Goal: Task Accomplishment & Management: Manage account settings

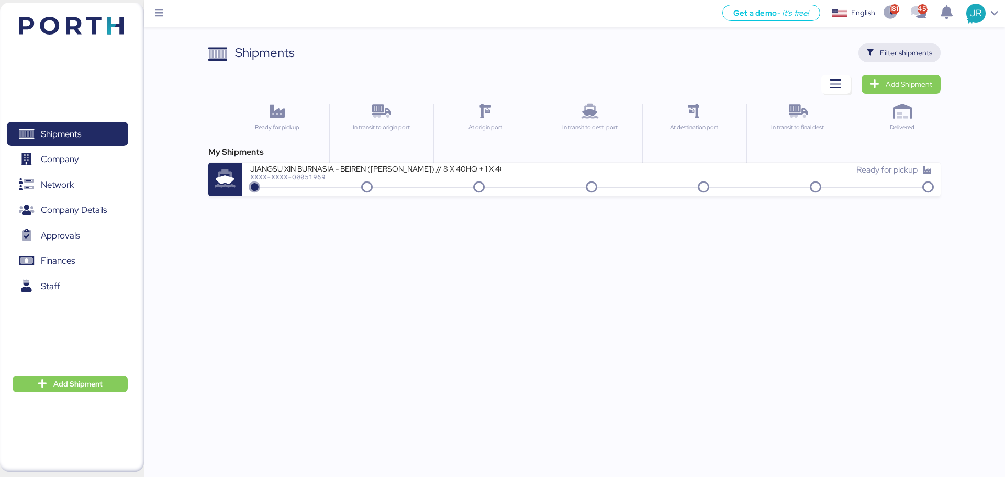
click at [887, 47] on span "Filter shipments" at bounding box center [906, 53] width 52 height 13
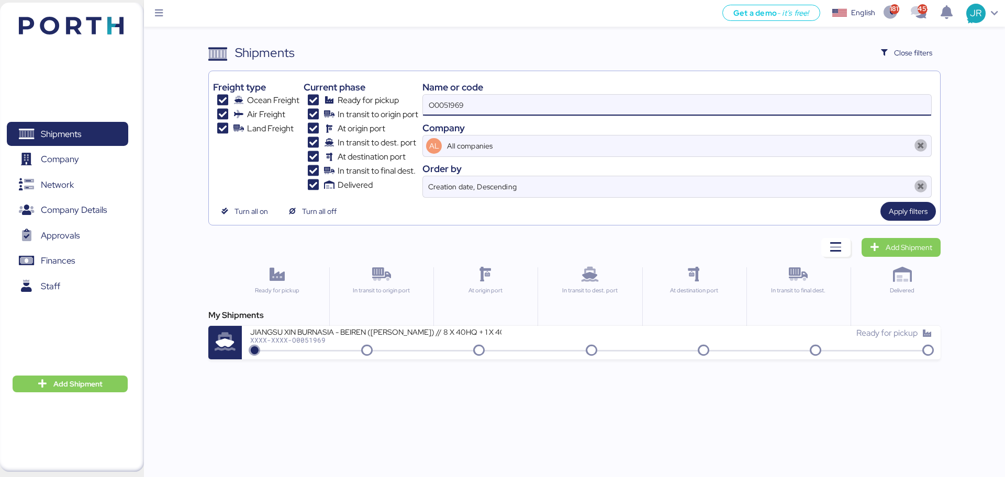
drag, startPoint x: 548, startPoint y: 102, endPoint x: 404, endPoint y: 116, distance: 144.6
click at [404, 116] on div "Freight type Ocean Freight Air Freight Land Freight Current phase Ready for pic…" at bounding box center [574, 136] width 722 height 122
paste input "A0052021"
type input "A0052021"
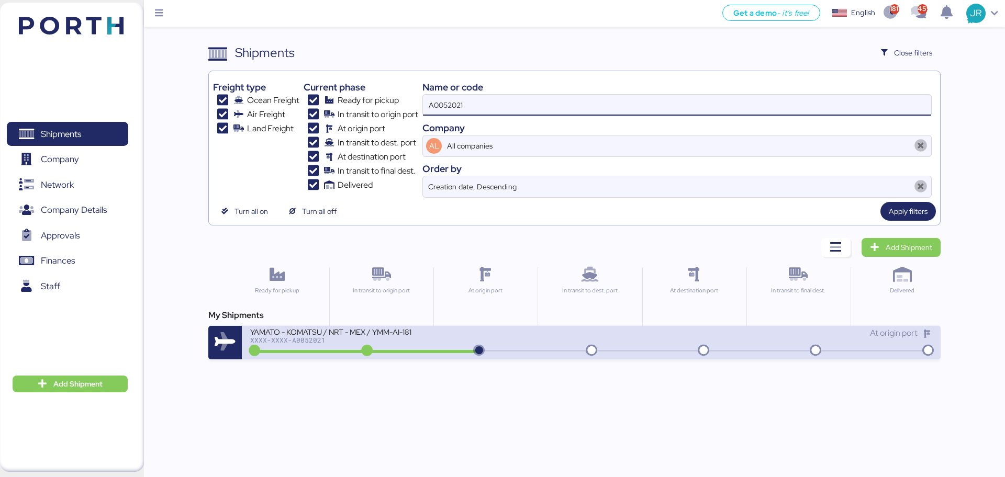
click at [310, 349] on div "YAMATO - KOMATSU / NRT - MEX / YMM-AI-181 XXXX-XXXX-A0052021" at bounding box center [420, 338] width 341 height 23
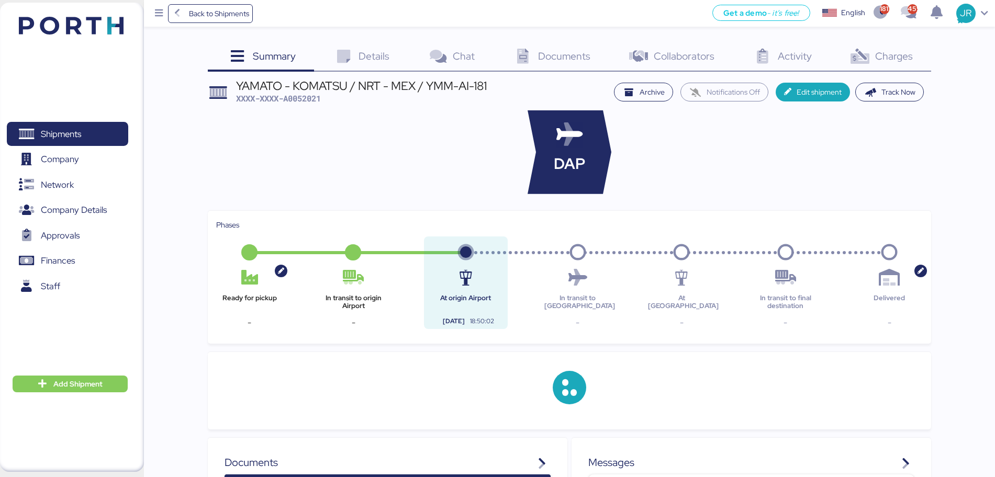
click at [887, 55] on span "Charges" at bounding box center [894, 56] width 38 height 14
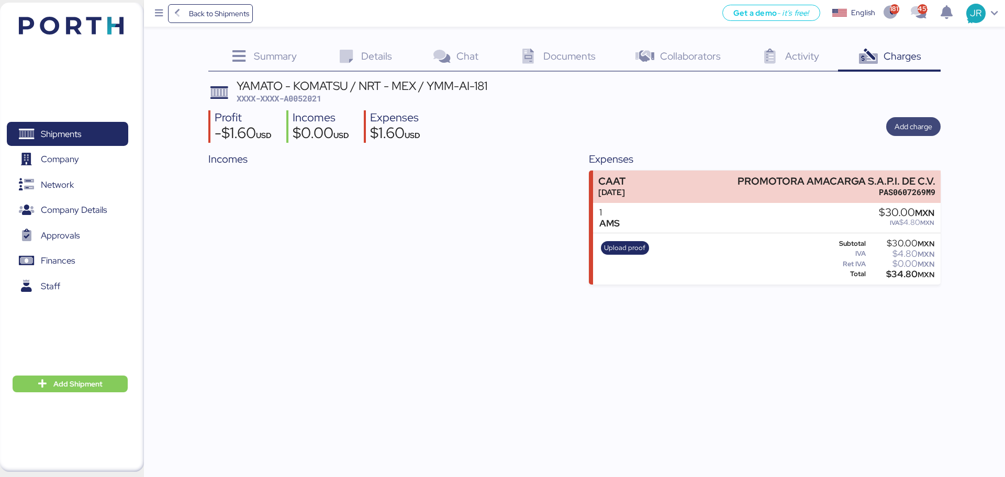
click at [910, 126] on span "Add charge" at bounding box center [914, 126] width 38 height 13
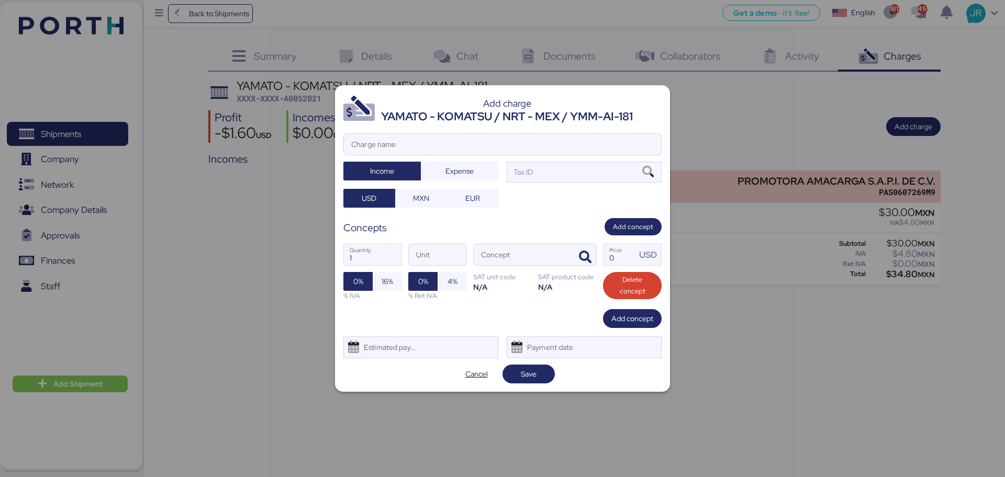
click at [414, 158] on div at bounding box center [502, 160] width 317 height 10
click at [414, 155] on input "Charge name" at bounding box center [502, 144] width 317 height 21
click at [402, 144] on input "Charge name" at bounding box center [502, 144] width 317 height 21
type input "CARGOS LCOLAES"
click at [436, 165] on span "Expense" at bounding box center [459, 171] width 61 height 15
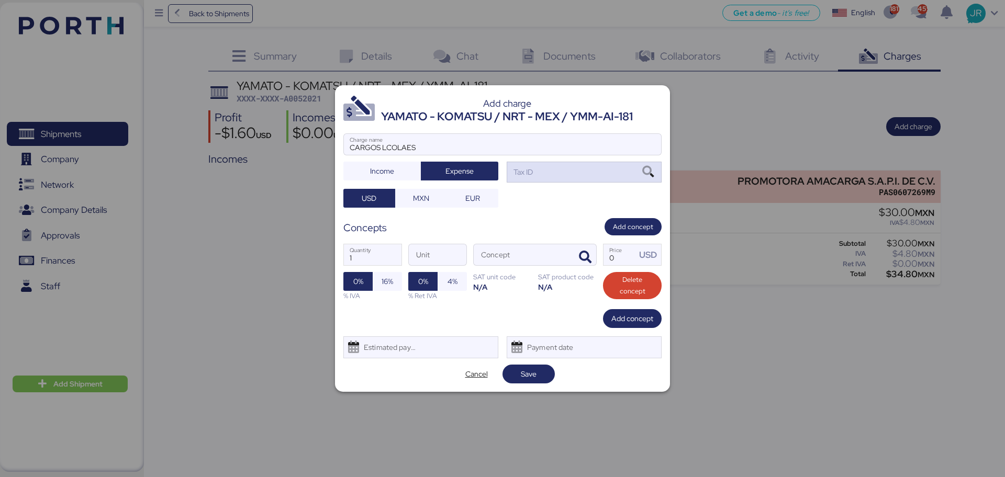
click at [563, 173] on div "Tax ID" at bounding box center [584, 172] width 155 height 21
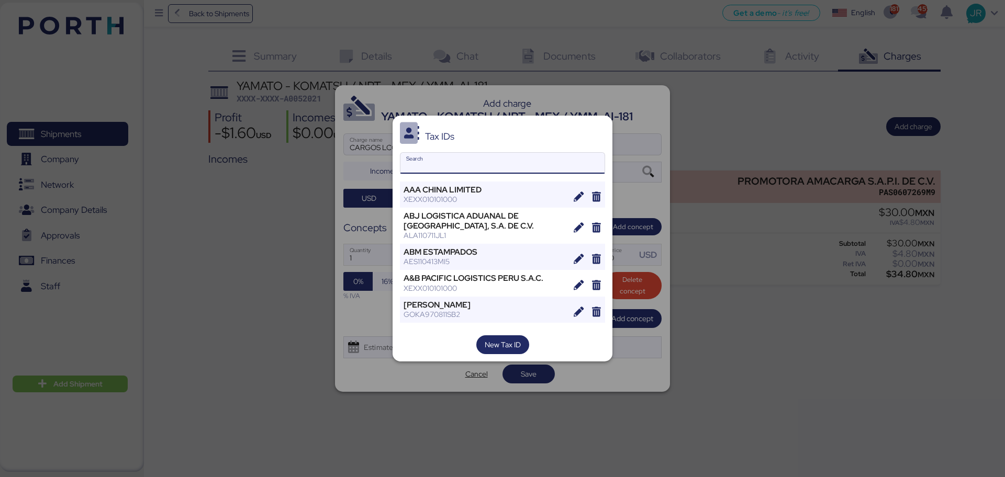
click at [483, 164] on input "Search" at bounding box center [502, 163] width 204 height 21
paste input "LUFTHANSA CARGO SERVICIOS LOGISTICOS DE MEXICO SA DE CV"
type input "LUFTHANSA CARGO SERVICIOS LOGISTICOS DE MEXICO SA DE CV"
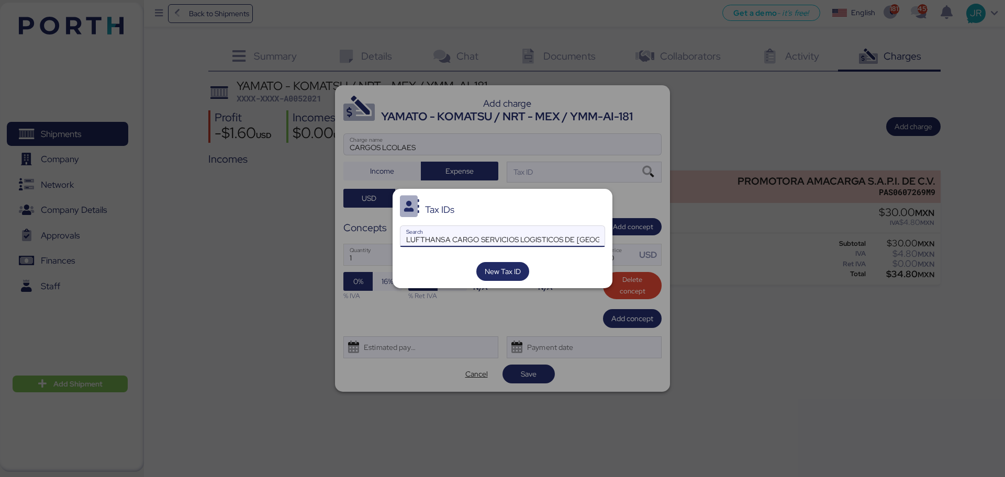
scroll to position [0, 41]
click at [470, 233] on input "LUFTHANSA CARGO SERVICIOS LOGISTICOS DE MEXICO SA DE CV" at bounding box center [502, 236] width 204 height 21
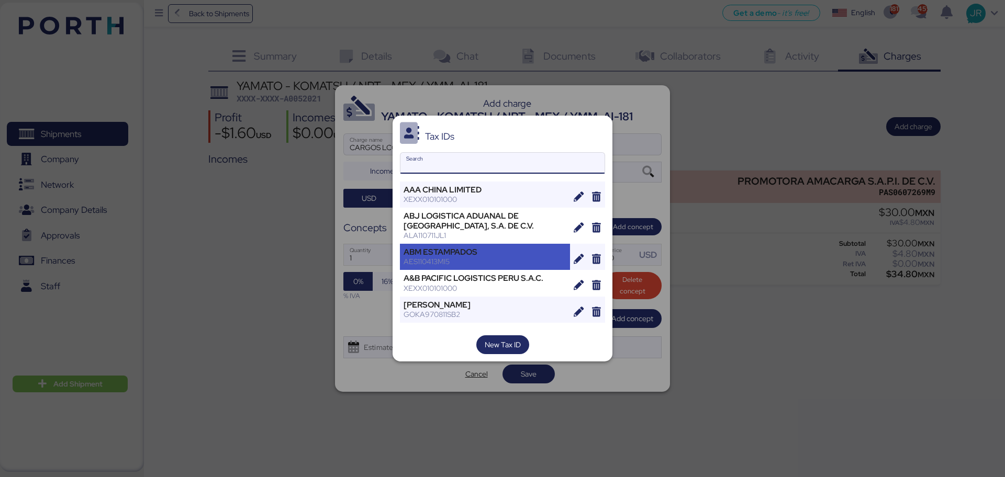
scroll to position [0, 0]
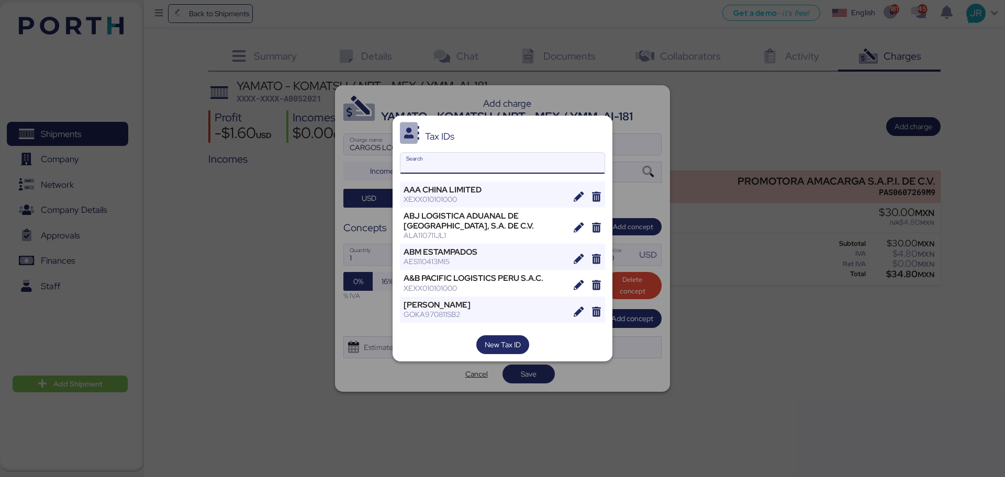
paste input "LUFTHANSA"
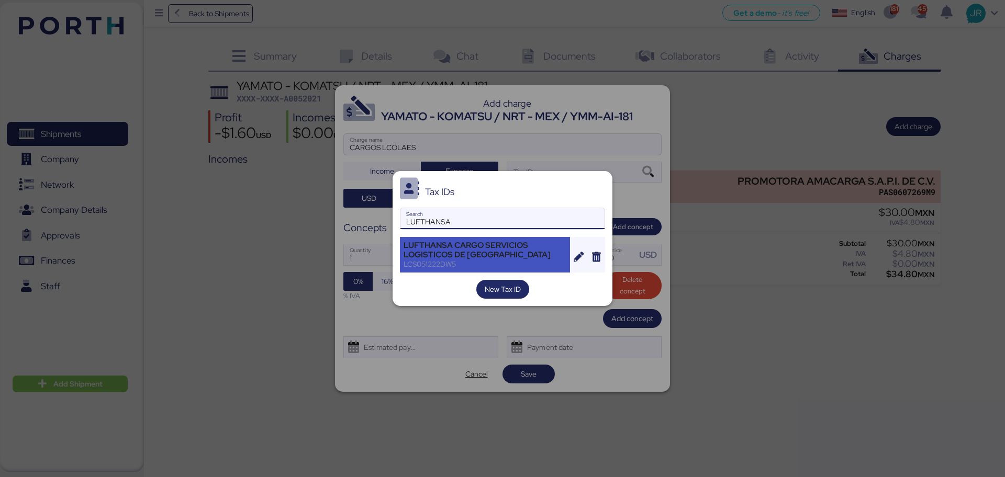
type input "LUFTHANSA"
click at [454, 251] on div "LUFTHANSA CARGO SERVICIOS LOGISTICOS DE [GEOGRAPHIC_DATA]" at bounding box center [485, 250] width 163 height 19
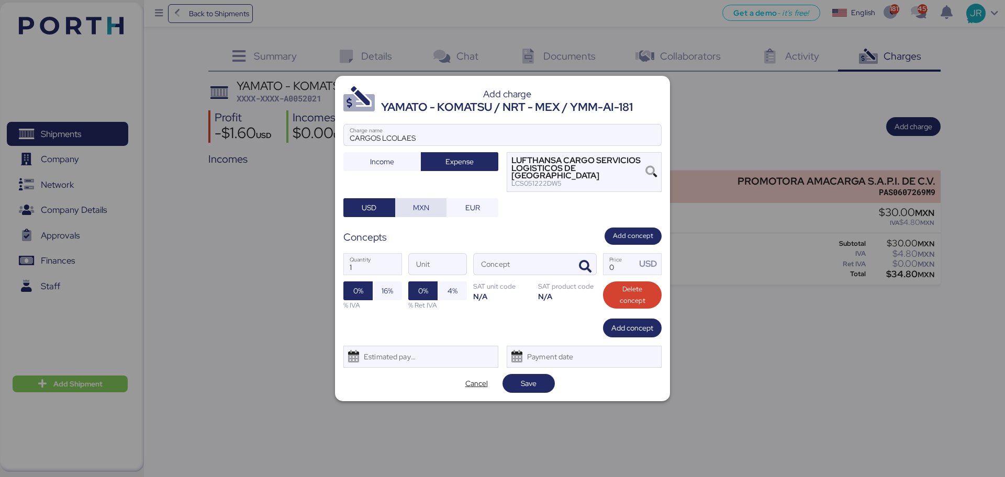
click at [425, 203] on span "MXN" at bounding box center [421, 208] width 16 height 13
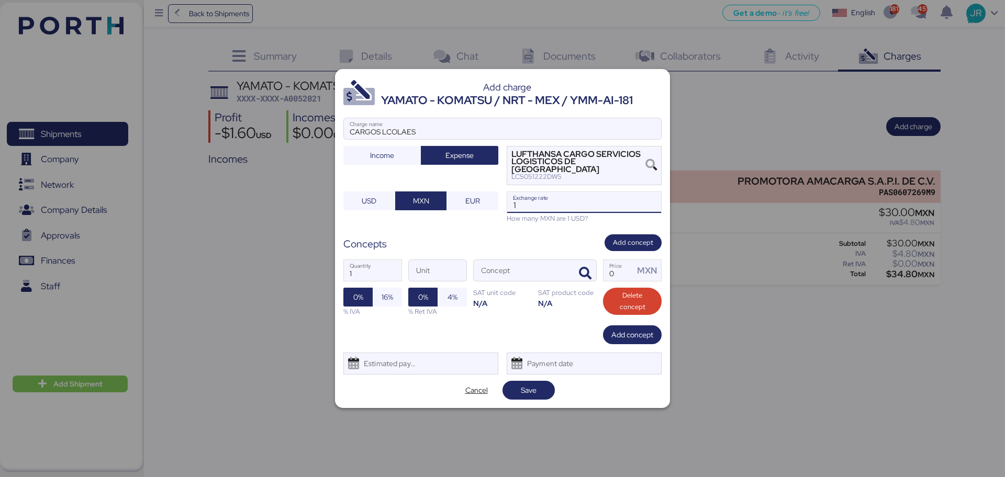
click at [533, 201] on input "1" at bounding box center [584, 202] width 154 height 21
paste input "18.6800"
type input "18.68"
click at [630, 239] on span "Add concept" at bounding box center [633, 243] width 40 height 12
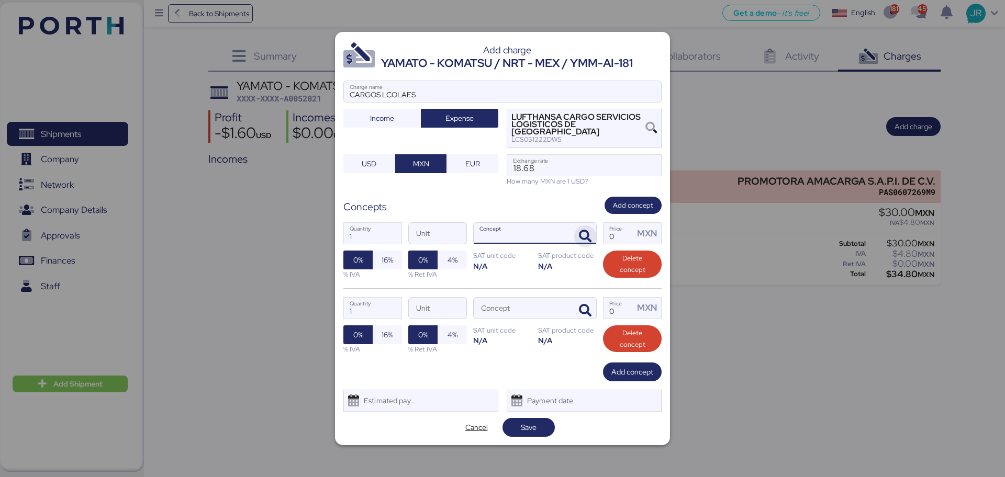
click at [586, 230] on icon "button" at bounding box center [585, 236] width 13 height 13
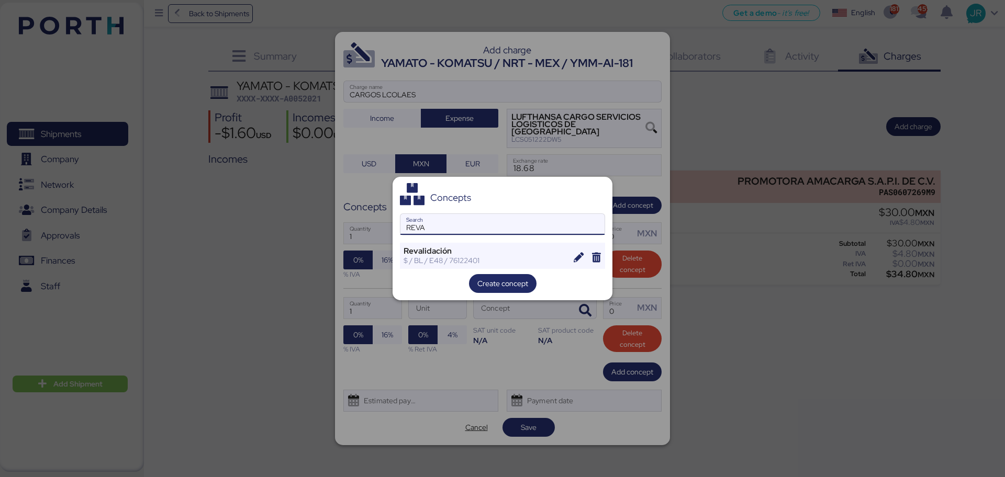
type input "REVA"
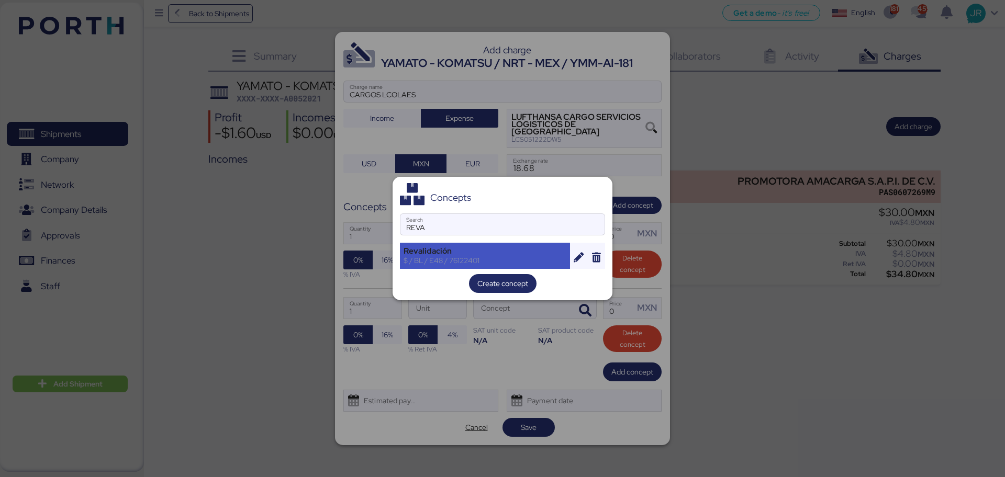
click at [456, 268] on div "Revalidación $ / BL / E48 / 76122401" at bounding box center [485, 256] width 170 height 26
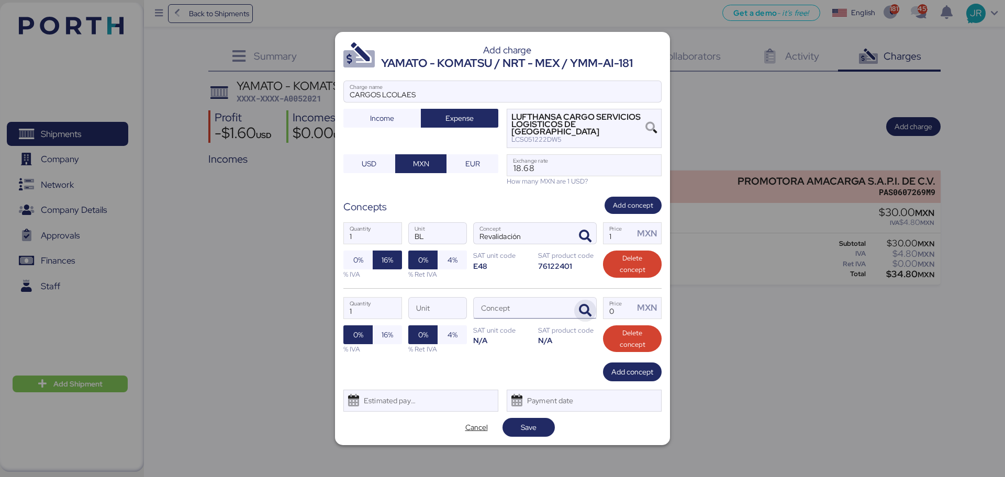
click at [582, 306] on icon "button" at bounding box center [585, 311] width 13 height 13
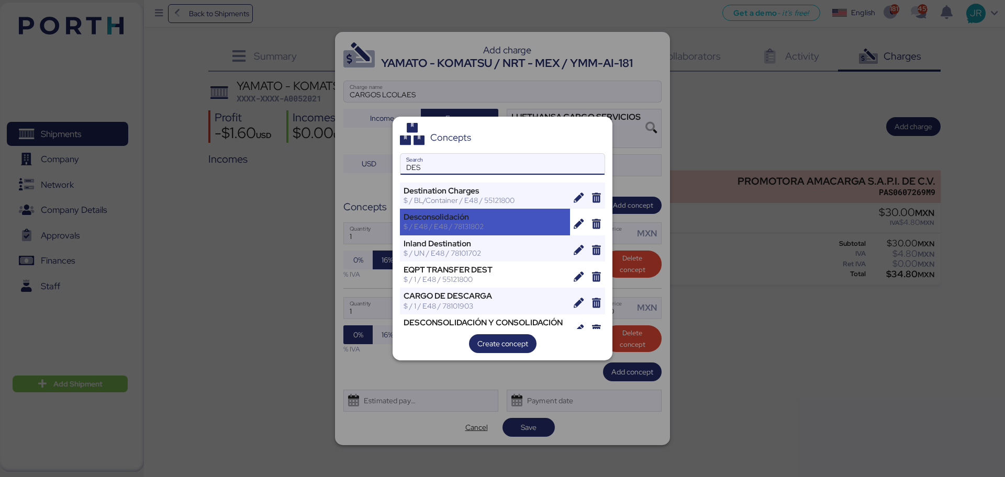
type input "DES"
click at [455, 225] on div "$ / E48 / E48 / 78131802" at bounding box center [485, 226] width 163 height 9
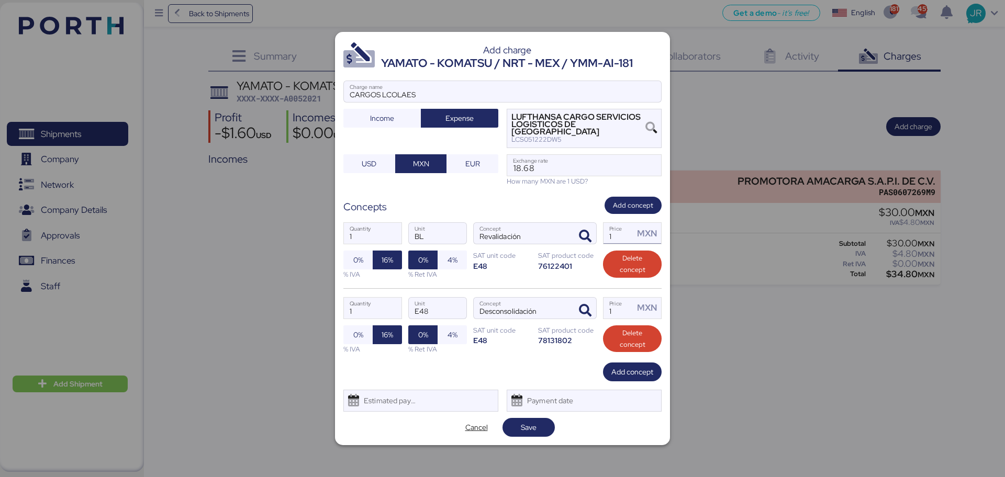
click at [632, 236] on input "1" at bounding box center [619, 233] width 30 height 21
type input "1000"
drag, startPoint x: 620, startPoint y: 309, endPoint x: 651, endPoint y: 297, distance: 33.2
click at [622, 309] on input "1" at bounding box center [619, 308] width 30 height 21
type input "552"
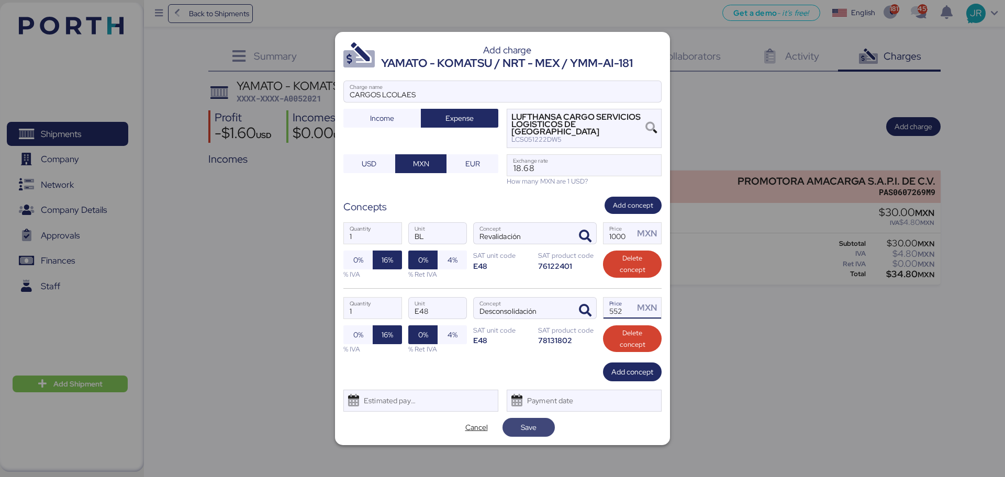
click at [533, 421] on span "Save" at bounding box center [529, 427] width 16 height 13
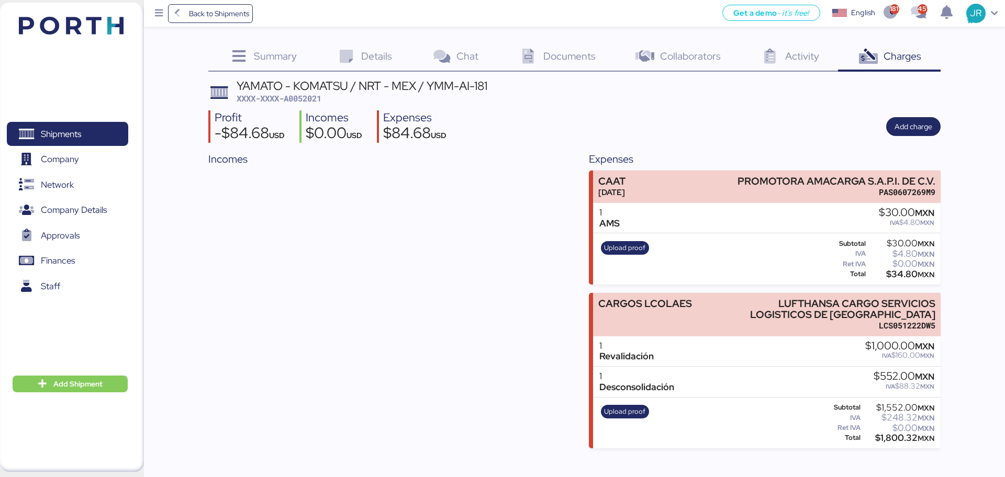
click at [310, 99] on span "XXXX-XXXX-A0052021" at bounding box center [279, 98] width 85 height 10
copy span "A0052021"
click at [79, 133] on span "Shipments" at bounding box center [61, 134] width 40 height 15
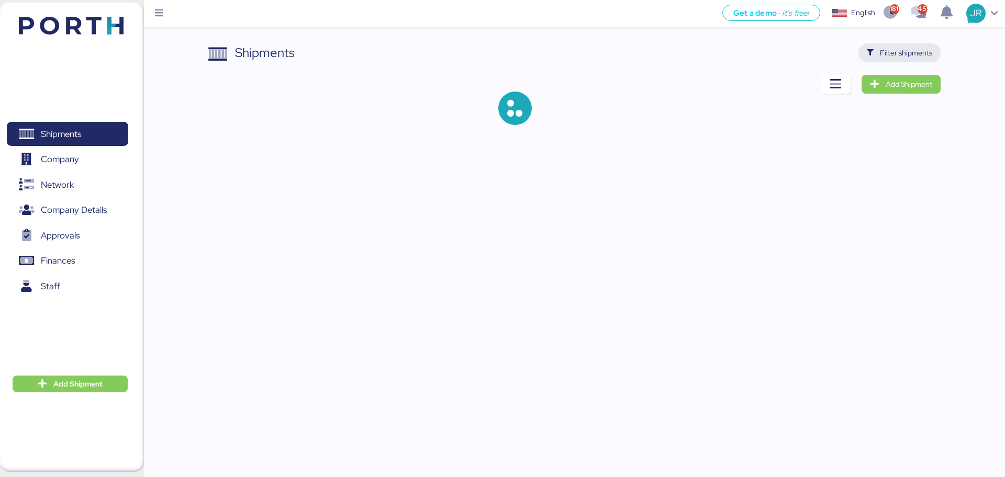
click at [918, 49] on span "Filter shipments" at bounding box center [906, 53] width 52 height 13
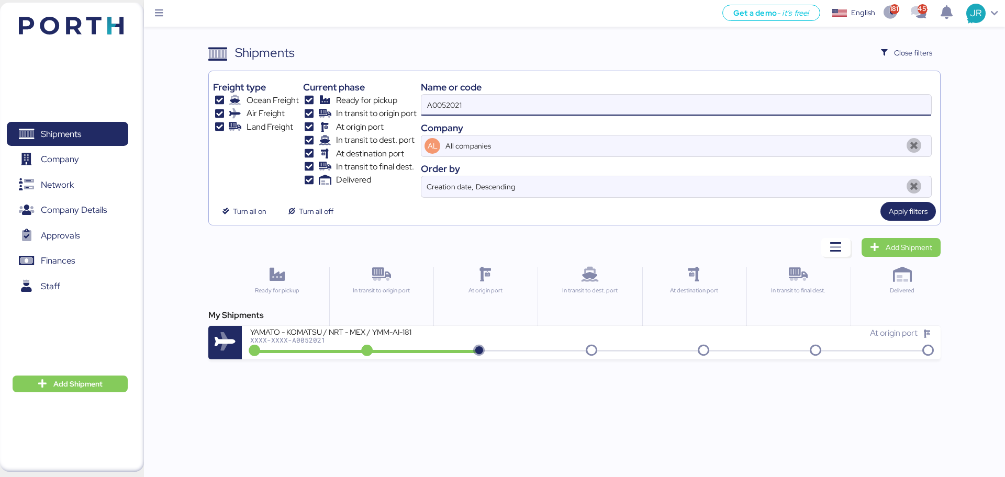
drag, startPoint x: 480, startPoint y: 101, endPoint x: 349, endPoint y: 103, distance: 130.4
click at [352, 103] on div "Freight type Ocean Freight Air Freight Land Freight Current phase Ready for pic…" at bounding box center [574, 136] width 722 height 122
paste input "0"
type input "A0052020"
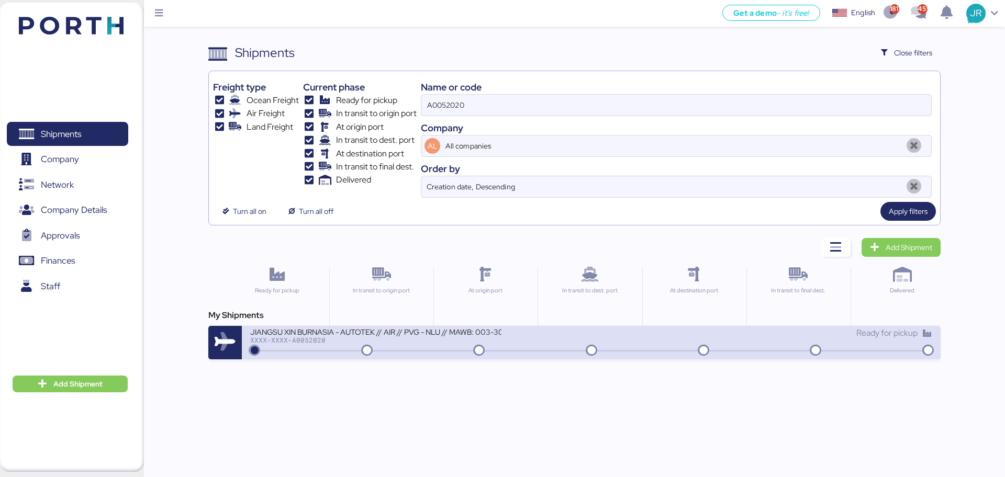
click at [286, 344] on div "JIANGSU XIN BURNASIA - AUTOTEK // AIR // PVG - NLU // MAWB: 003-30545970 - HAWB…" at bounding box center [420, 338] width 341 height 23
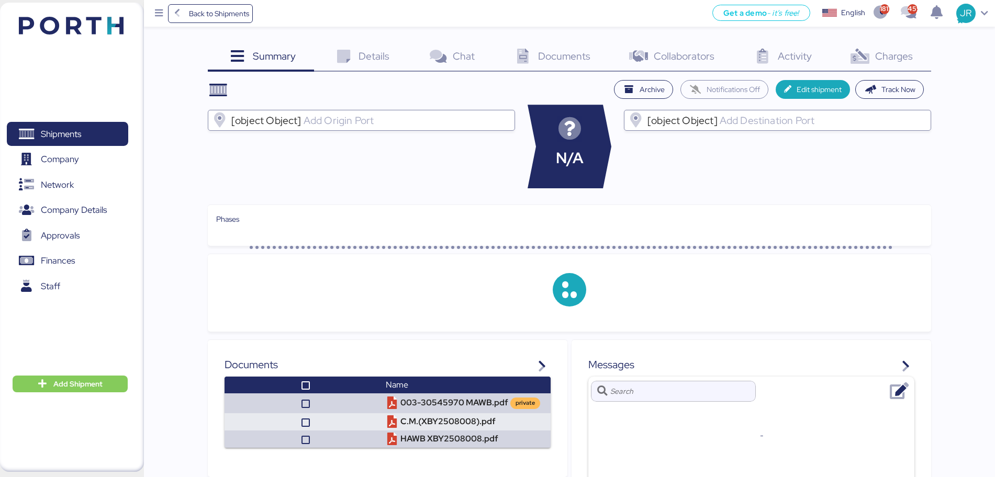
click at [889, 59] on span "Charges" at bounding box center [894, 56] width 38 height 14
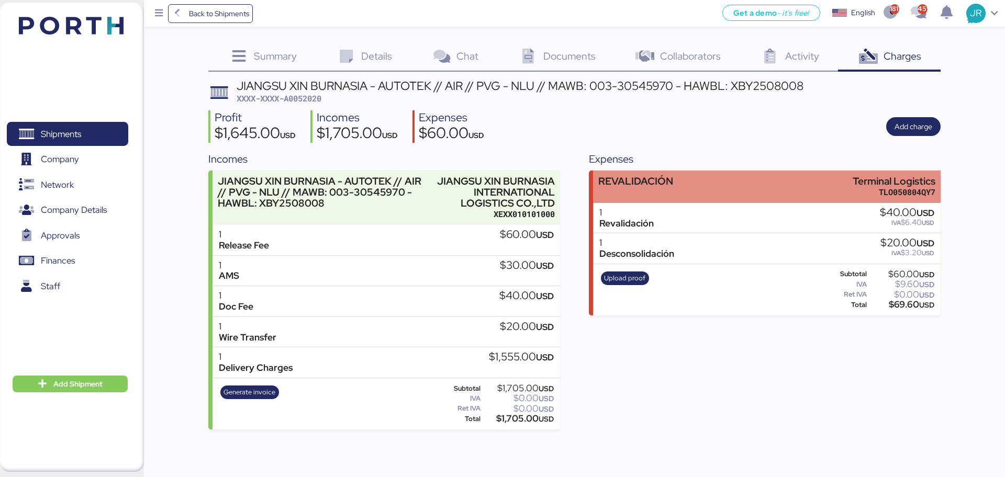
click at [810, 182] on div "REVALIDACIÓN Terminal Logistics TLO050804QY7" at bounding box center [766, 187] width 347 height 32
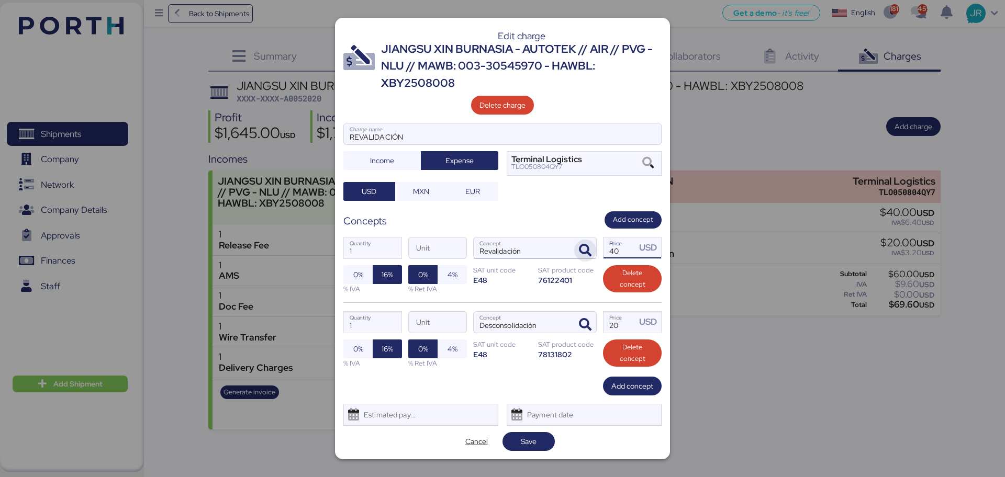
drag, startPoint x: 624, startPoint y: 245, endPoint x: 595, endPoint y: 247, distance: 28.9
click at [595, 247] on div "1 Quantity Unit Revalidación Concept 40 Price USD 0% 16% % IVA 0% 4% % Ret IVA …" at bounding box center [502, 266] width 318 height 74
type input "0"
click at [620, 250] on input "Price USD" at bounding box center [620, 248] width 32 height 21
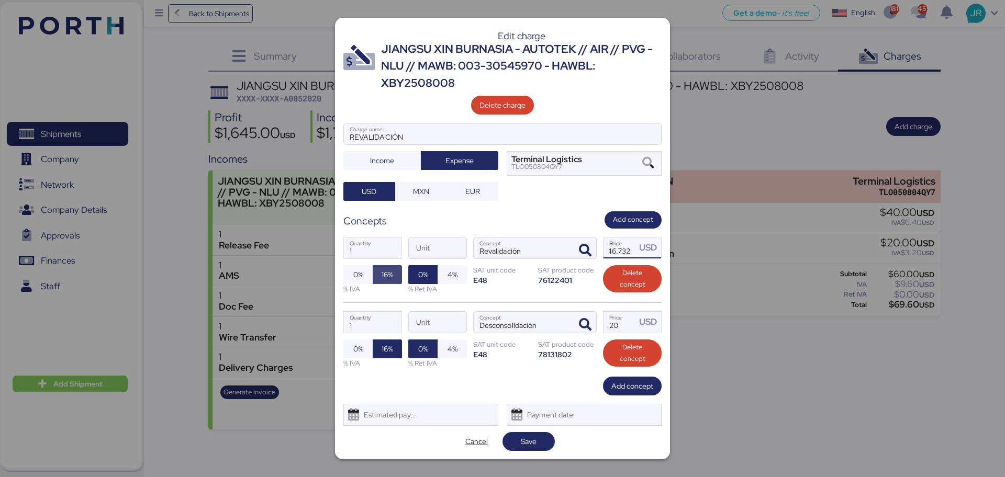
type input "746.732"
drag, startPoint x: 622, startPoint y: 320, endPoint x: 592, endPoint y: 321, distance: 30.4
click at [593, 321] on div "1 Quantity Unit Desconsolidación Concept 20 Price USD 0% 16% % IVA 0% 4% % Ret …" at bounding box center [502, 340] width 318 height 74
type input "0"
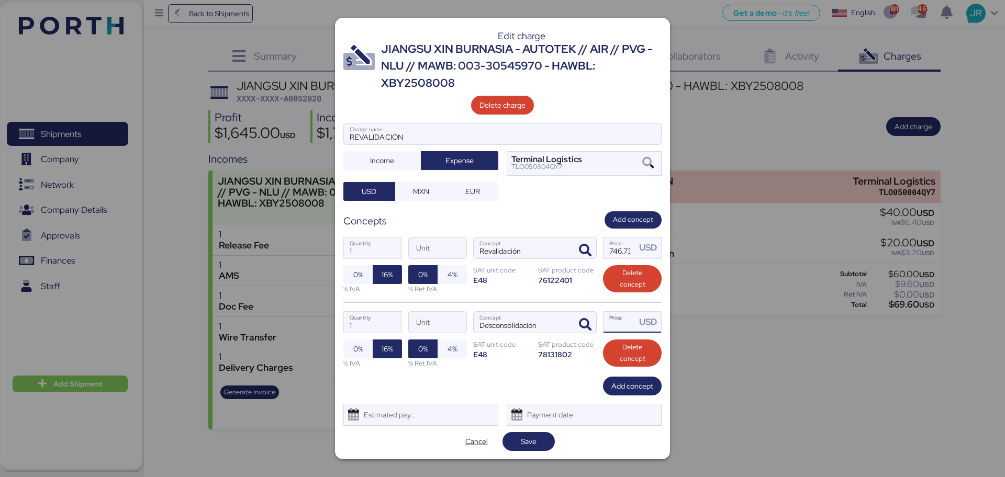
click at [617, 326] on input "Price USD" at bounding box center [620, 322] width 32 height 21
paste input "373.366"
type input "373.366"
click at [418, 190] on span "MXN" at bounding box center [421, 191] width 16 height 13
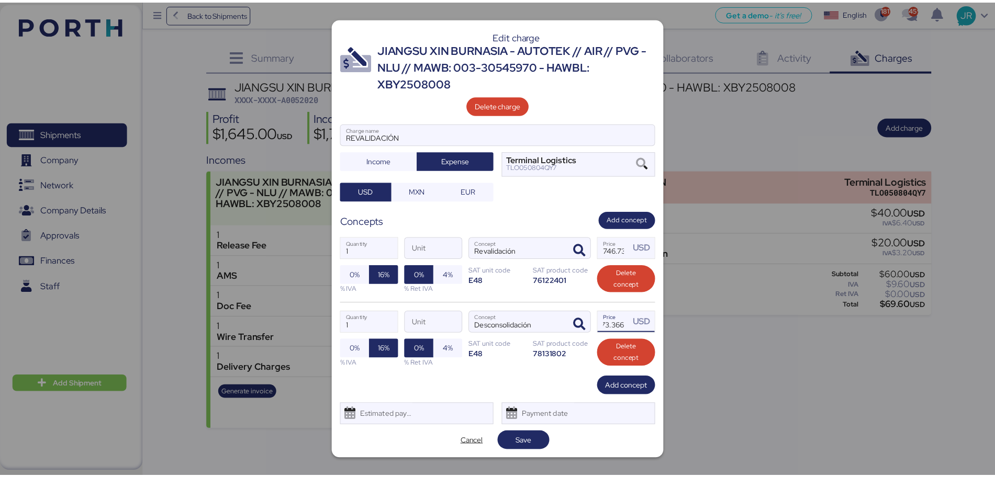
scroll to position [0, 0]
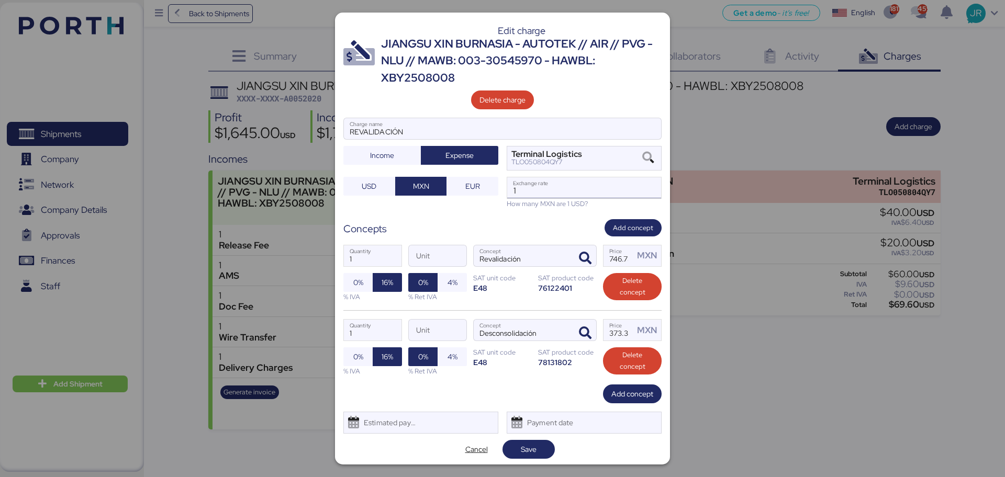
click at [525, 186] on input "1" at bounding box center [584, 187] width 154 height 21
paste input "18.6683"
type input "18.6683"
click at [524, 447] on span "Save" at bounding box center [529, 449] width 16 height 13
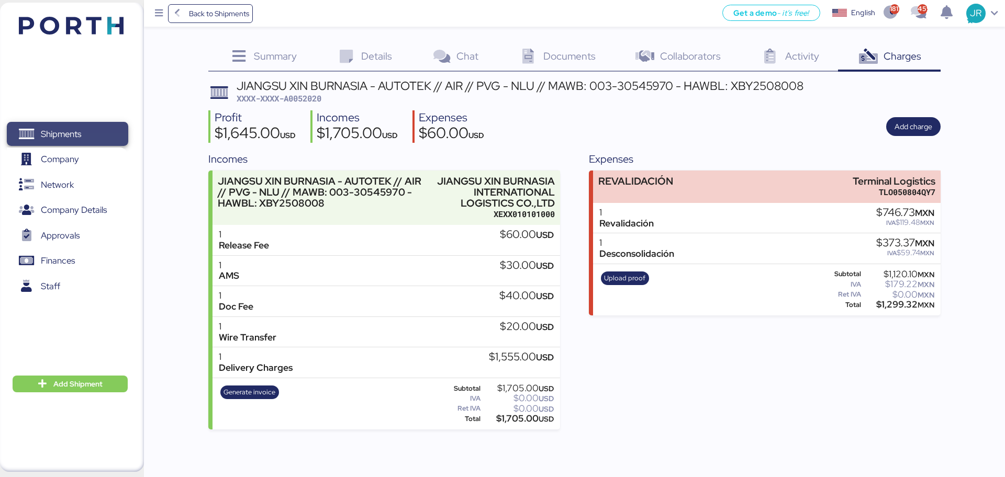
click at [66, 127] on span "Shipments" at bounding box center [67, 134] width 113 height 15
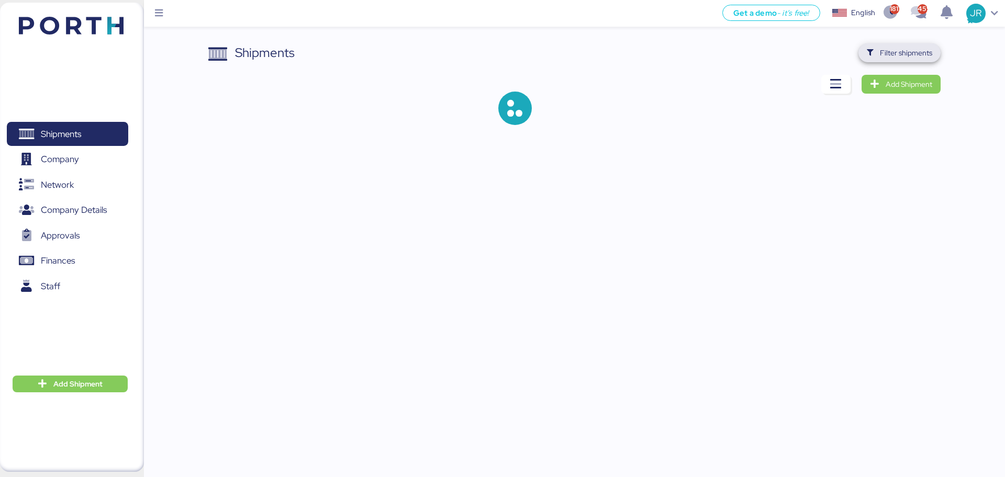
click at [884, 47] on span "Filter shipments" at bounding box center [906, 53] width 52 height 13
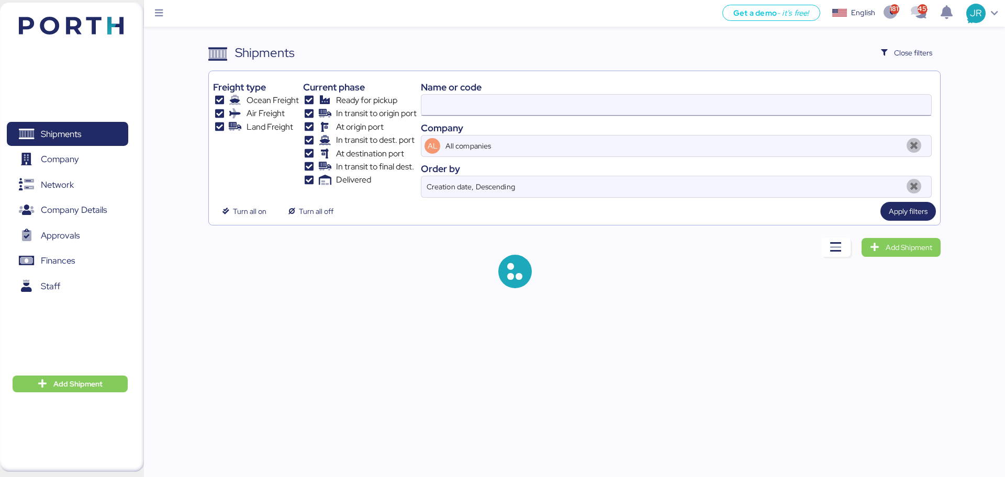
click at [508, 111] on input at bounding box center [676, 105] width 510 height 21
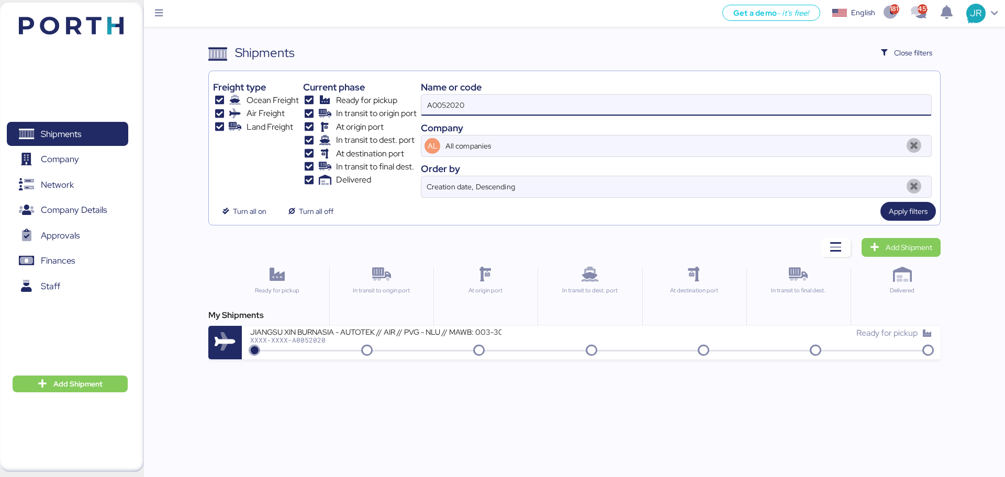
click at [428, 115] on input "A0052020" at bounding box center [676, 105] width 510 height 21
click at [429, 114] on input "A0052020" at bounding box center [676, 105] width 510 height 21
paste input "DME255477"
type input "ADME255477"
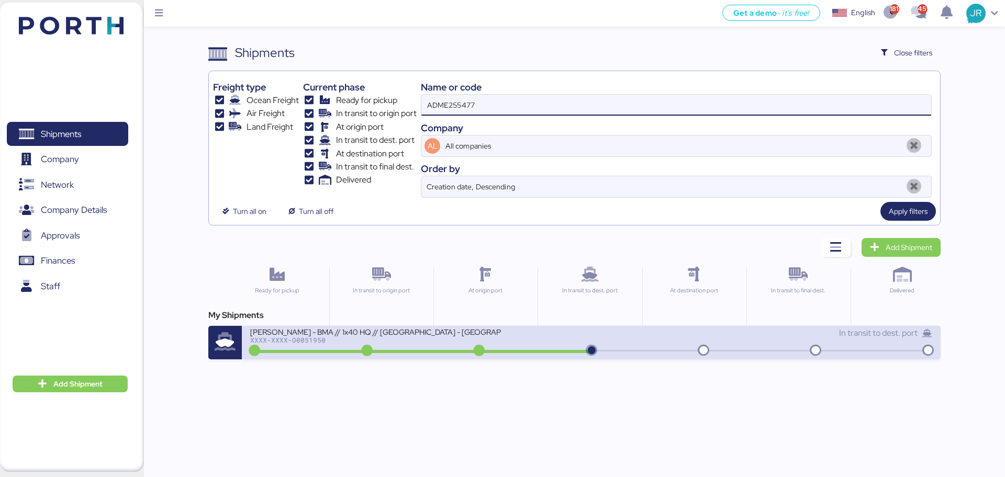
click at [302, 342] on div "XXXX-XXXX-O0051950" at bounding box center [375, 340] width 251 height 7
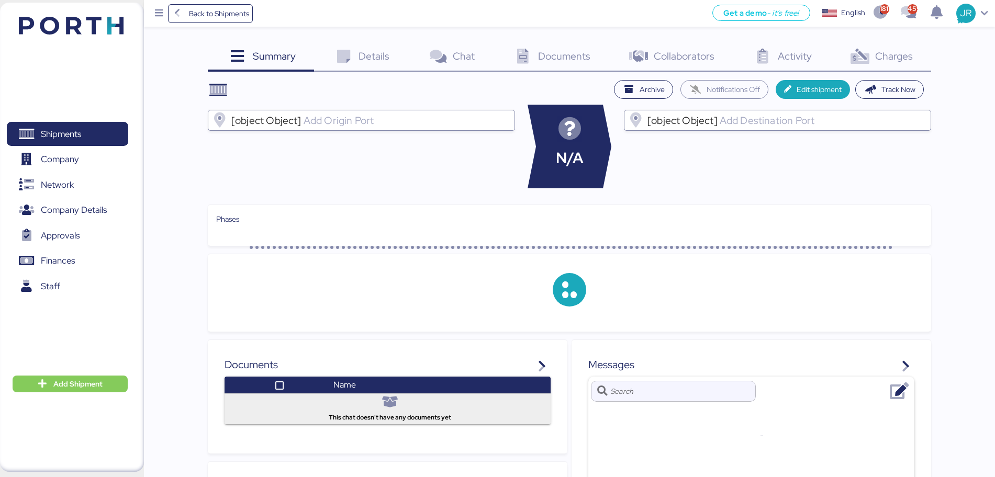
click at [895, 57] on span "Charges" at bounding box center [894, 56] width 38 height 14
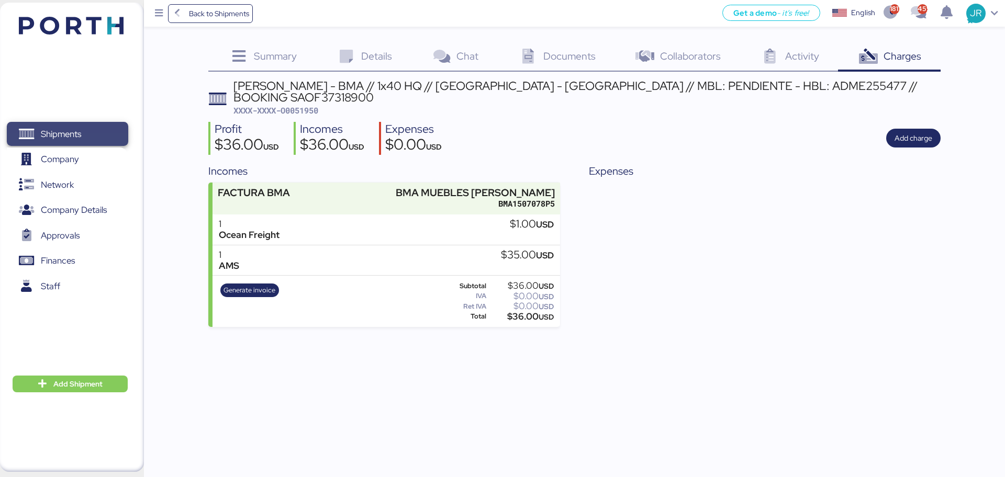
click at [57, 135] on span "Shipments" at bounding box center [61, 134] width 40 height 15
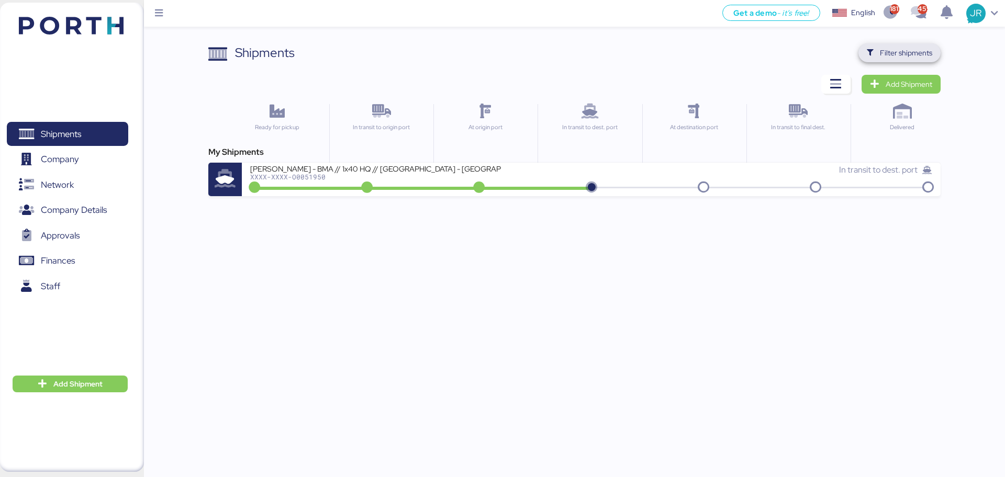
click at [885, 50] on span "Filter shipments" at bounding box center [906, 53] width 52 height 13
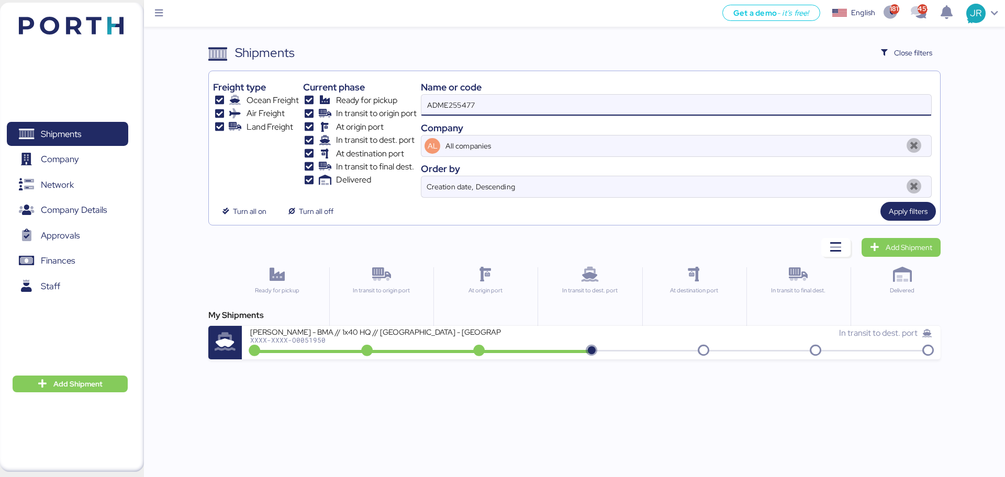
drag, startPoint x: 483, startPoint y: 100, endPoint x: 316, endPoint y: 103, distance: 166.5
click at [316, 103] on div "Freight type Ocean Freight Air Freight Land Freight Current phase Ready for pic…" at bounding box center [574, 136] width 722 height 122
paste input "0052020"
type input "A0052020"
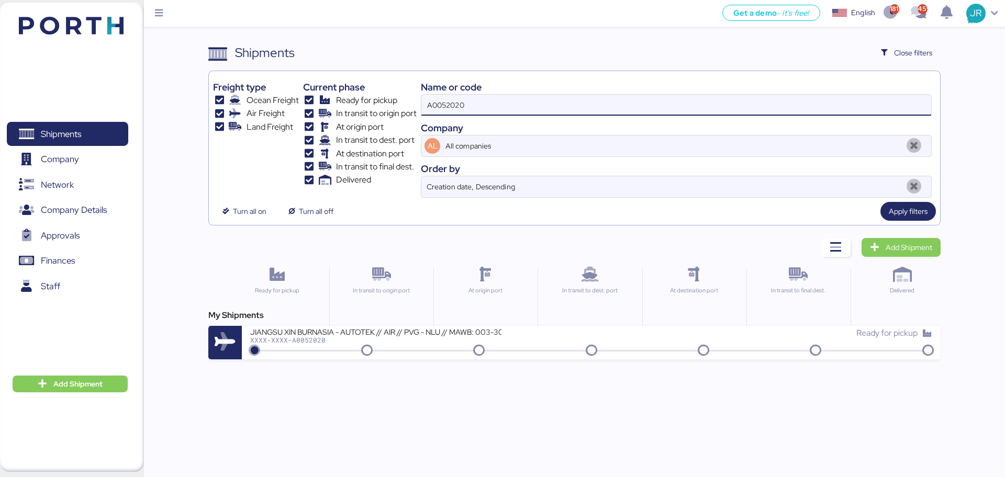
click at [353, 335] on div "JIANGSU XIN BURNASIA - AUTOTEK // AIR // PVG - NLU // MAWB: 003-30545970 - HAWB…" at bounding box center [375, 331] width 251 height 9
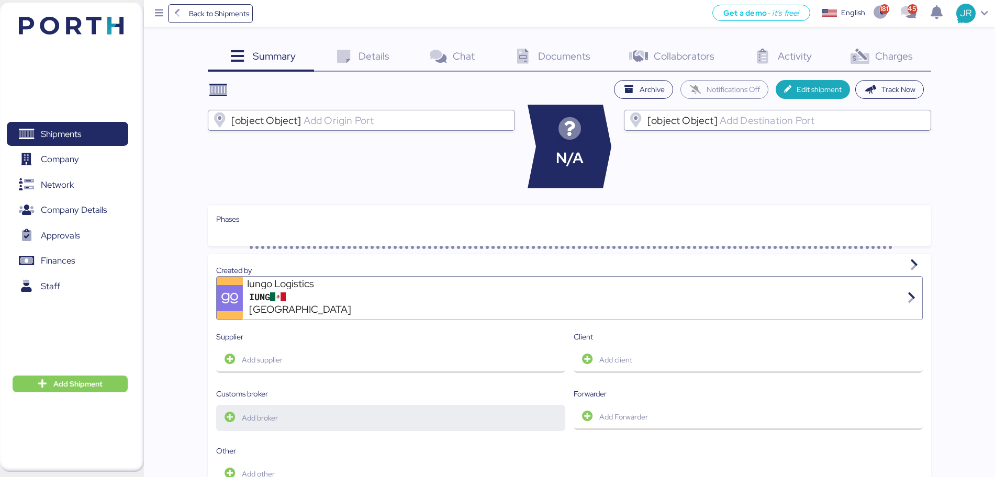
click at [437, 400] on div "Created by Iungo Logistics IUNG Guadalajara Supplier Add supplier Client Add cl…" at bounding box center [569, 380] width 707 height 231
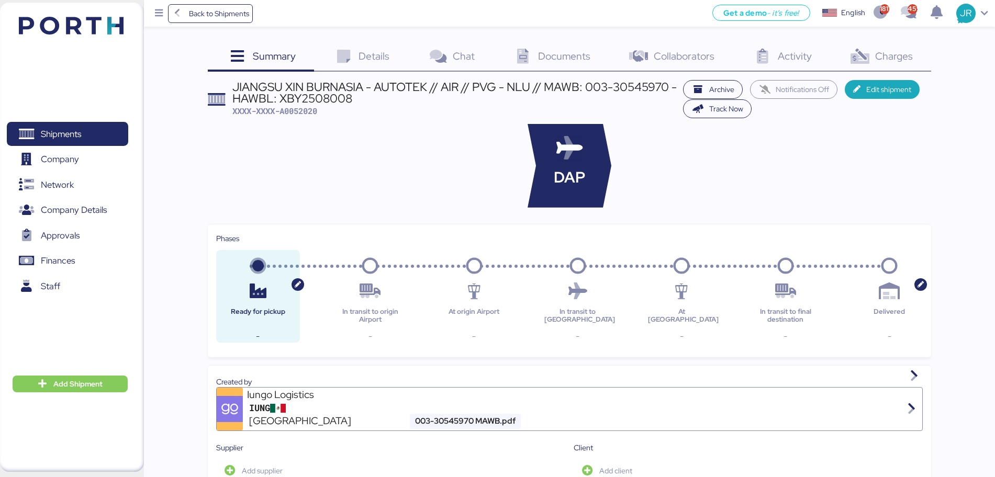
scroll to position [280, 0]
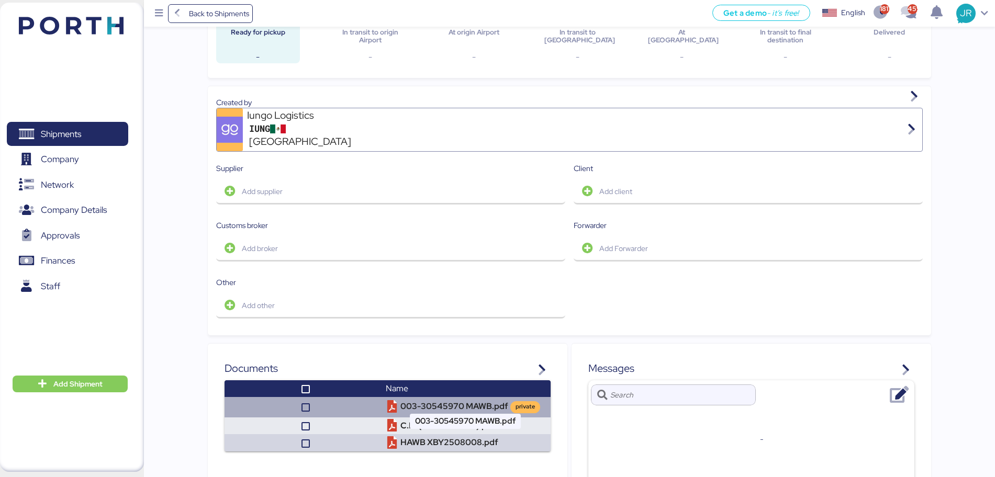
click at [456, 397] on td "003-30545970 MAWB.pdf private" at bounding box center [466, 407] width 169 height 20
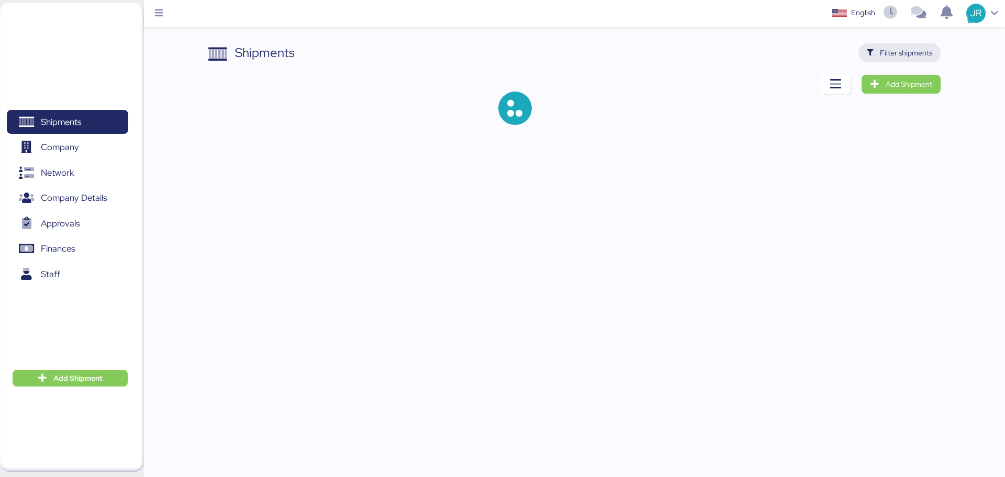
click at [915, 53] on span "Filter shipments" at bounding box center [906, 53] width 52 height 13
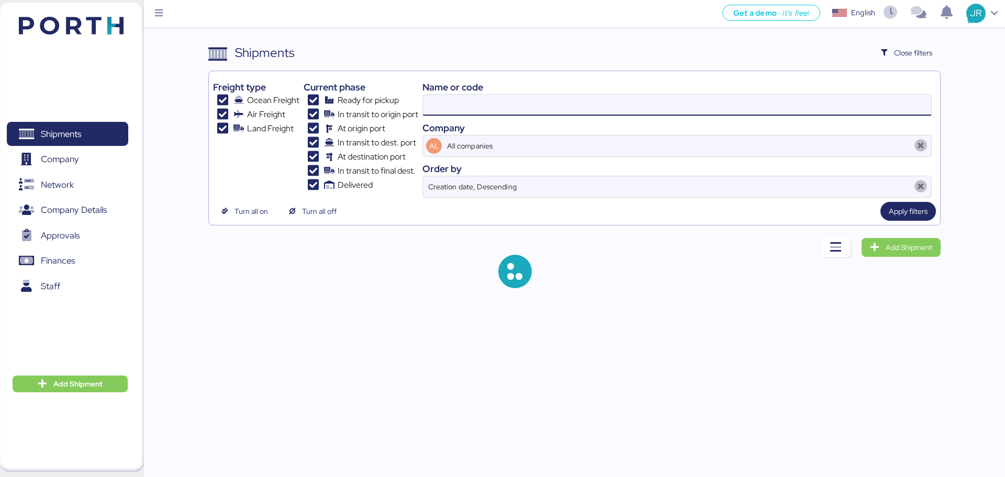
drag, startPoint x: 487, startPoint y: 99, endPoint x: 328, endPoint y: 99, distance: 159.1
click at [329, 99] on div "Freight type Ocean Freight Air Freight Land Freight Current phase Ready for pic…" at bounding box center [574, 136] width 722 height 122
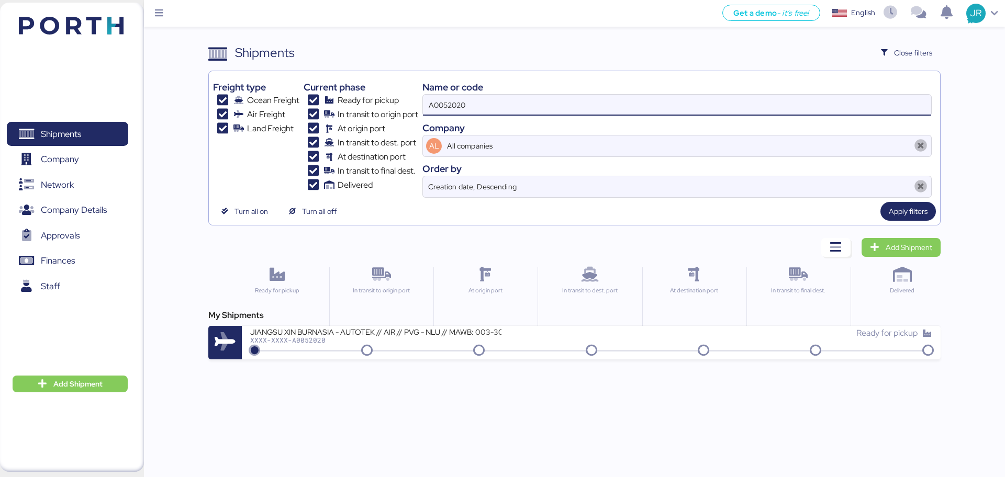
drag, startPoint x: 509, startPoint y: 115, endPoint x: 390, endPoint y: 114, distance: 119.4
click at [391, 115] on div "Freight type Ocean Freight Air Freight Land Freight Current phase Ready for pic…" at bounding box center [574, 136] width 722 height 122
type input "O0052018"
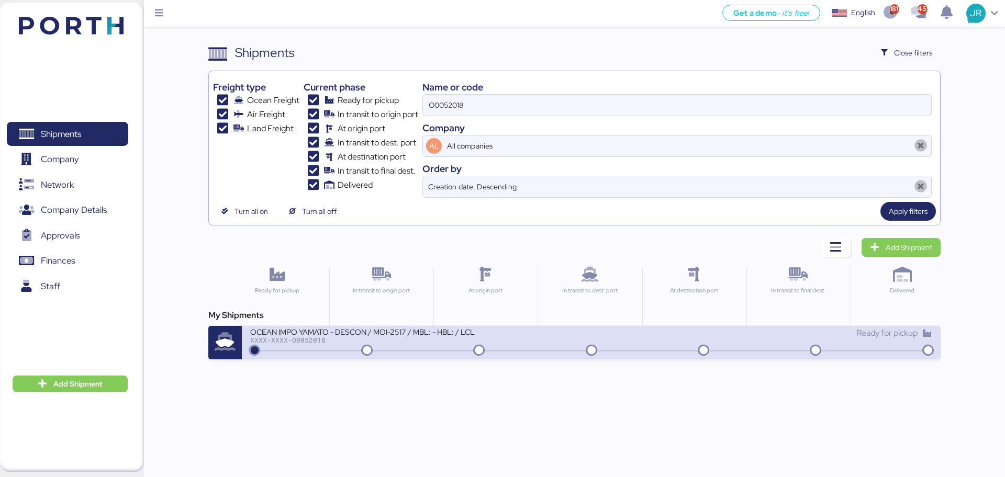
click at [294, 351] on div at bounding box center [590, 351] width 677 height 2
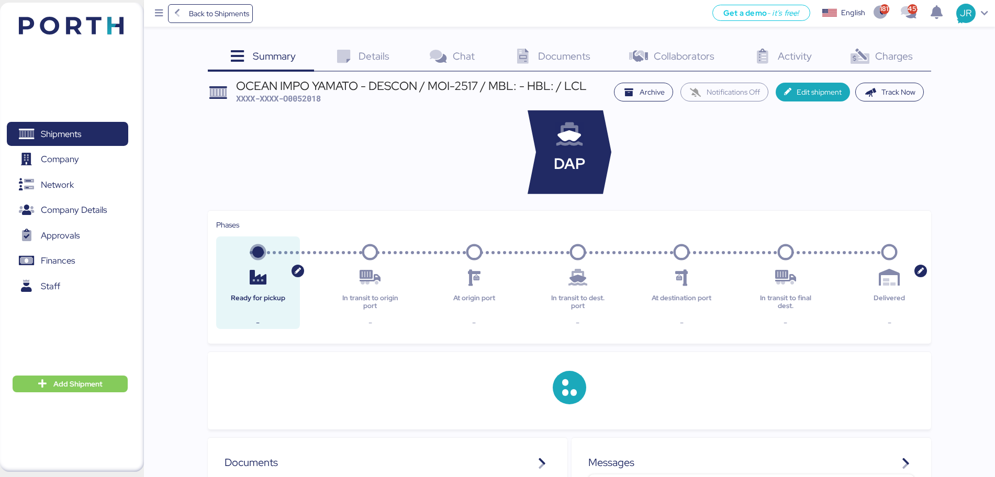
click at [894, 56] on span "Charges" at bounding box center [894, 56] width 38 height 14
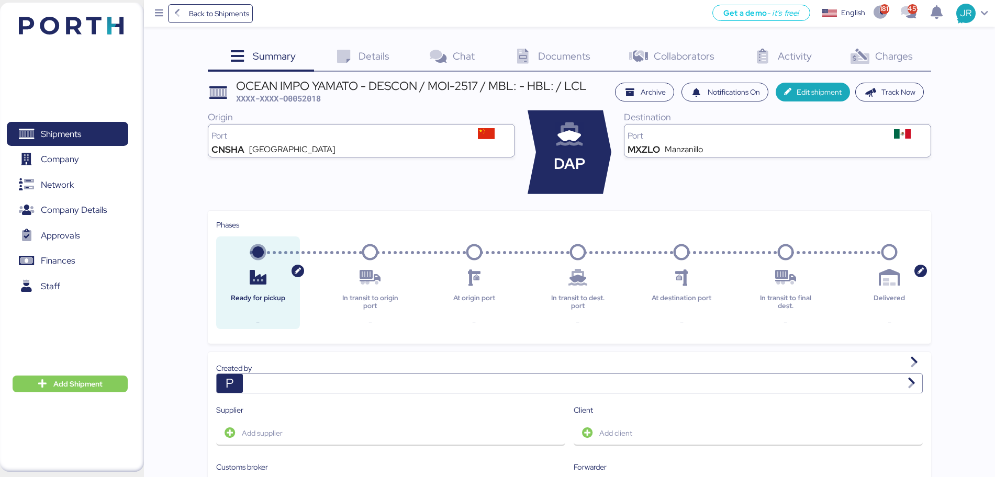
click at [890, 59] on span "Charges" at bounding box center [894, 56] width 38 height 14
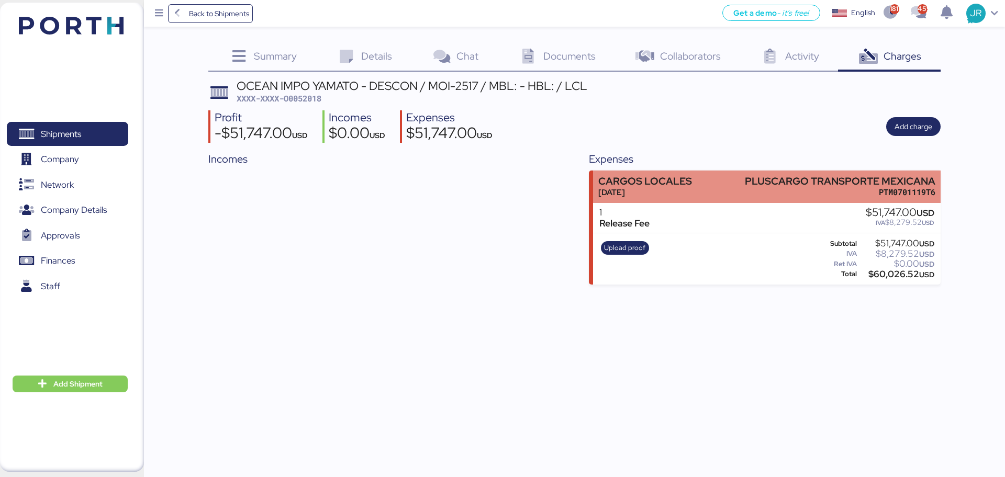
click at [800, 183] on div "PLUSCARGO TRANSPORTE MEXICANA" at bounding box center [840, 181] width 191 height 11
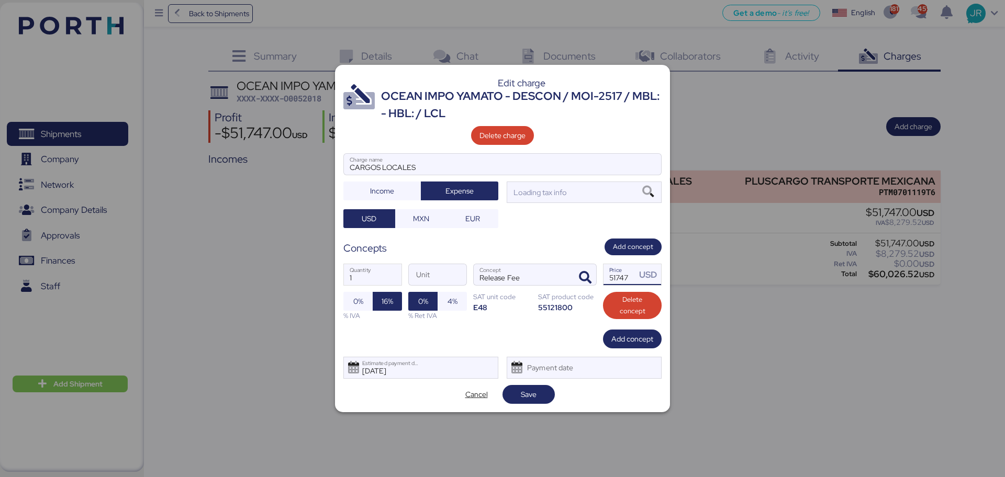
click at [623, 275] on input "51747" at bounding box center [620, 274] width 32 height 21
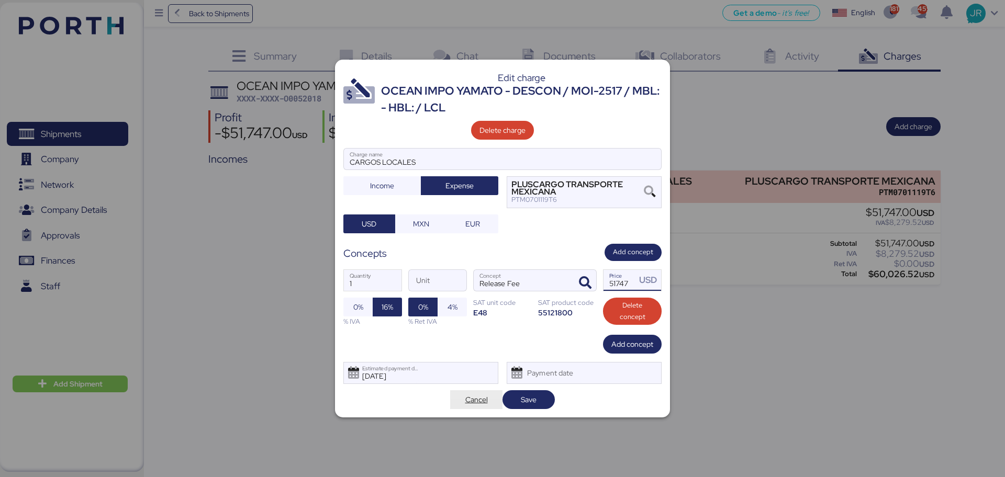
click at [476, 406] on span "Cancel" at bounding box center [477, 400] width 36 height 15
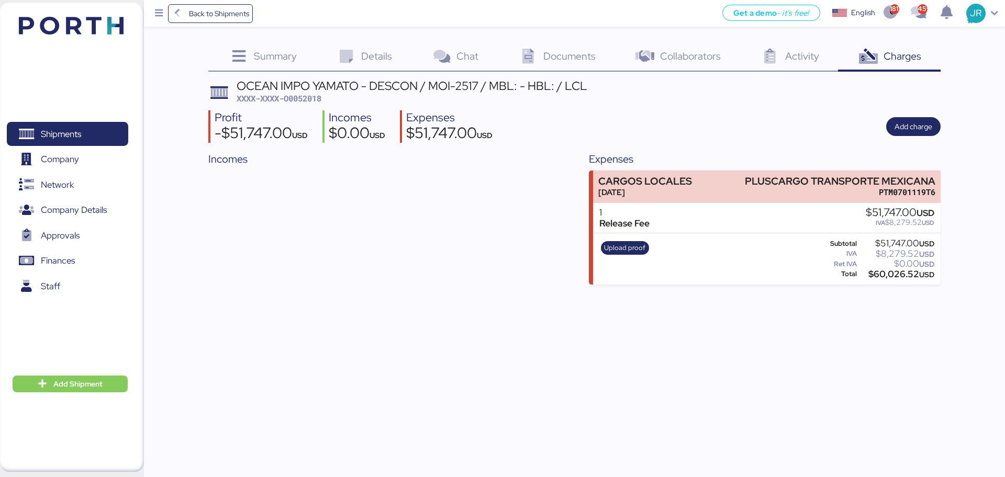
click at [296, 97] on span "XXXX-XXXX-O0052018" at bounding box center [279, 98] width 85 height 10
copy span "O0052018"
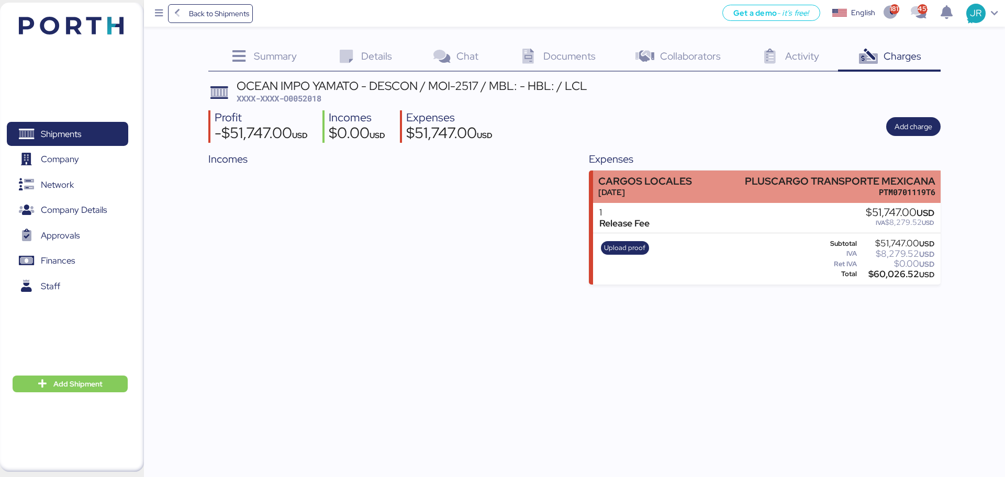
click at [750, 183] on div "PLUSCARGO TRANSPORTE MEXICANA" at bounding box center [840, 181] width 191 height 11
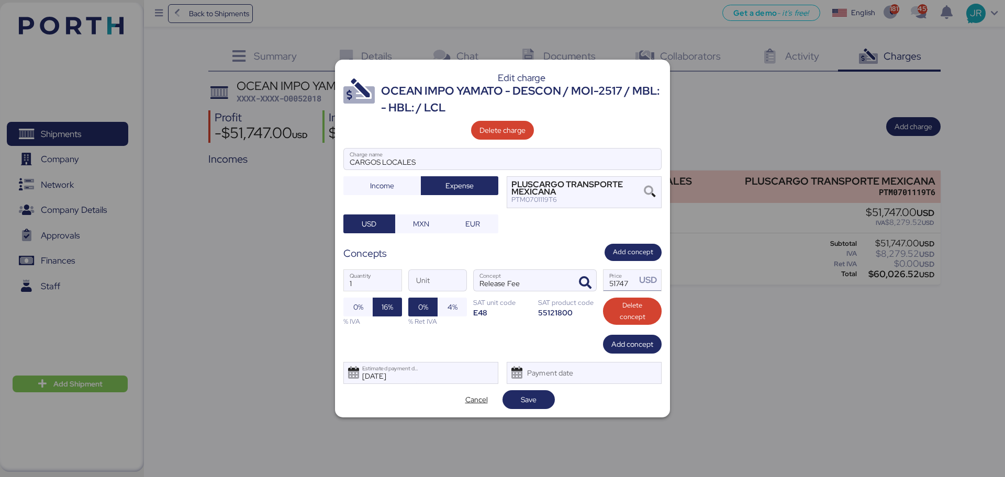
click at [620, 281] on input "51747" at bounding box center [620, 280] width 32 height 21
type input "517.47"
click at [518, 400] on span "Save" at bounding box center [529, 400] width 36 height 15
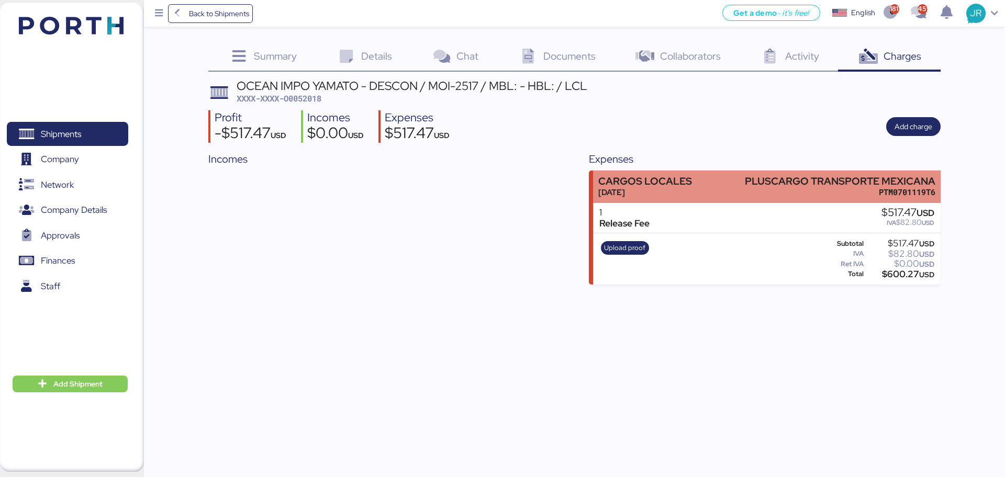
click at [807, 188] on div "PTM0701119T6" at bounding box center [840, 192] width 191 height 11
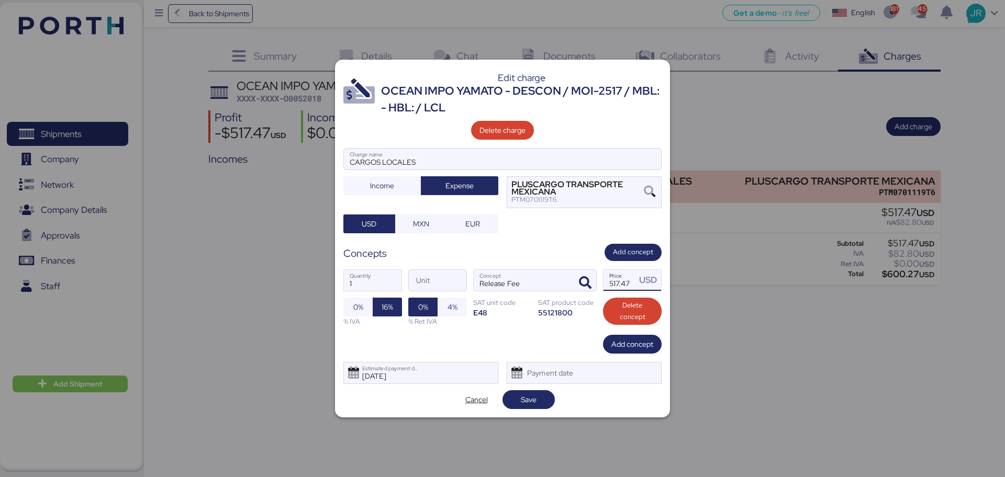
drag, startPoint x: 611, startPoint y: 280, endPoint x: 689, endPoint y: 274, distance: 77.7
click at [677, 280] on div "Edit charge OCEAN IMPO YAMATO - DESCON / MOI-2517 / MBL: - HBL: / LCL Delete ch…" at bounding box center [502, 238] width 1005 height 477
type input "5"
paste input "51747"
click at [620, 281] on input "51747" at bounding box center [620, 280] width 32 height 21
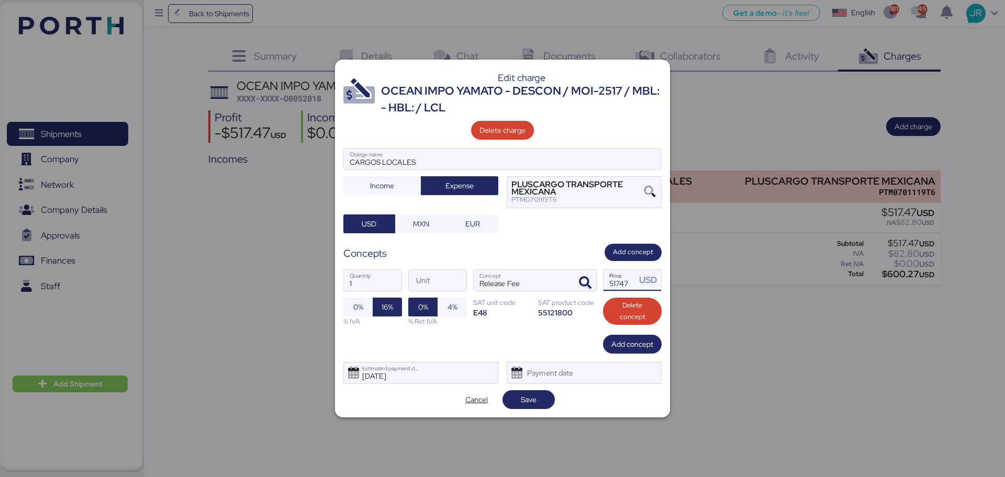
type input "517.47"
click at [524, 396] on span "Save" at bounding box center [529, 400] width 16 height 13
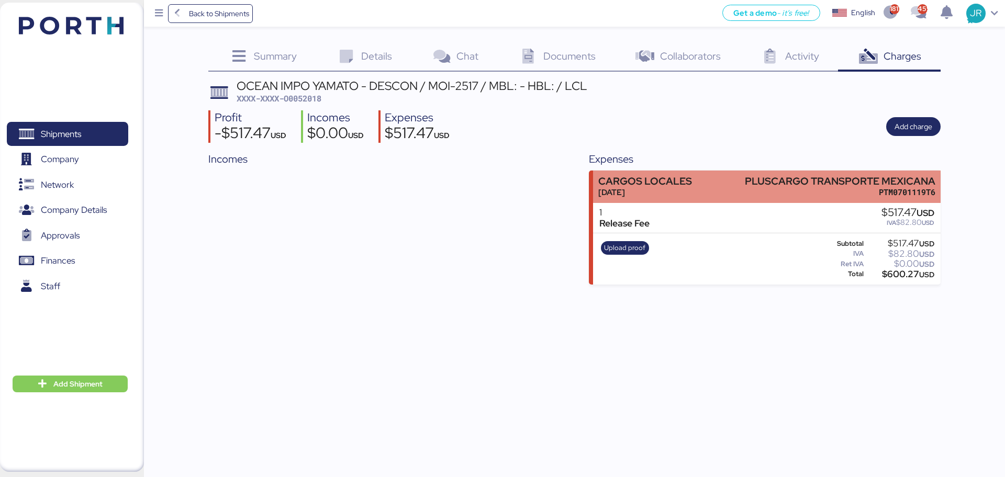
click at [712, 190] on div "CARGOS LOCALES Aug 12, 2025 PLUSCARGO TRANSPORTE MEXICANA PTM0701119T6" at bounding box center [766, 187] width 347 height 32
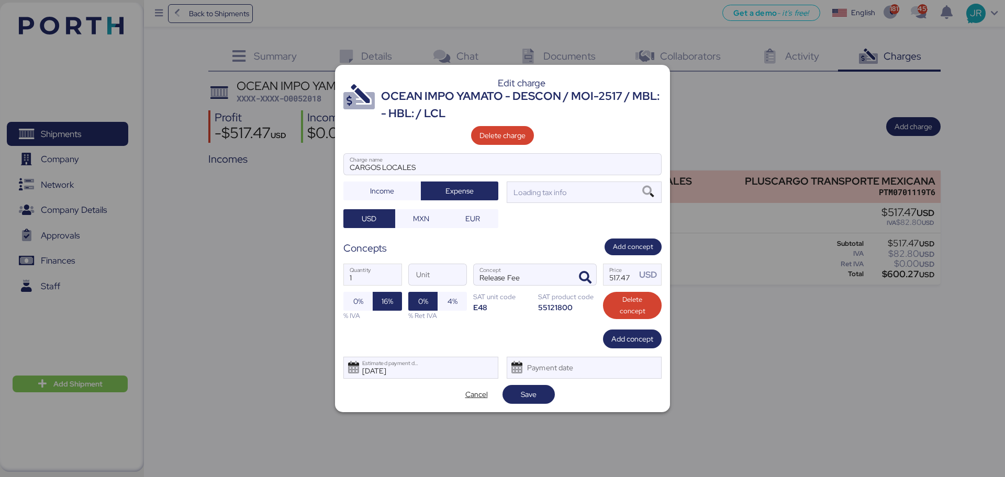
click at [785, 326] on div at bounding box center [502, 238] width 1005 height 477
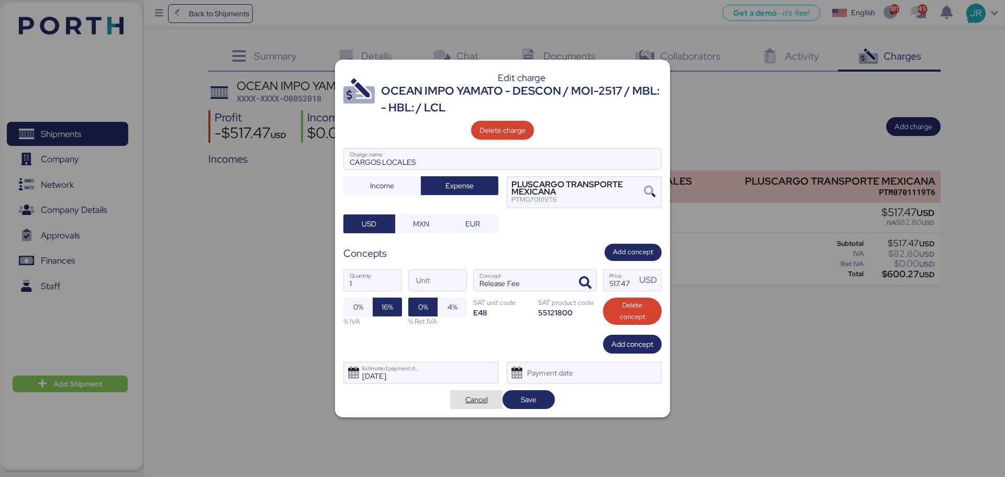
click at [466, 397] on span "Cancel" at bounding box center [476, 400] width 23 height 13
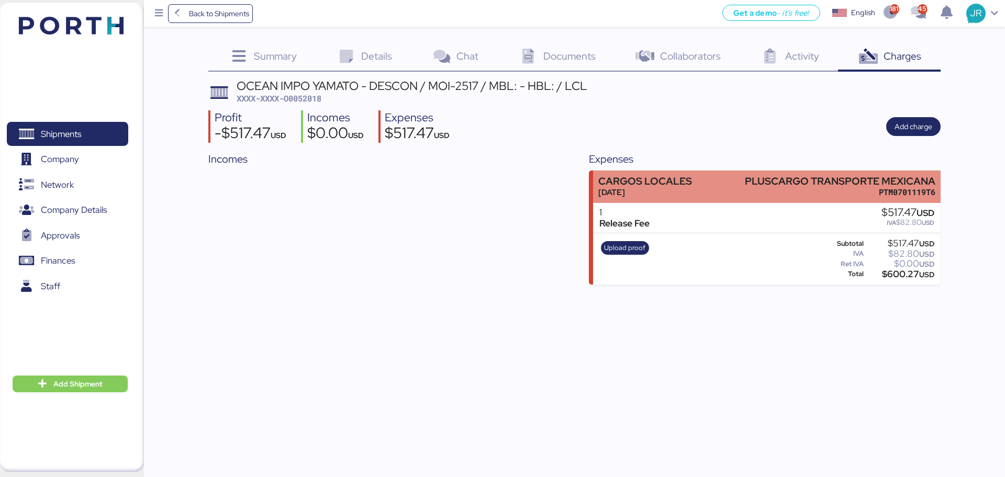
click at [800, 171] on div "CARGOS LOCALES Aug 12, 2025 PLUSCARGO TRANSPORTE MEXICANA PTM0701119T6" at bounding box center [766, 187] width 347 height 32
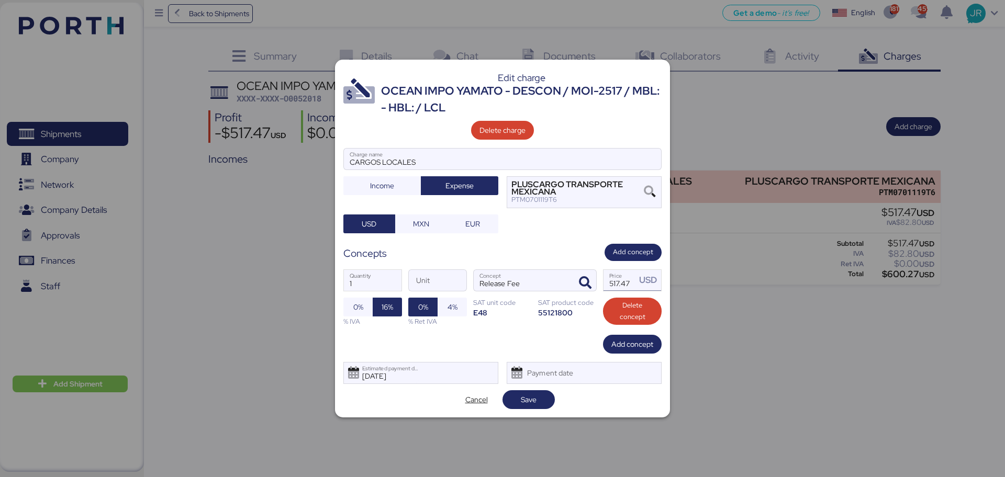
click at [620, 285] on input "517.47" at bounding box center [620, 280] width 32 height 21
paste input "6424"
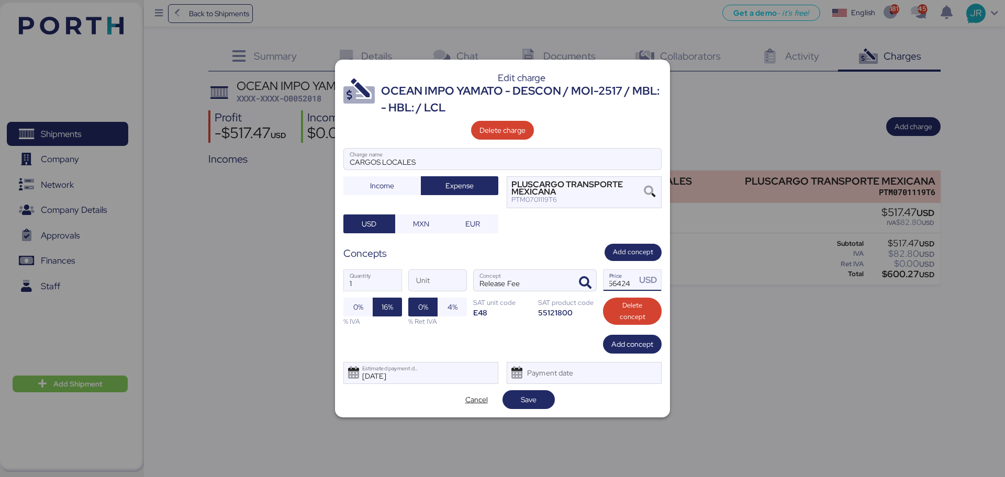
click at [621, 283] on input "56424" at bounding box center [620, 280] width 32 height 21
type input "564.24"
click at [375, 306] on span "16%" at bounding box center [387, 307] width 29 height 19
click at [364, 308] on span "0%" at bounding box center [358, 307] width 13 height 15
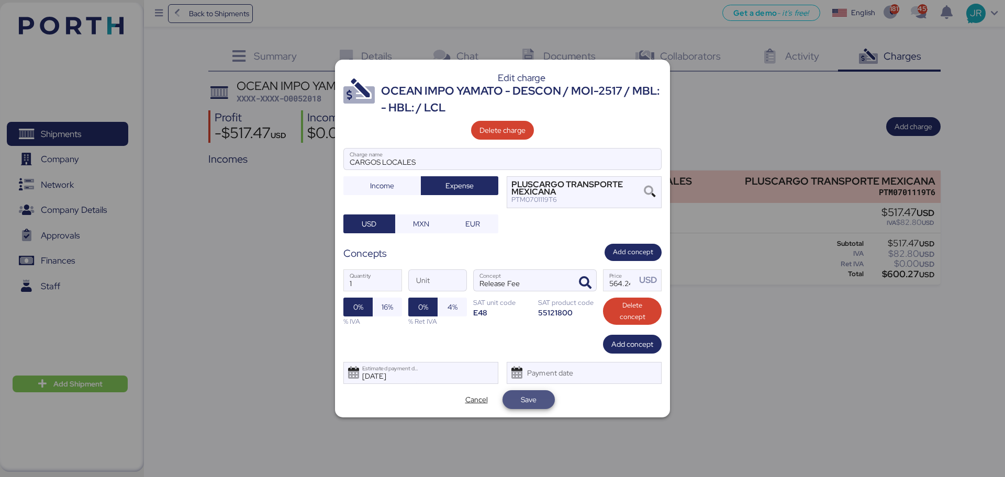
click at [531, 397] on span "Save" at bounding box center [529, 400] width 16 height 13
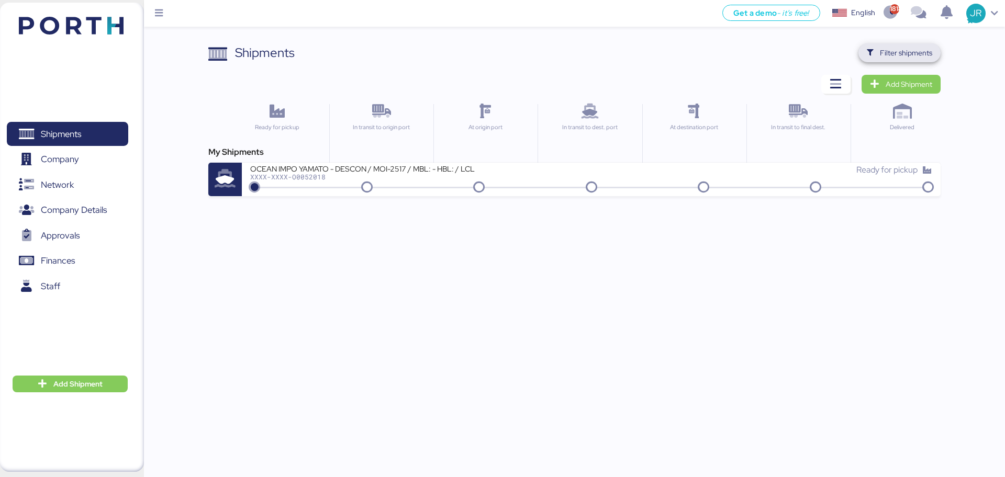
click at [878, 47] on span "Filter shipments" at bounding box center [899, 53] width 65 height 15
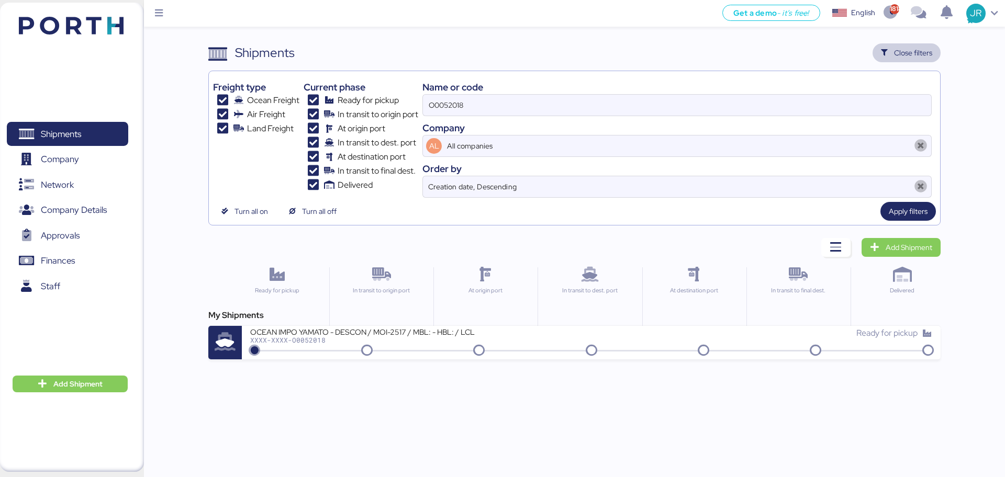
click at [312, 104] on div "Freight type Ocean Freight Air Freight Land Freight Current phase Ready for pic…" at bounding box center [574, 136] width 722 height 122
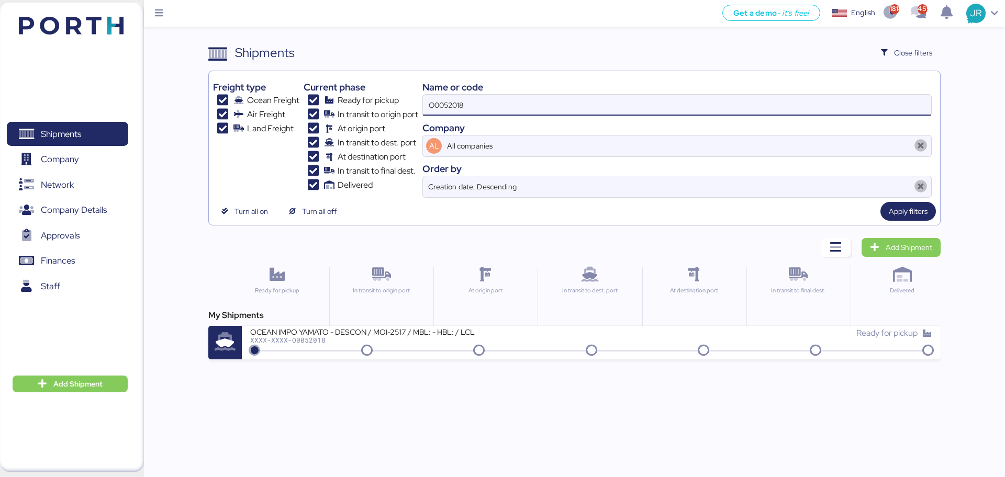
paste input "1794"
type input "O0051794"
drag, startPoint x: 300, startPoint y: 341, endPoint x: 288, endPoint y: 296, distance: 47.0
click at [300, 340] on div "XXXX-XXXX-O0051794" at bounding box center [375, 340] width 251 height 7
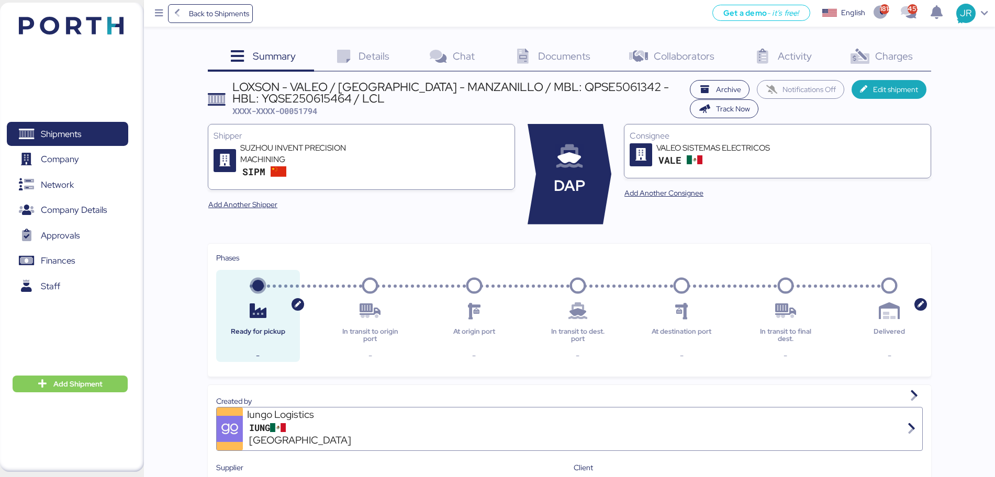
click at [868, 60] on icon at bounding box center [860, 56] width 23 height 15
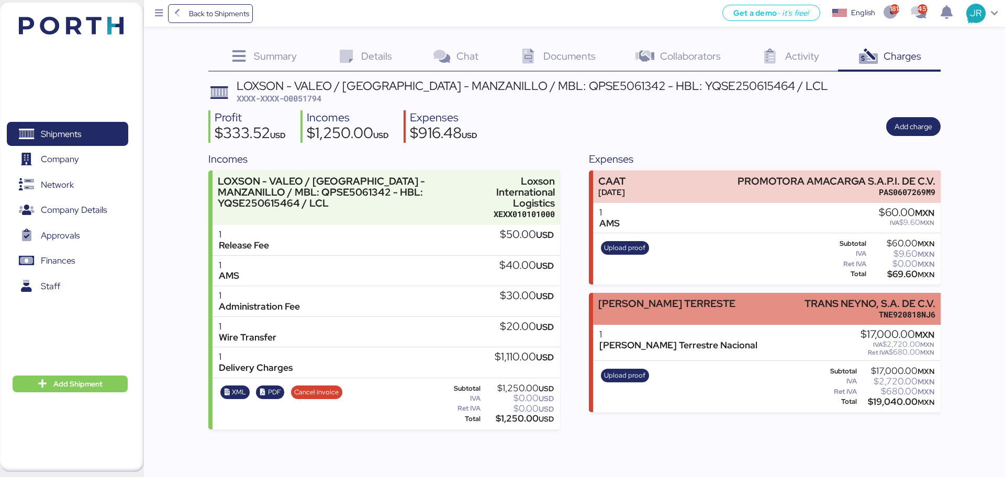
click at [643, 309] on div "[PERSON_NAME] TERRESTE" at bounding box center [666, 303] width 137 height 11
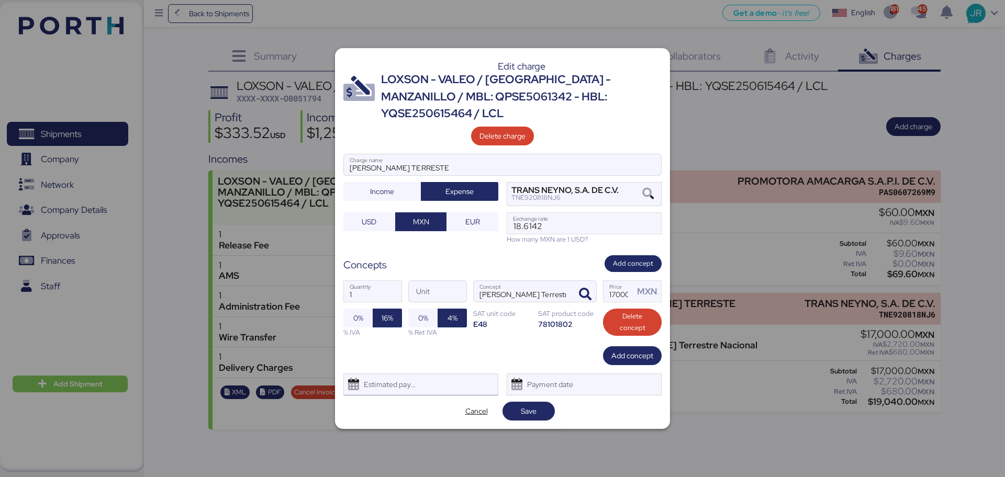
click at [430, 374] on div "Estimated payment date" at bounding box center [420, 385] width 155 height 22
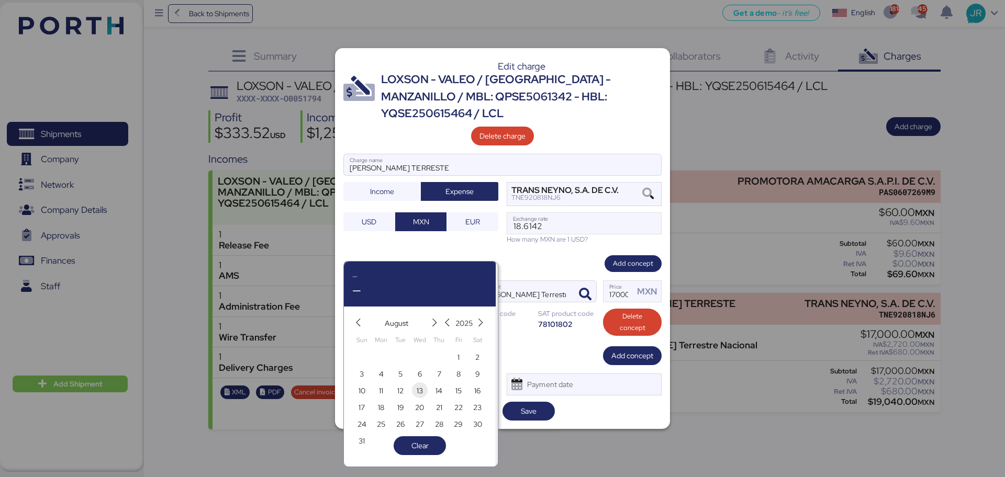
click at [421, 391] on span "13" at bounding box center [420, 391] width 6 height 13
type input "Aug 13, 2025"
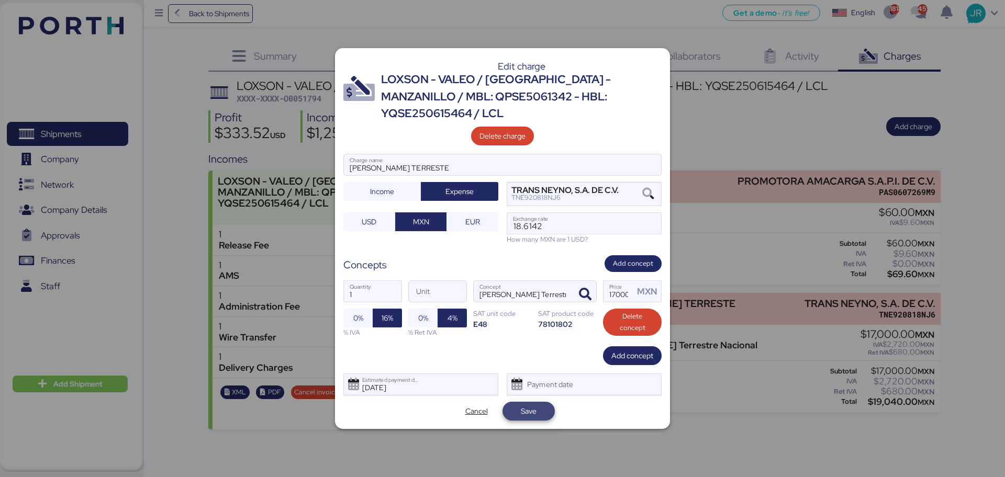
click at [539, 404] on span "Save" at bounding box center [529, 411] width 36 height 15
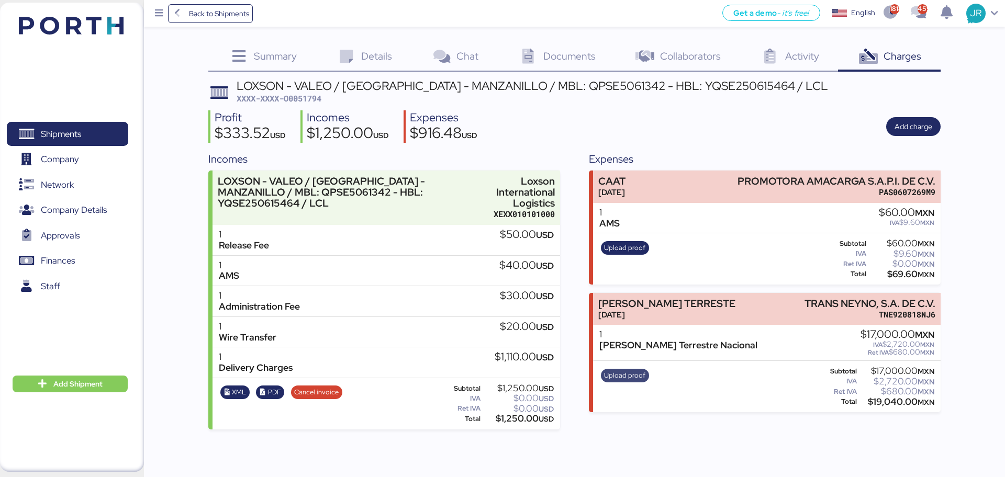
click at [620, 372] on span "Upload proof" at bounding box center [624, 376] width 41 height 12
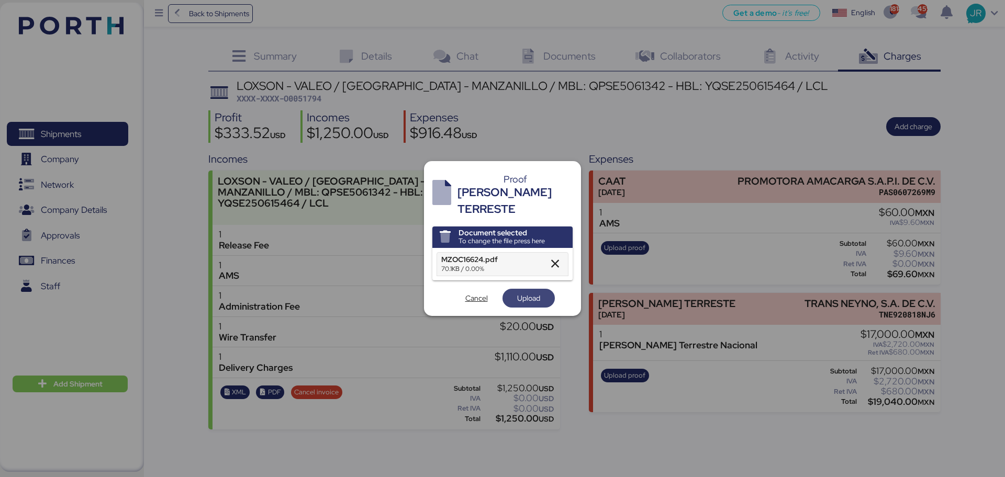
click at [522, 292] on span "Upload" at bounding box center [528, 298] width 23 height 13
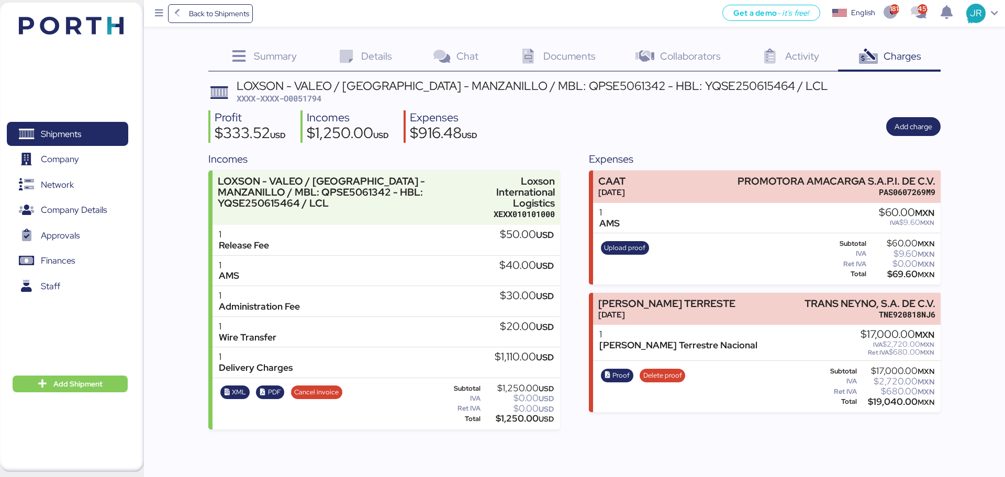
click at [297, 98] on span "XXXX-XXXX-O0051794" at bounding box center [279, 98] width 85 height 10
copy span "O0051794"
click at [983, 146] on div "Summary 0 Details 0 Chat 0 Documents 0 Collaborators 0 Activity 0 Charges 0 LOX…" at bounding box center [502, 215] width 1005 height 430
click at [240, 12] on span "Back to Shipments" at bounding box center [219, 13] width 60 height 13
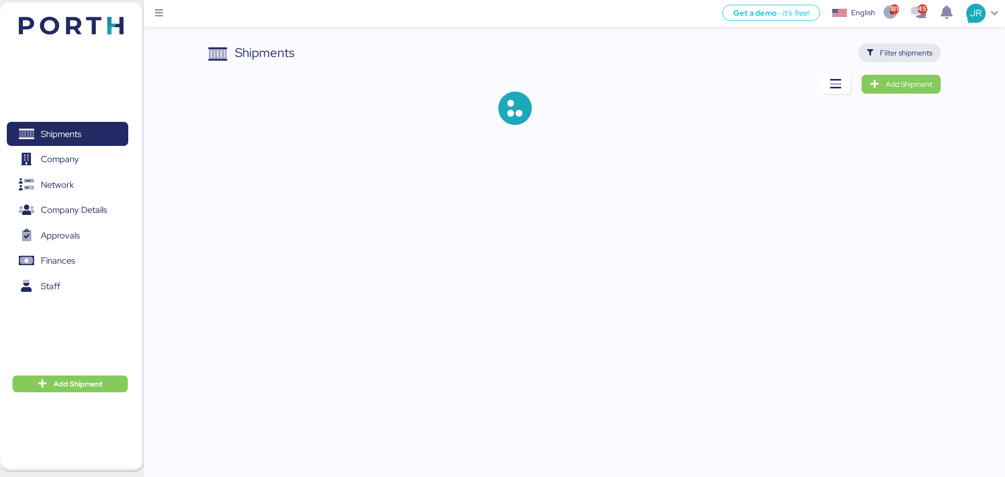
click at [879, 56] on span "Filter shipments" at bounding box center [899, 53] width 65 height 15
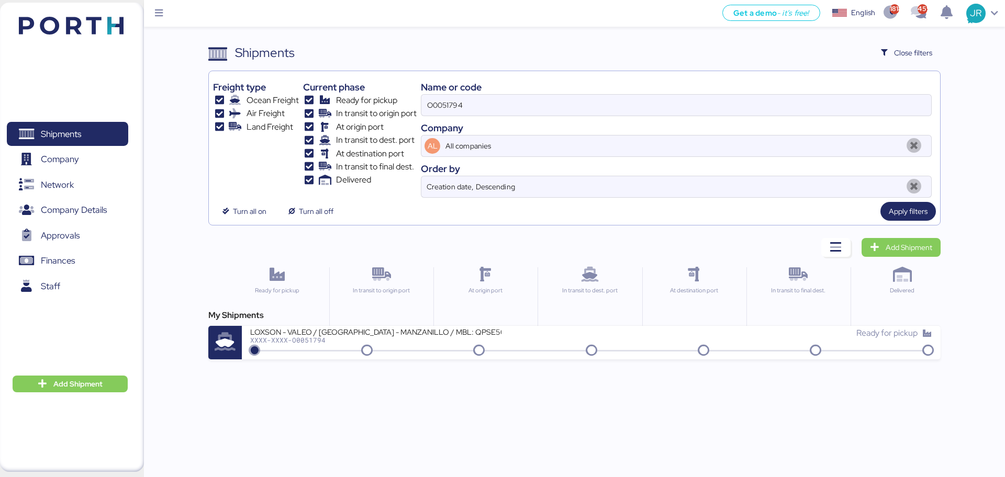
drag, startPoint x: 559, startPoint y: 104, endPoint x: 349, endPoint y: 124, distance: 210.8
click at [349, 124] on div "Freight type Ocean Freight Air Freight Land Freight Current phase Ready for pic…" at bounding box center [574, 136] width 722 height 122
paste input "A0052021"
type input "A0052021"
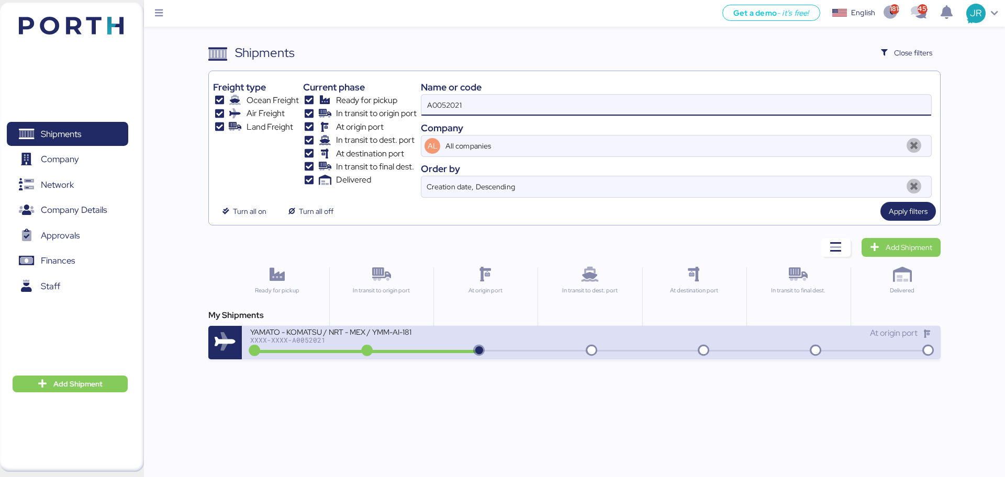
click at [310, 339] on div "XXXX-XXXX-A0052021" at bounding box center [375, 340] width 251 height 7
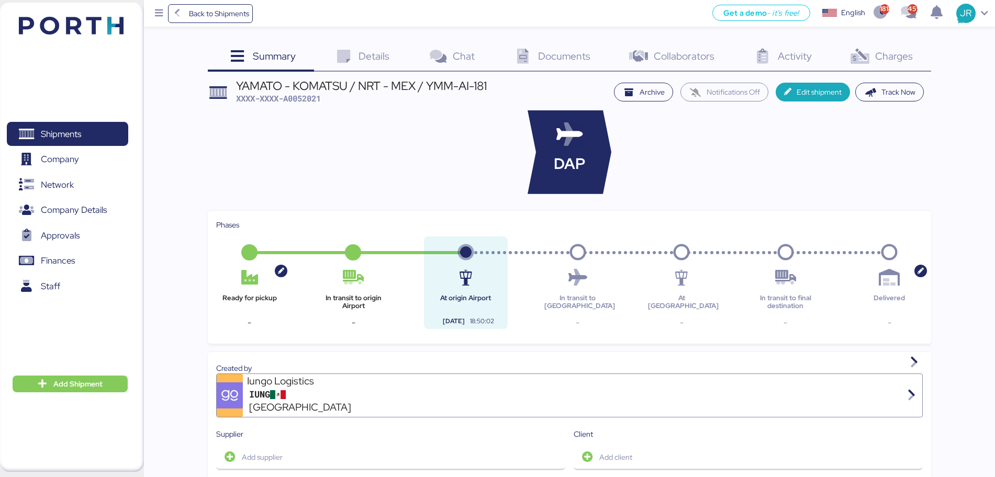
click at [868, 52] on icon at bounding box center [860, 56] width 23 height 15
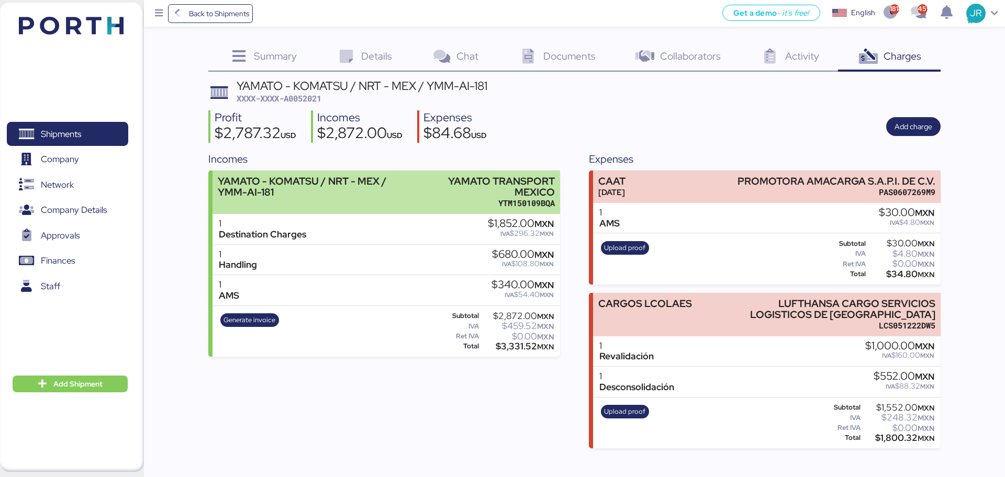
click at [348, 187] on div "YAMATO - KOMATSU / NRT - MEX / YMM-AI-181" at bounding box center [318, 187] width 201 height 22
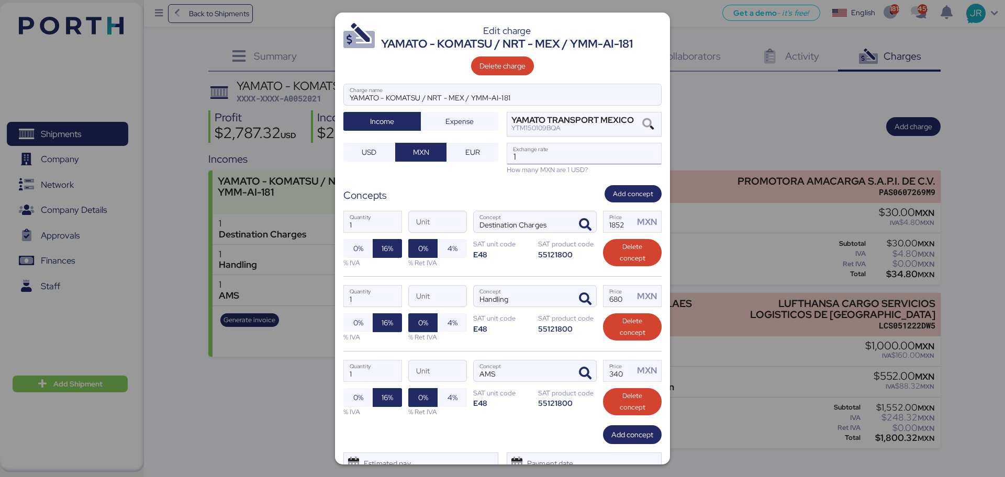
click at [525, 144] on input "1" at bounding box center [584, 153] width 154 height 21
paste input "18.6800"
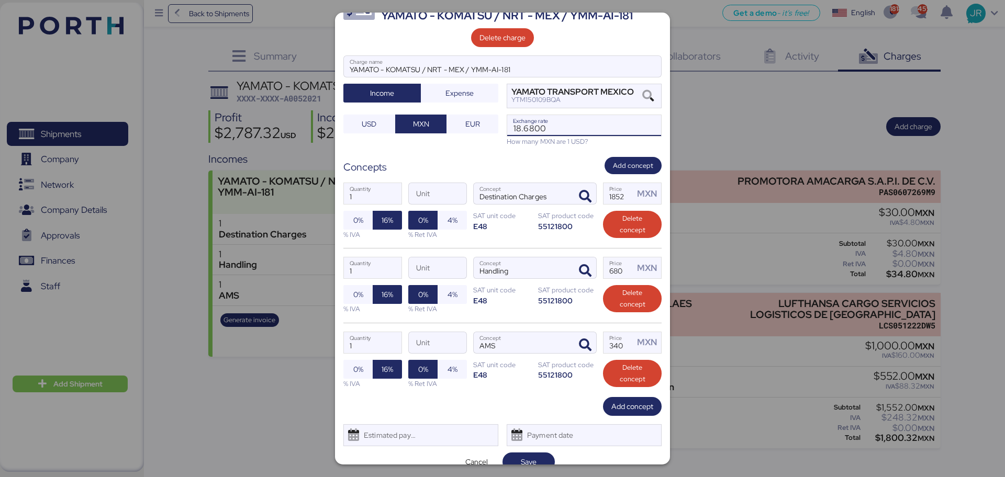
scroll to position [43, 0]
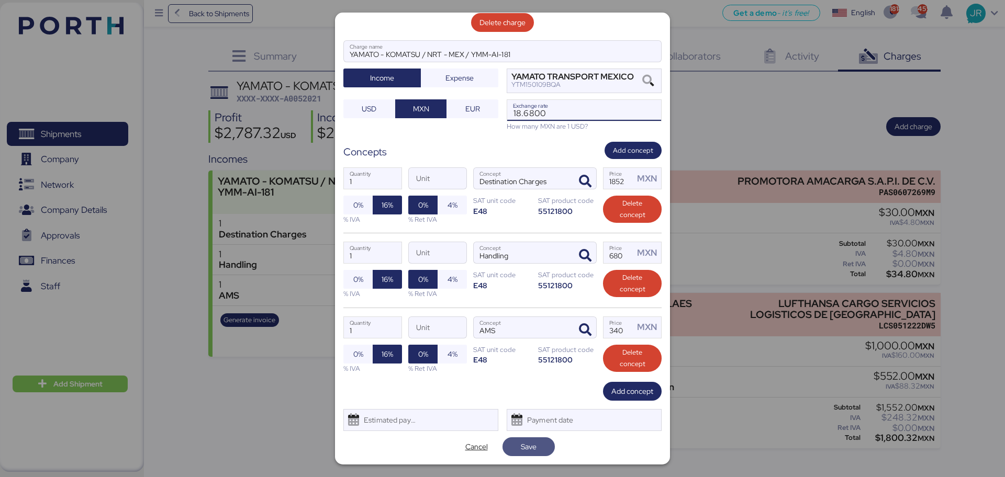
type input "18.68"
click at [529, 438] on span "Save" at bounding box center [529, 447] width 52 height 19
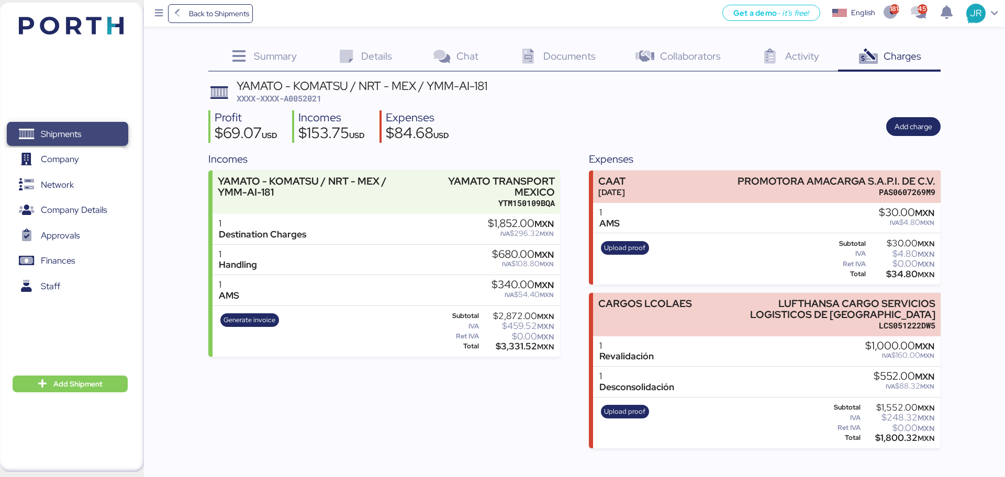
click at [94, 128] on span "Shipments" at bounding box center [67, 134] width 113 height 15
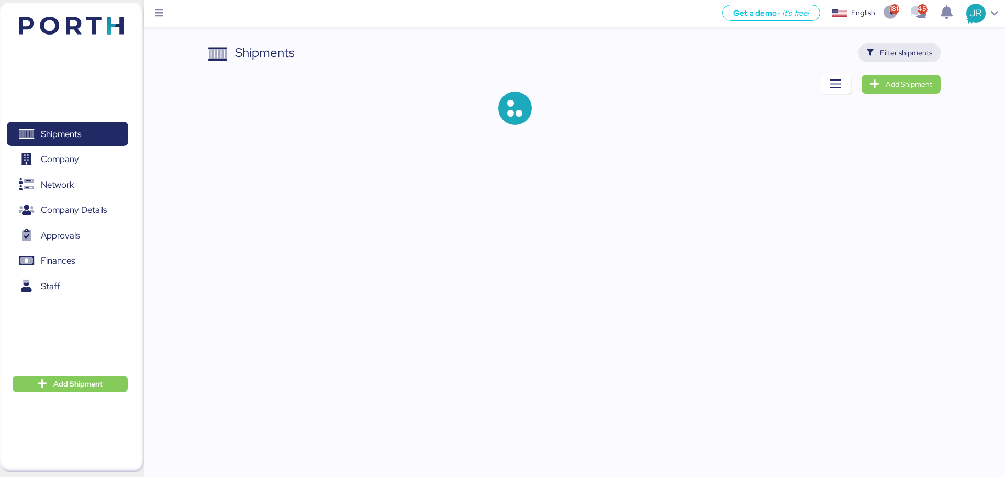
click at [872, 55] on icon "button" at bounding box center [870, 53] width 7 height 7
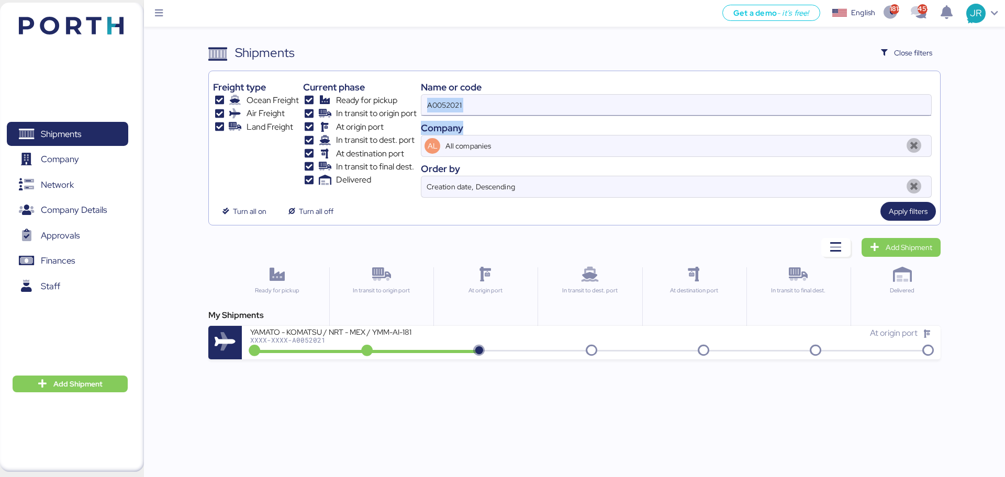
drag, startPoint x: 492, startPoint y: 118, endPoint x: 437, endPoint y: 112, distance: 55.3
click at [438, 114] on div "Name or code A0052021 Company AL All companies Order by Creation date, Descendi…" at bounding box center [676, 136] width 511 height 122
click at [438, 104] on input "A0052021" at bounding box center [676, 105] width 510 height 21
click at [438, 103] on input "A0052021" at bounding box center [676, 105] width 510 height 21
paste input "DME255477"
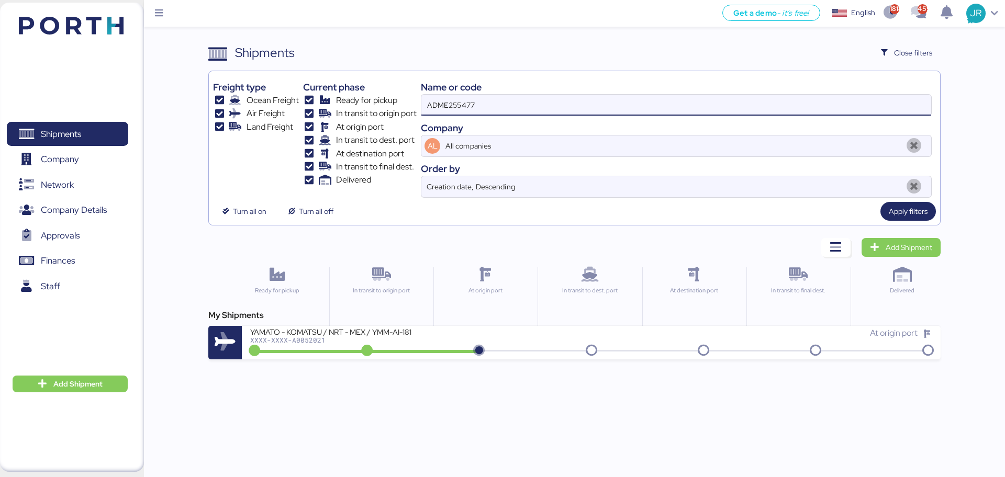
type input "ADME255477"
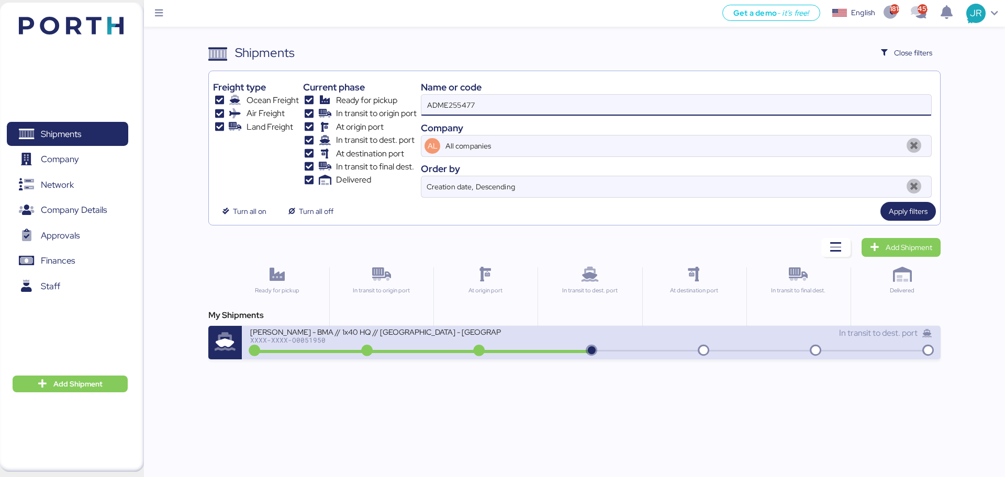
click at [325, 349] on div "BERTOLINI - BMA // 1x40 HQ // Rio Grande - Veracruz // MBL: PENDIENTE - HBL: AD…" at bounding box center [420, 338] width 341 height 23
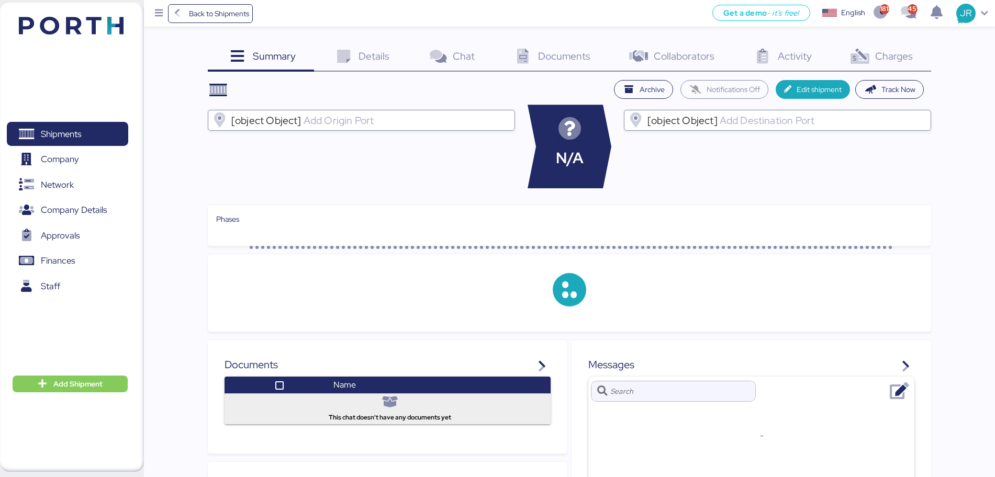
click at [887, 53] on span "Charges" at bounding box center [894, 56] width 38 height 14
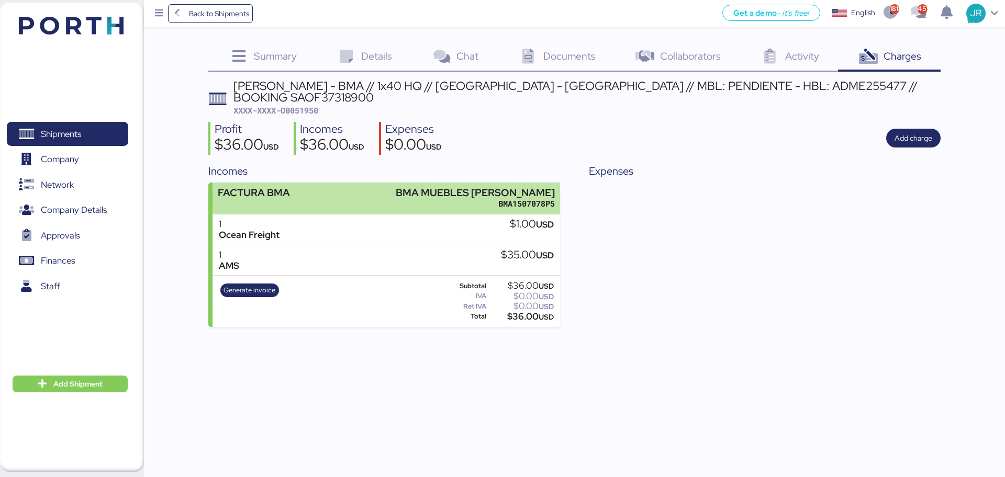
click at [374, 183] on div "FACTURA BMA BMA MUEBLES DE ACERO BMA1507078P5" at bounding box center [386, 199] width 347 height 32
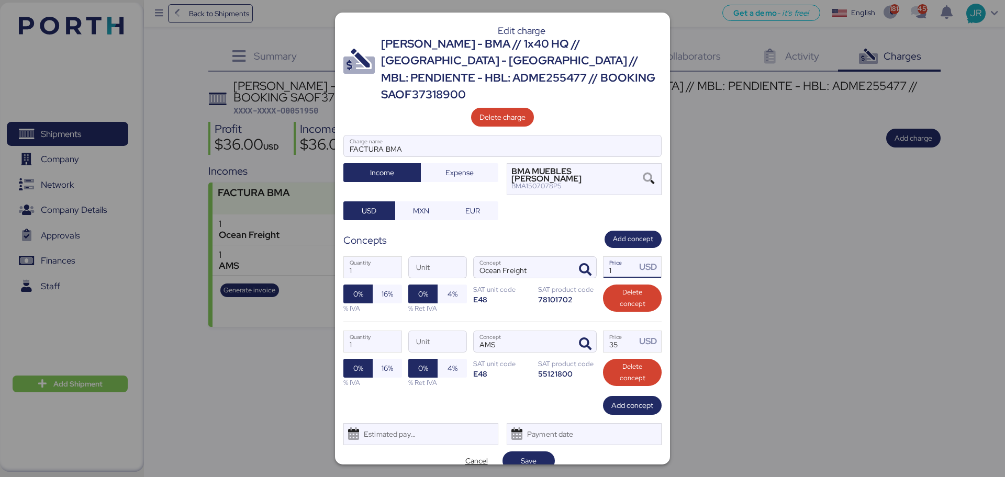
click at [615, 257] on input "1" at bounding box center [620, 267] width 32 height 21
type input "2737"
click at [511, 454] on span "Save" at bounding box center [529, 461] width 36 height 15
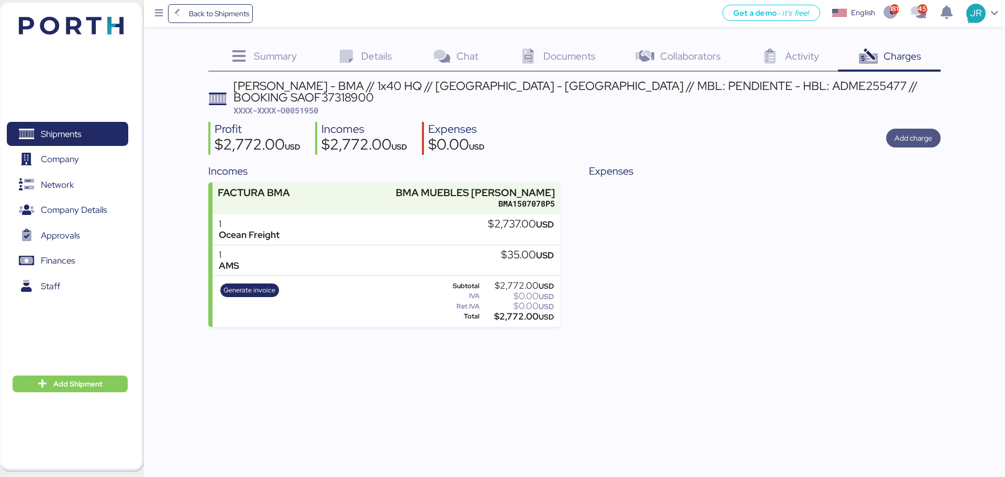
click at [912, 132] on span "Add charge" at bounding box center [914, 138] width 38 height 13
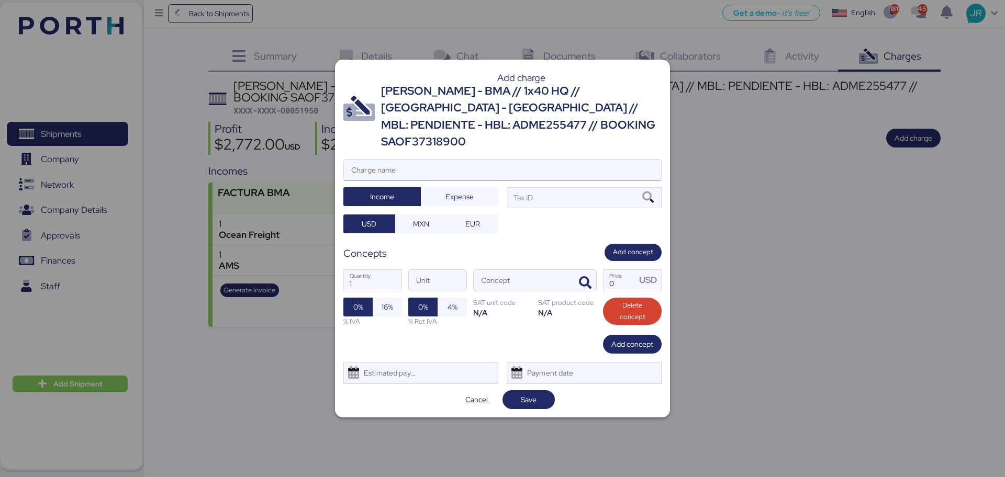
click at [456, 160] on input "Charge name" at bounding box center [502, 170] width 317 height 21
type input "PROFIT SAHRE"
click at [452, 190] on span "Expense" at bounding box center [459, 197] width 61 height 15
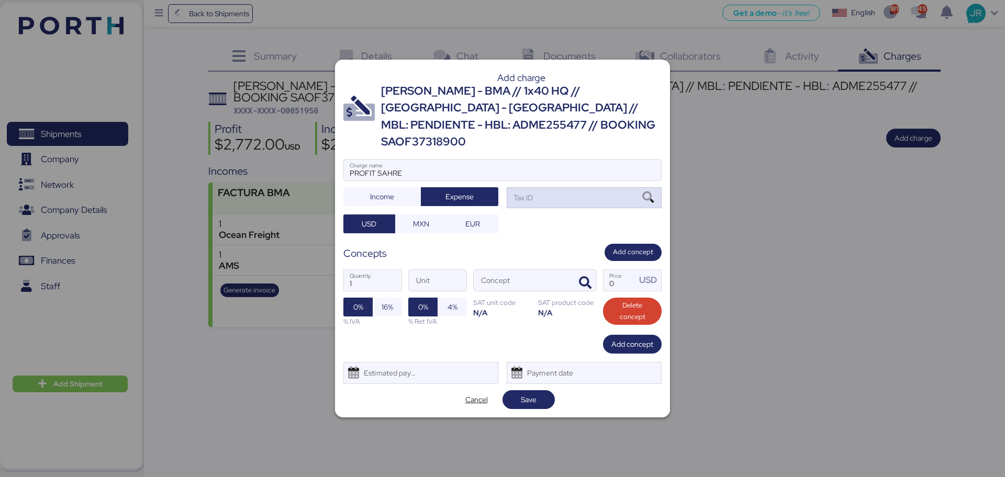
click at [651, 192] on icon at bounding box center [648, 198] width 18 height 12
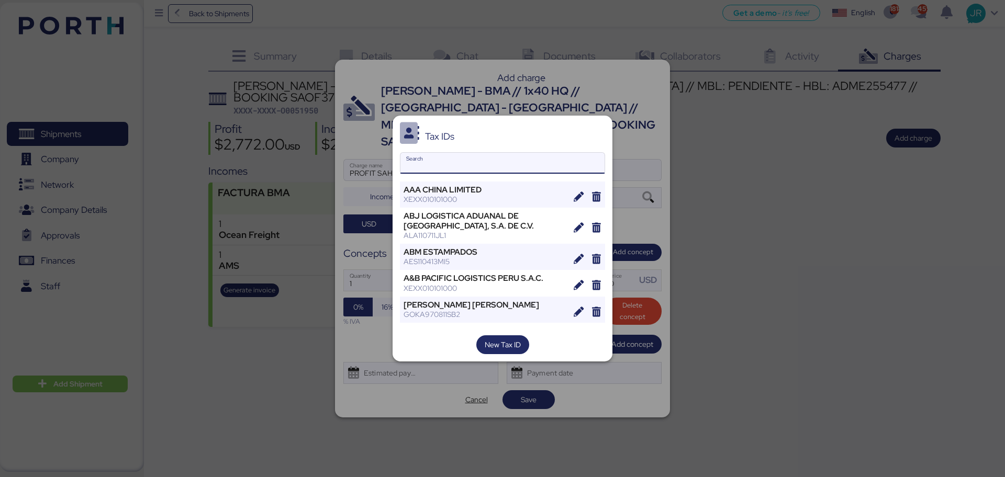
click at [429, 154] on input "Search" at bounding box center [502, 163] width 204 height 21
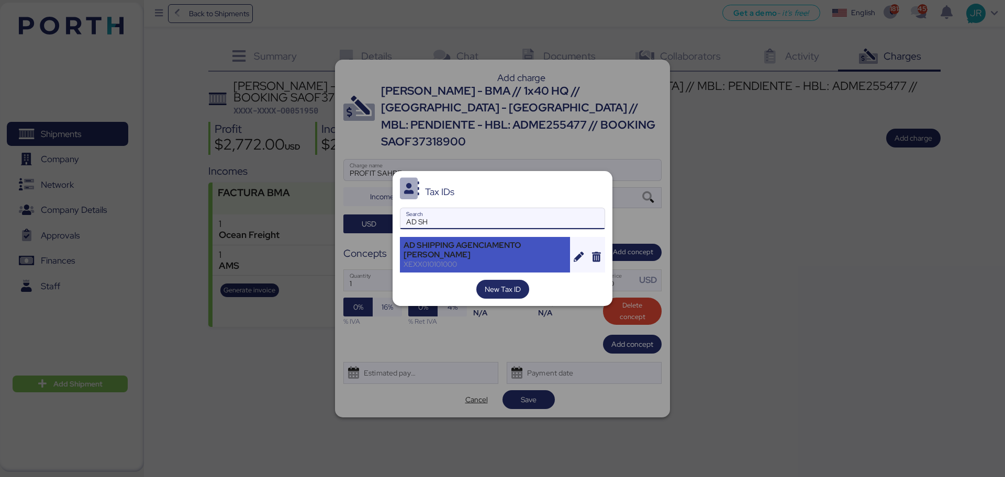
type input "AD SH"
click at [446, 246] on div "AD SHIPPING AGENCIAMENTO [PERSON_NAME]" at bounding box center [485, 250] width 163 height 19
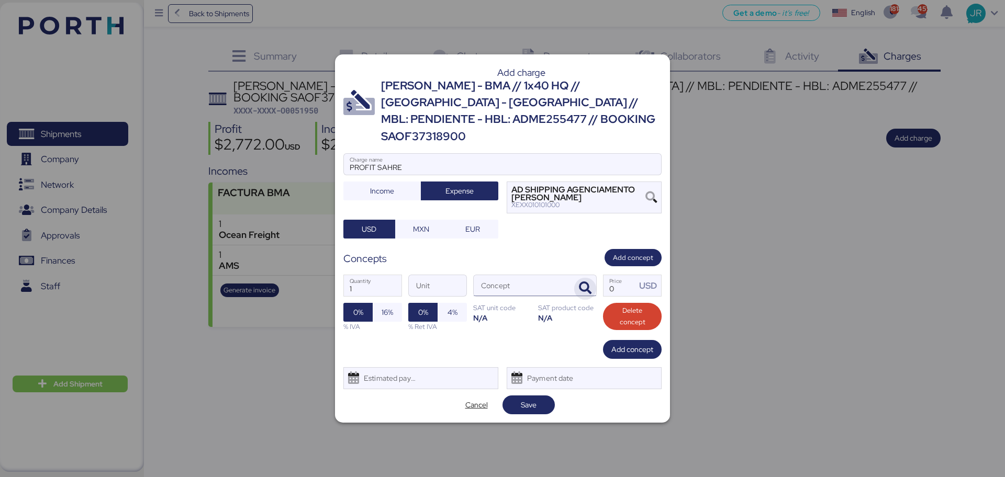
click at [580, 282] on icon "button" at bounding box center [585, 288] width 13 height 13
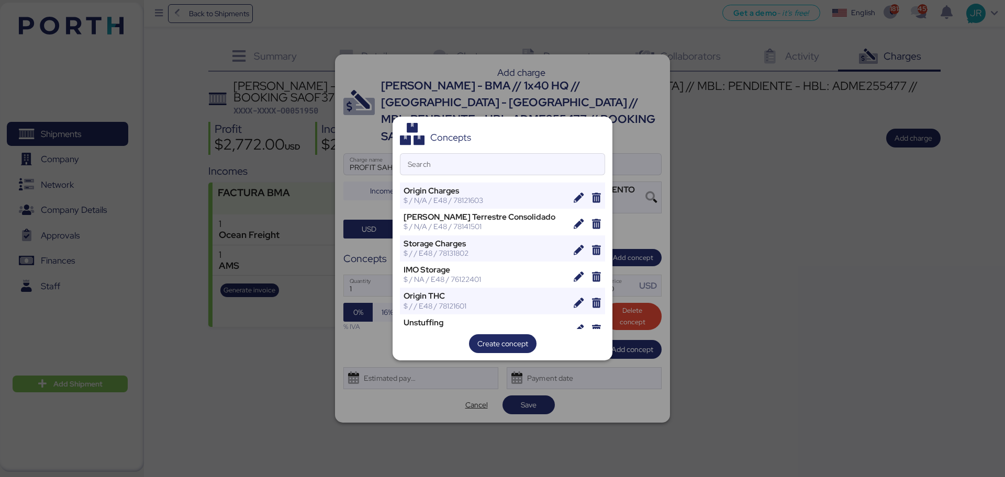
click at [447, 151] on div "Concepts Search Origin Charges $ / N/A / E48 / 78121603 Flete Terrestre Consoli…" at bounding box center [503, 239] width 220 height 244
click at [441, 161] on input "Search" at bounding box center [502, 164] width 204 height 21
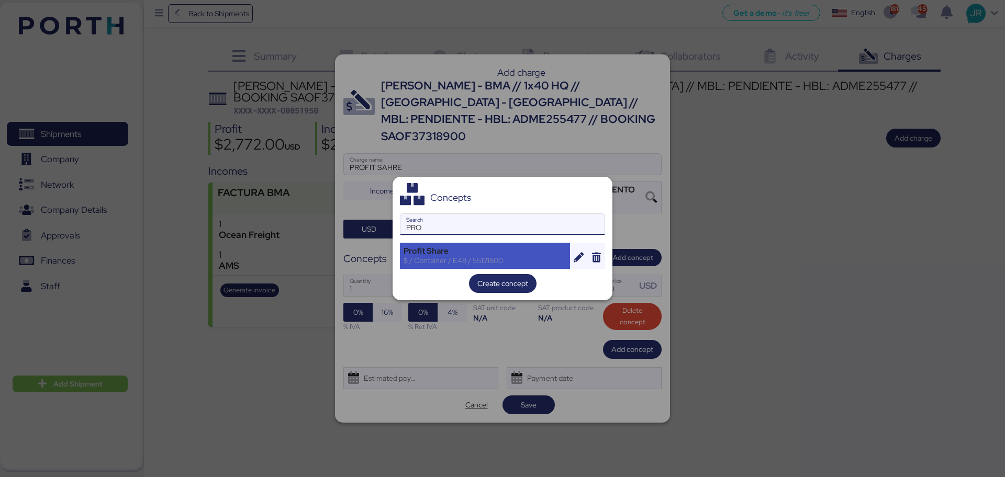
type input "PRO"
click at [425, 253] on div "Profit Share" at bounding box center [485, 251] width 163 height 9
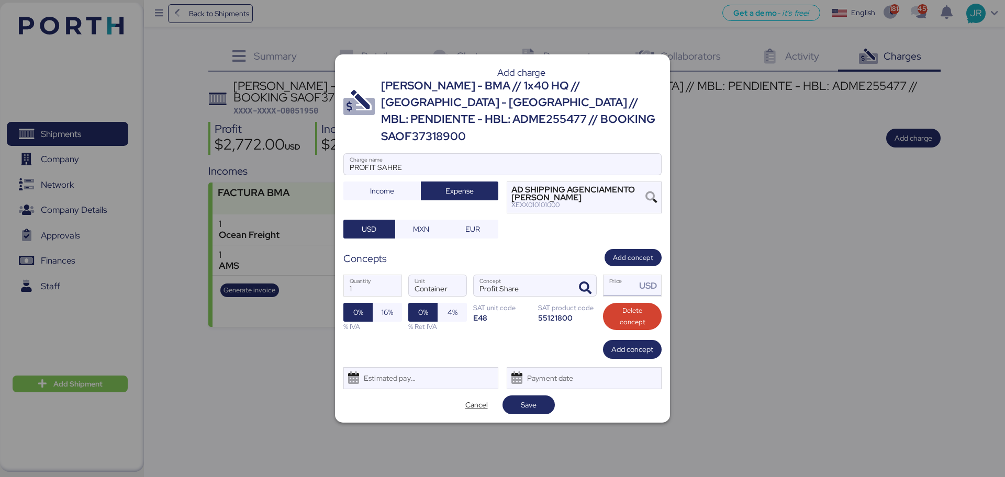
click at [614, 280] on input "Price USD" at bounding box center [620, 285] width 32 height 21
type input "50"
click at [534, 399] on span "Save" at bounding box center [529, 405] width 16 height 13
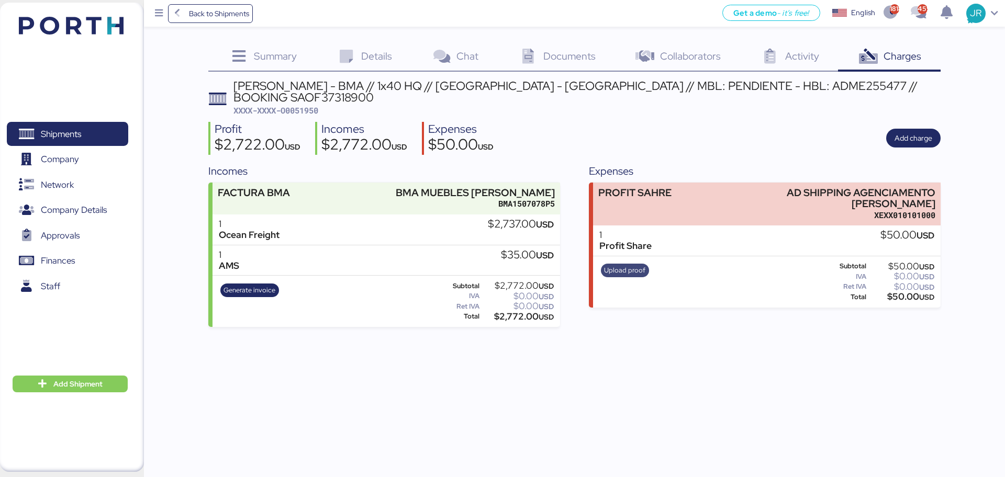
click at [618, 265] on span "Upload proof" at bounding box center [624, 271] width 41 height 12
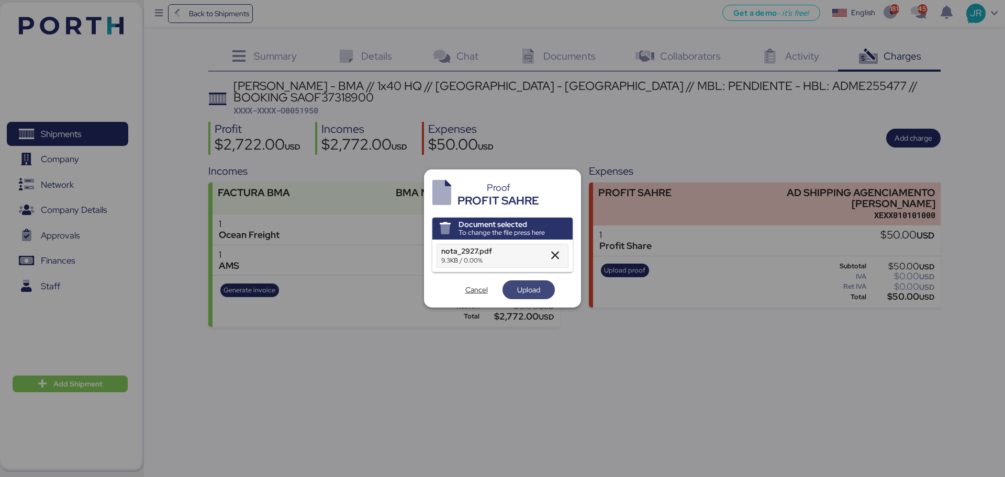
click at [530, 299] on div "Proof PROFIT SAHRE Document selected To change the file press here nota_2927.pd…" at bounding box center [502, 239] width 157 height 138
click at [524, 293] on span "Upload" at bounding box center [528, 290] width 23 height 13
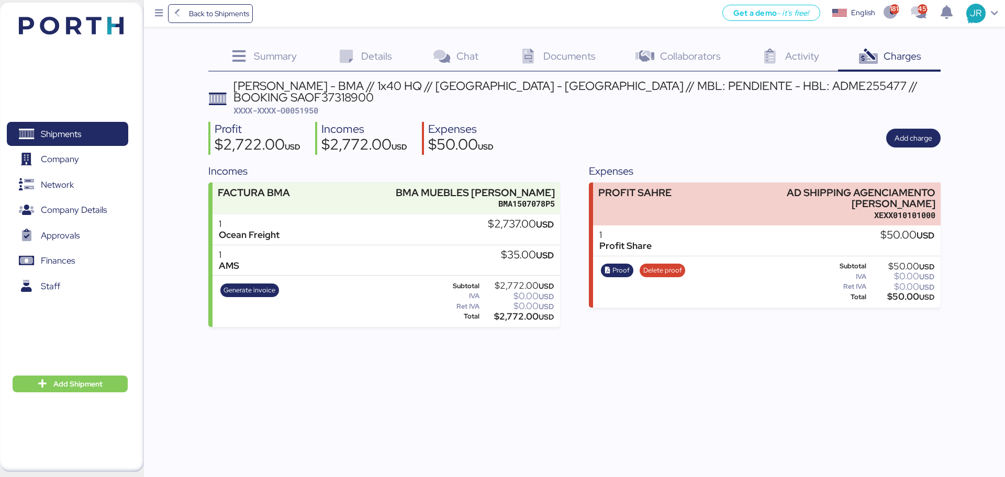
click at [302, 105] on span "XXXX-XXXX-O0051950" at bounding box center [275, 110] width 85 height 10
copy span "O0051950"
click at [554, 55] on span "Documents" at bounding box center [569, 56] width 52 height 14
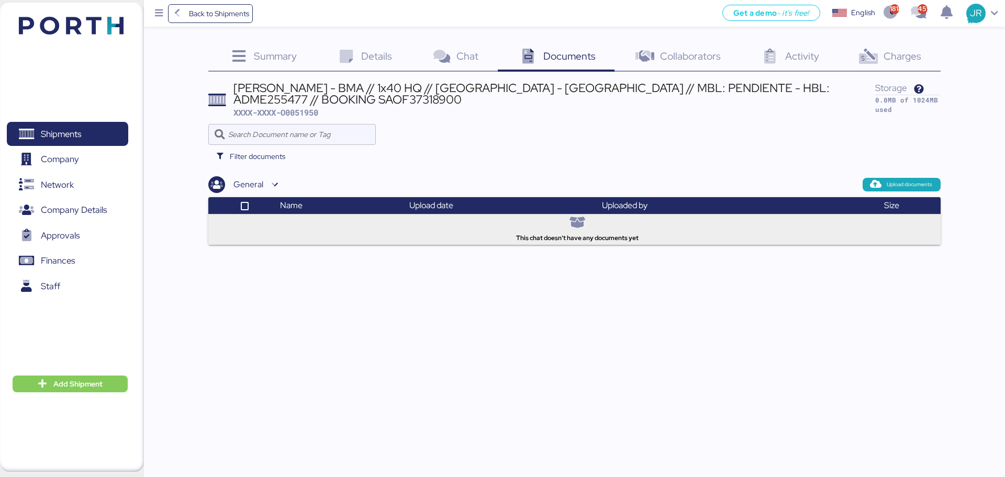
click at [903, 177] on div "General Upload documents" at bounding box center [574, 184] width 732 height 17
click at [902, 177] on div "General Upload documents" at bounding box center [574, 184] width 732 height 17
click at [902, 182] on span "Upload documents" at bounding box center [910, 184] width 46 height 9
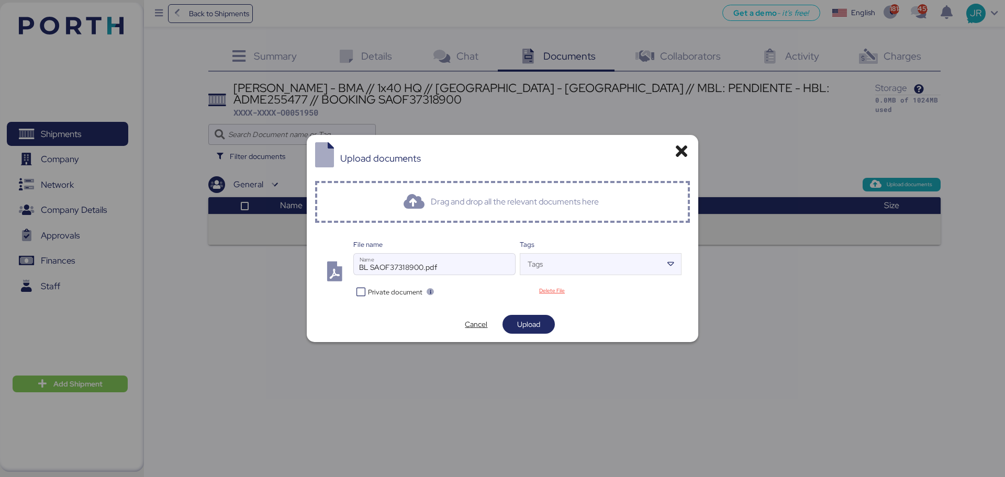
click at [403, 293] on span "Private document" at bounding box center [395, 292] width 54 height 10
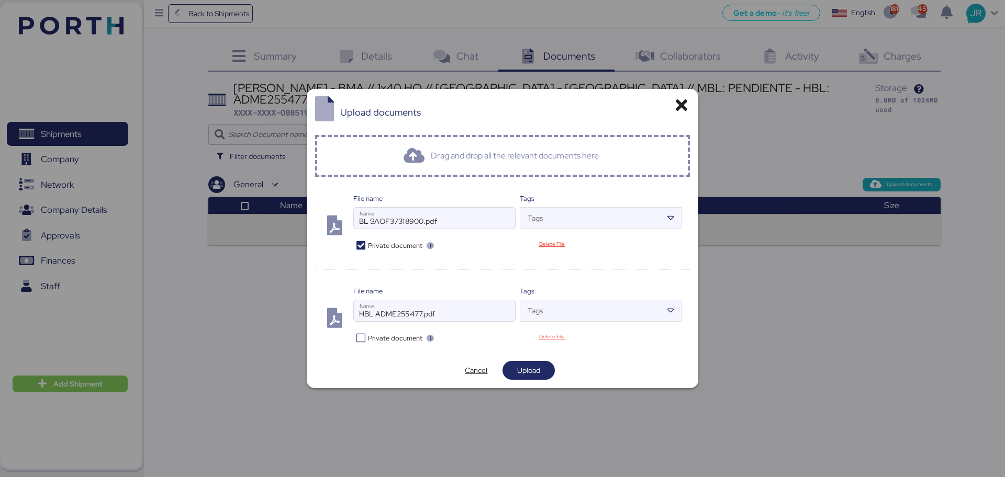
click at [536, 373] on span "Upload" at bounding box center [528, 370] width 23 height 13
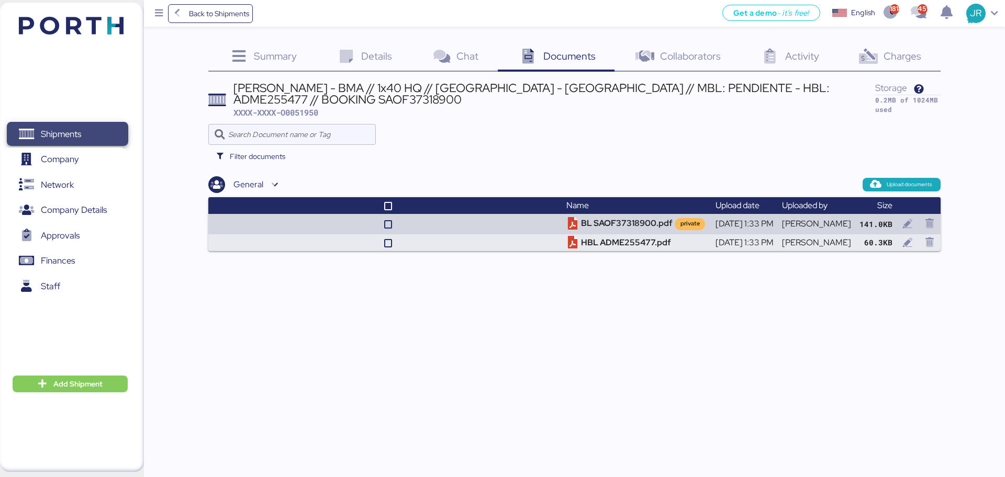
click at [75, 131] on span "Shipments" at bounding box center [61, 134] width 40 height 15
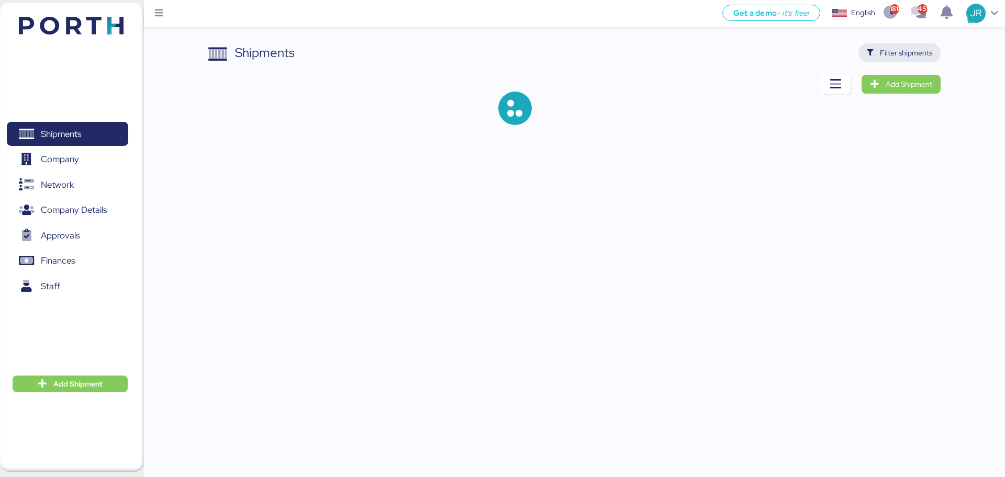
click at [866, 48] on span "Filter shipments" at bounding box center [900, 52] width 82 height 19
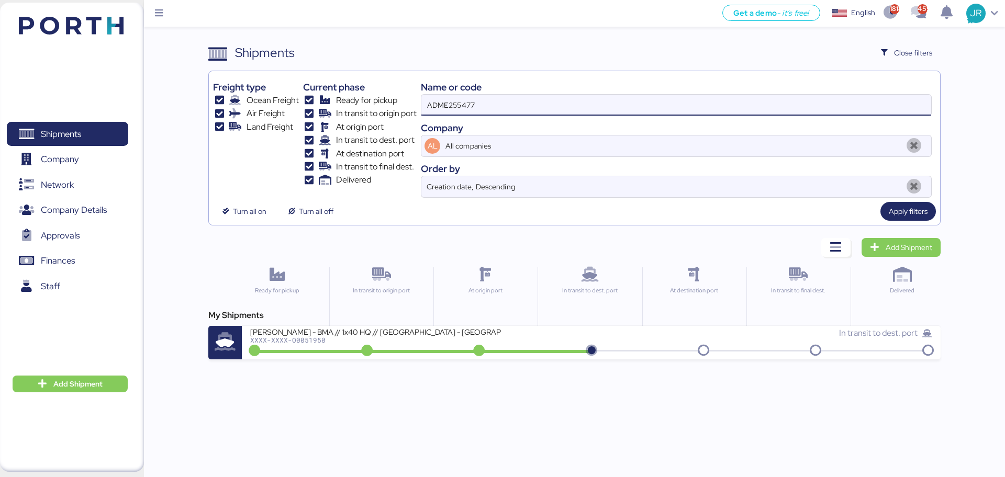
click at [506, 106] on input "ADME255477" at bounding box center [676, 105] width 510 height 21
paste input "8"
type input "ADME255478"
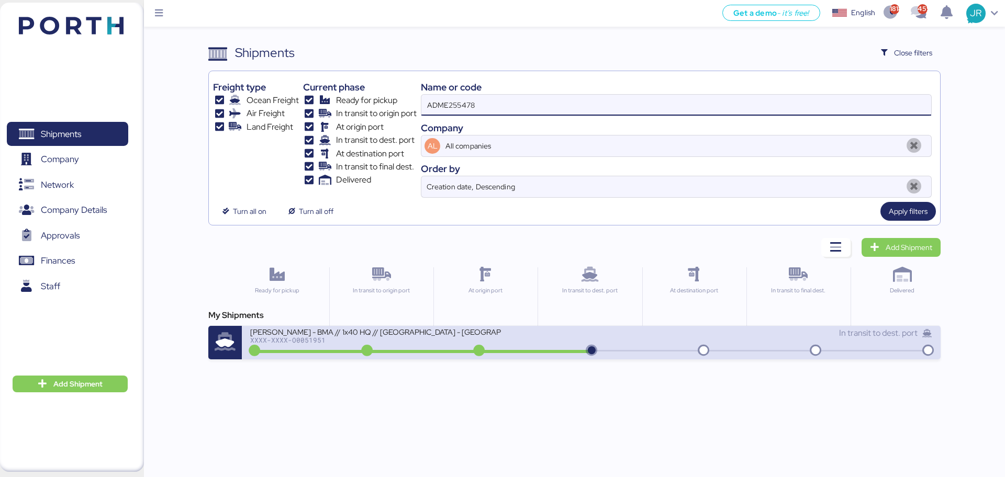
click at [350, 336] on div "BERTOLINI - BMA // 1x40 HQ // Rio Grande - Veracruz // MBL: PENDIENTE - HBL: AD…" at bounding box center [375, 331] width 251 height 9
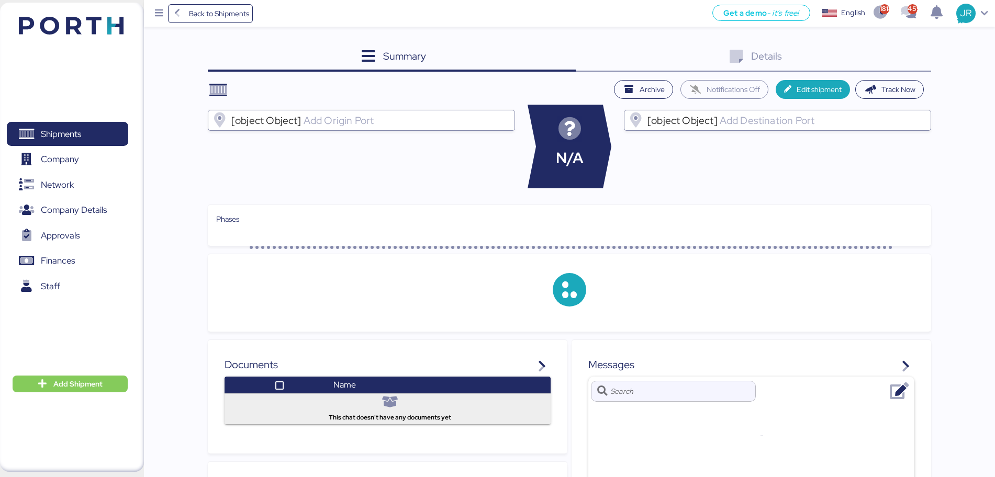
click at [909, 57] on div "Details 0" at bounding box center [754, 57] width 356 height 28
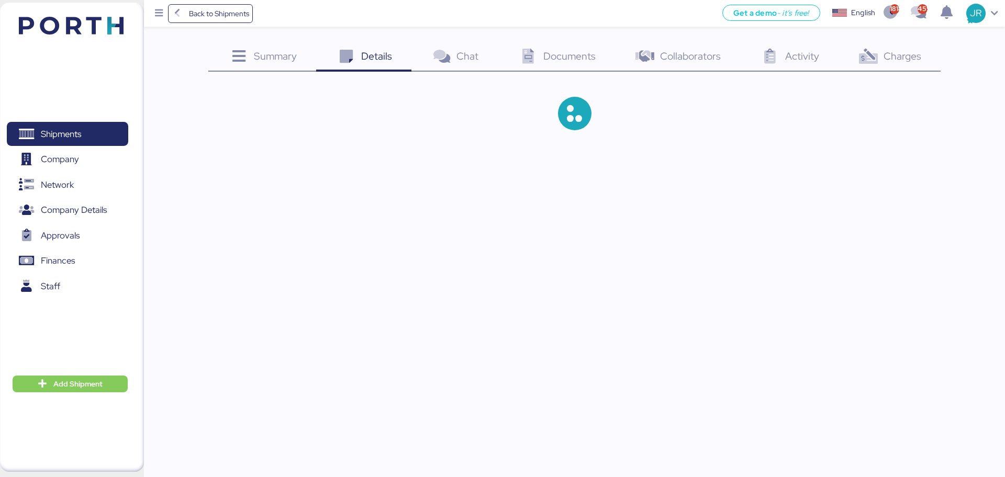
click at [909, 57] on span "Charges" at bounding box center [903, 56] width 38 height 14
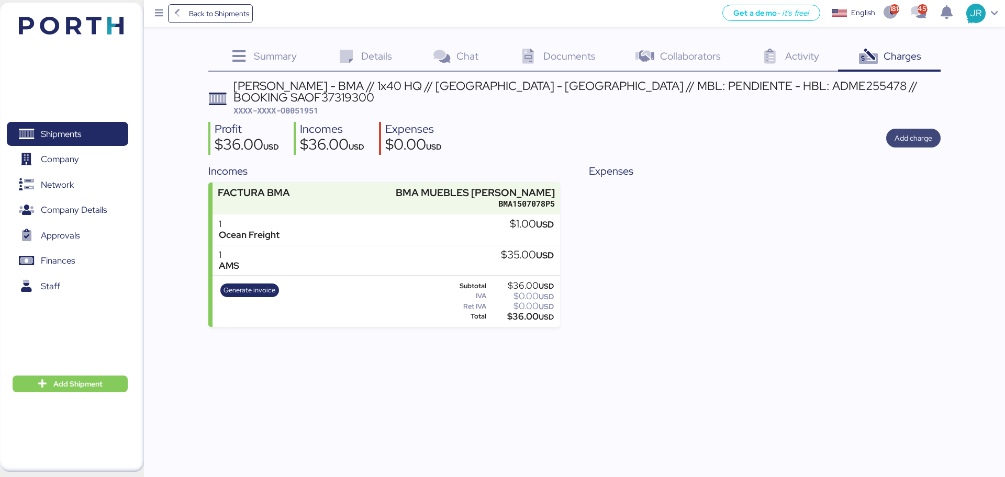
click at [903, 132] on span "Add charge" at bounding box center [914, 138] width 38 height 13
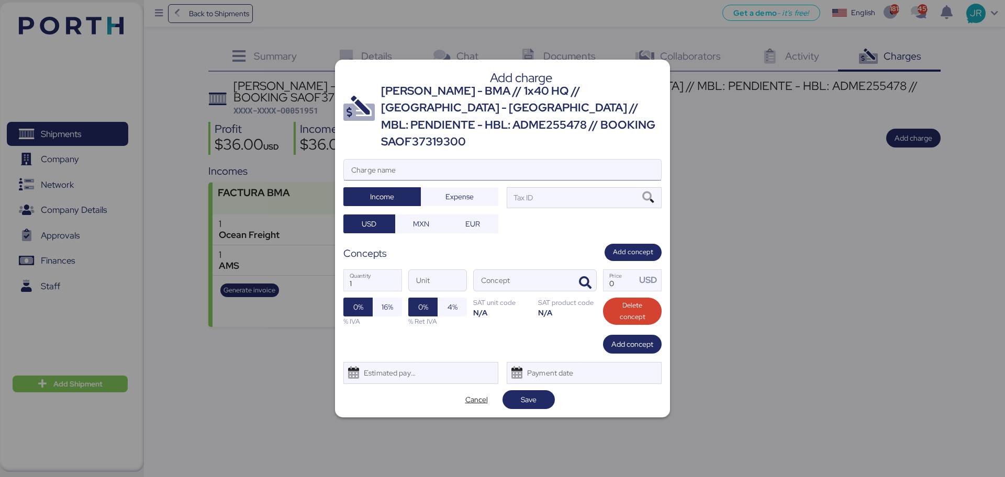
click at [435, 160] on input "Charge name" at bounding box center [502, 170] width 317 height 21
type input "PROFT SAHRE"
click at [468, 196] on span "Expense" at bounding box center [459, 196] width 77 height 19
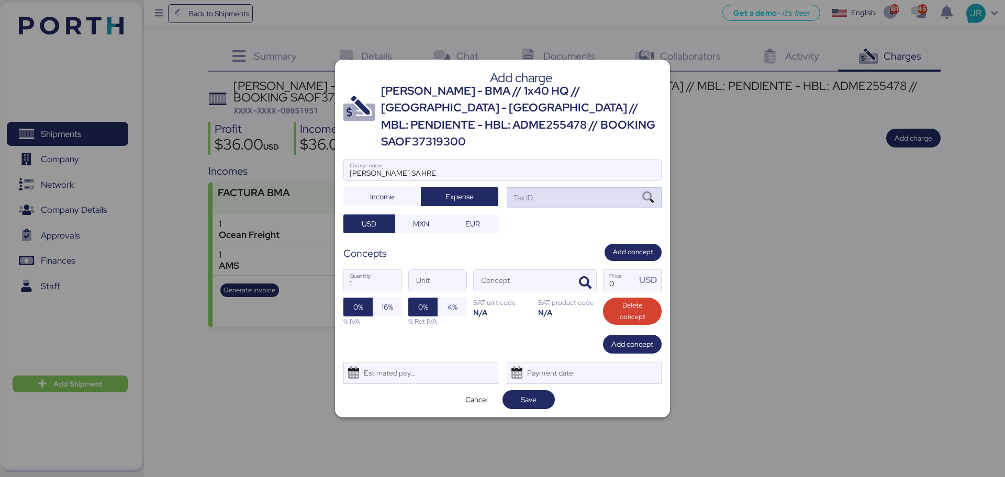
click at [644, 192] on icon at bounding box center [648, 198] width 18 height 12
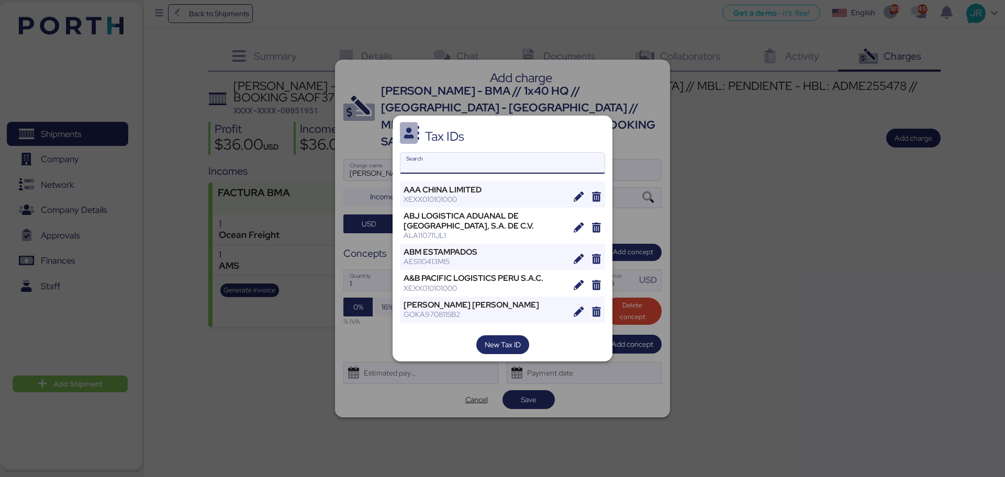
click at [427, 162] on input "Search" at bounding box center [502, 163] width 204 height 21
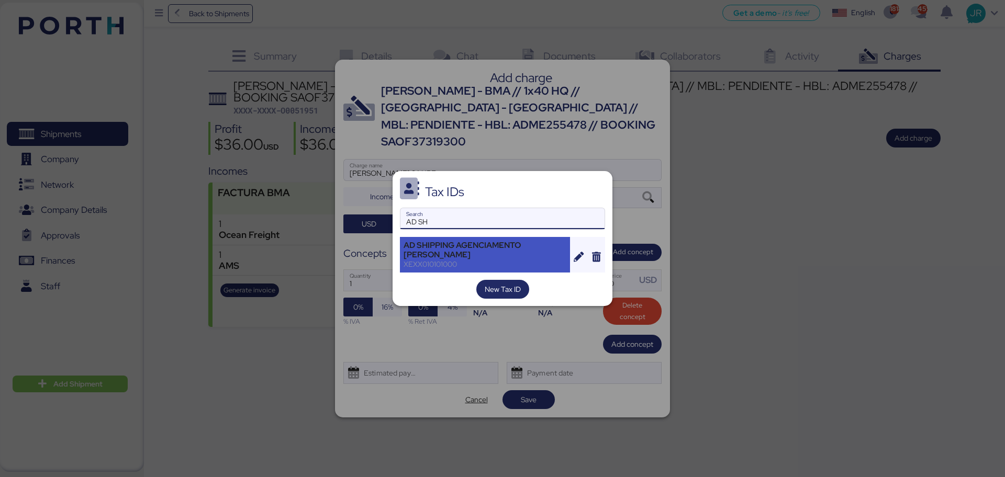
type input "AD SH"
click at [454, 252] on div "AD SHIPPING AGENCIAMENTO [PERSON_NAME]" at bounding box center [485, 250] width 163 height 19
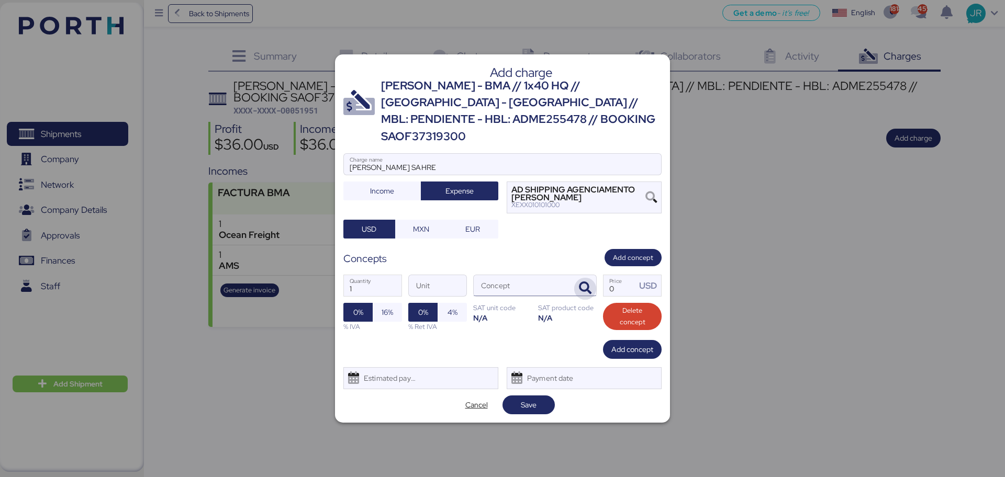
click at [588, 282] on icon "button" at bounding box center [585, 288] width 13 height 13
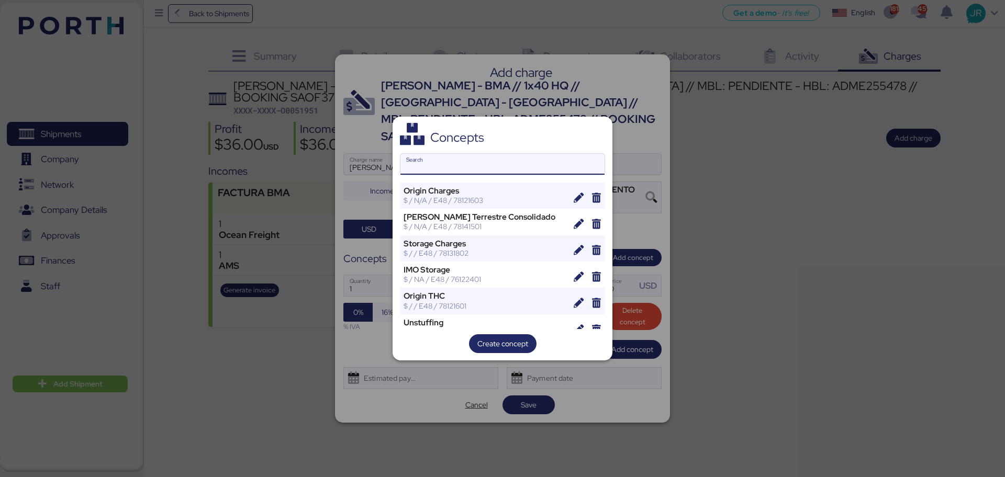
click at [458, 159] on input "Search" at bounding box center [502, 164] width 204 height 21
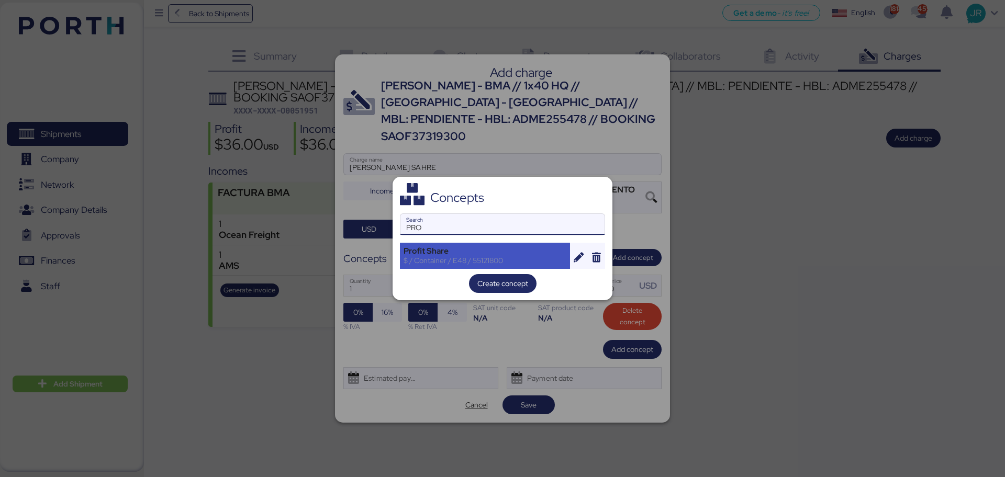
type input "PRO"
click at [439, 249] on div "Profit Share" at bounding box center [485, 251] width 163 height 9
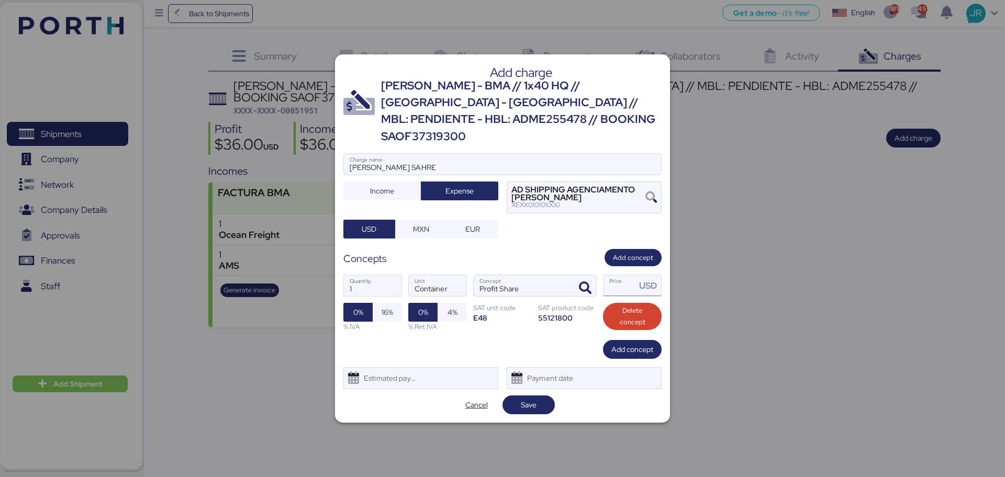
click at [627, 275] on input "Price USD" at bounding box center [620, 285] width 32 height 21
type input "50"
click at [537, 398] on span "Save" at bounding box center [529, 405] width 36 height 15
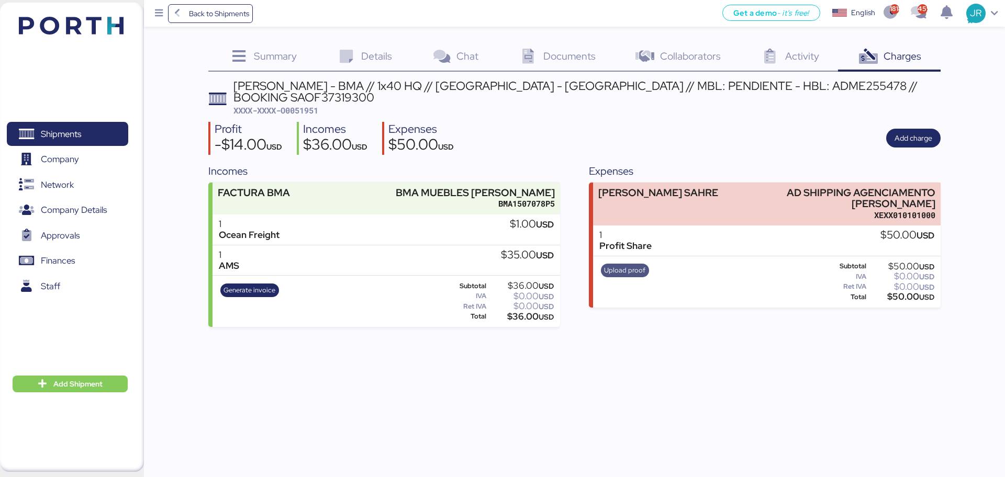
click at [614, 265] on span "Upload proof" at bounding box center [624, 271] width 41 height 12
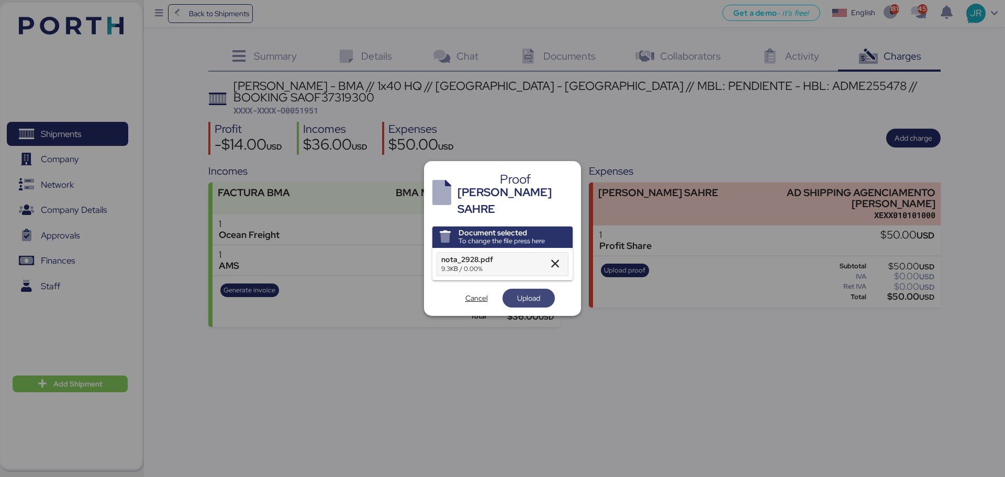
click at [527, 292] on span "Upload" at bounding box center [528, 298] width 23 height 13
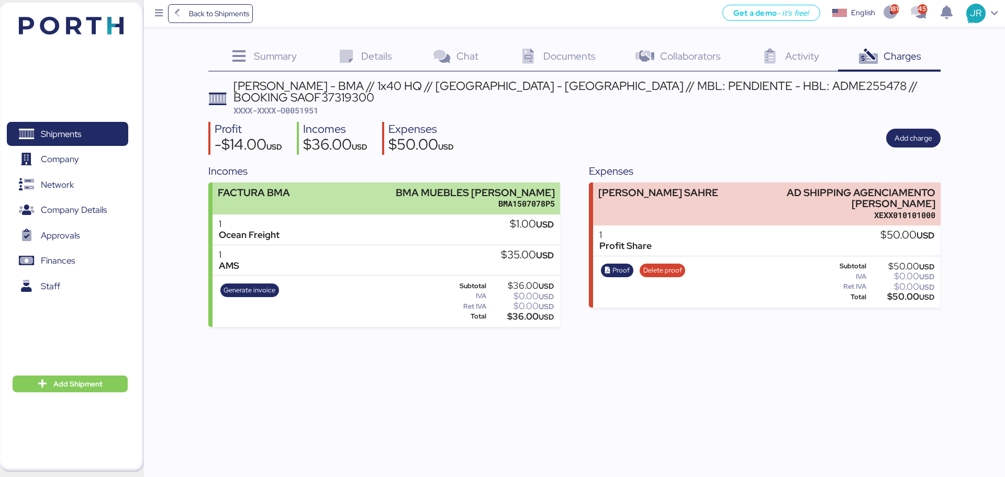
click at [377, 183] on div "FACTURA BMA BMA MUEBLES DE ACERO BMA1507078P5" at bounding box center [386, 199] width 347 height 32
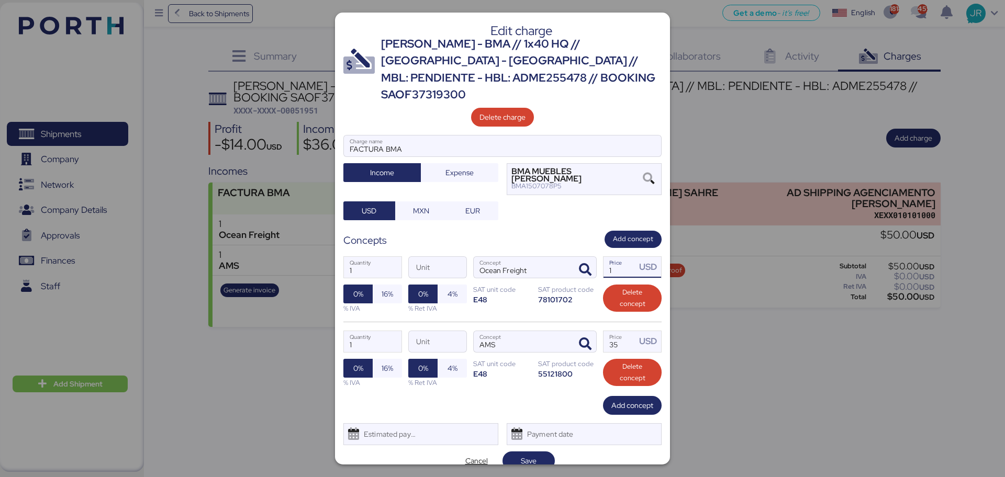
click at [617, 257] on input "1" at bounding box center [620, 267] width 32 height 21
type input "2737"
click at [532, 455] on span "Save" at bounding box center [529, 461] width 16 height 13
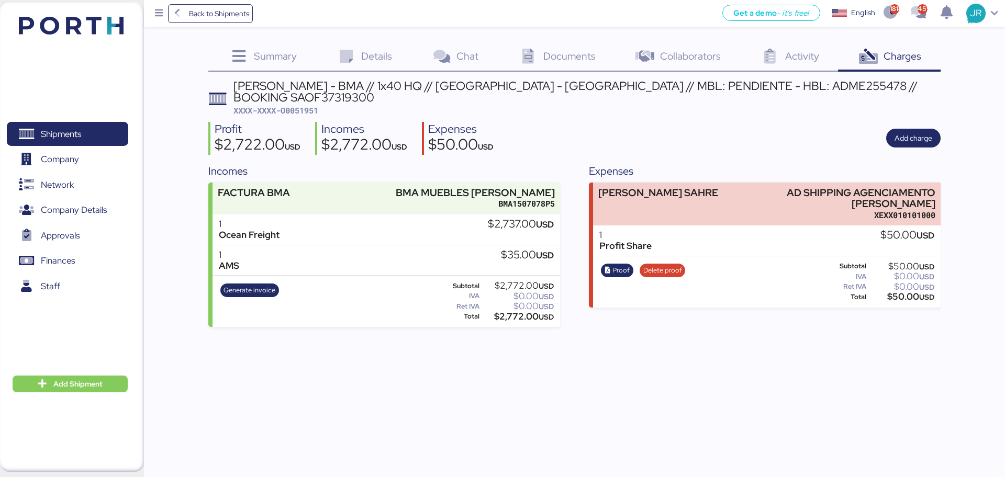
click at [574, 49] on span "Documents" at bounding box center [569, 56] width 52 height 14
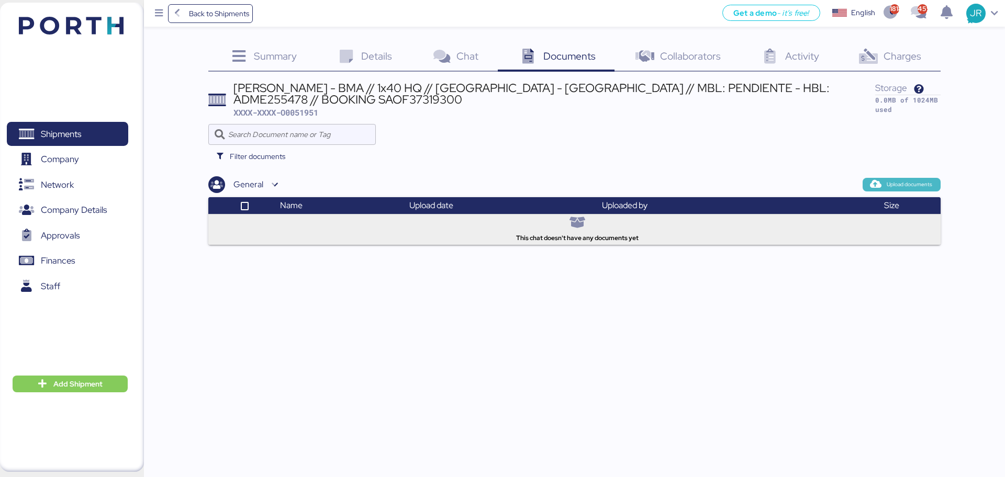
click at [908, 186] on span "Upload documents" at bounding box center [910, 184] width 46 height 9
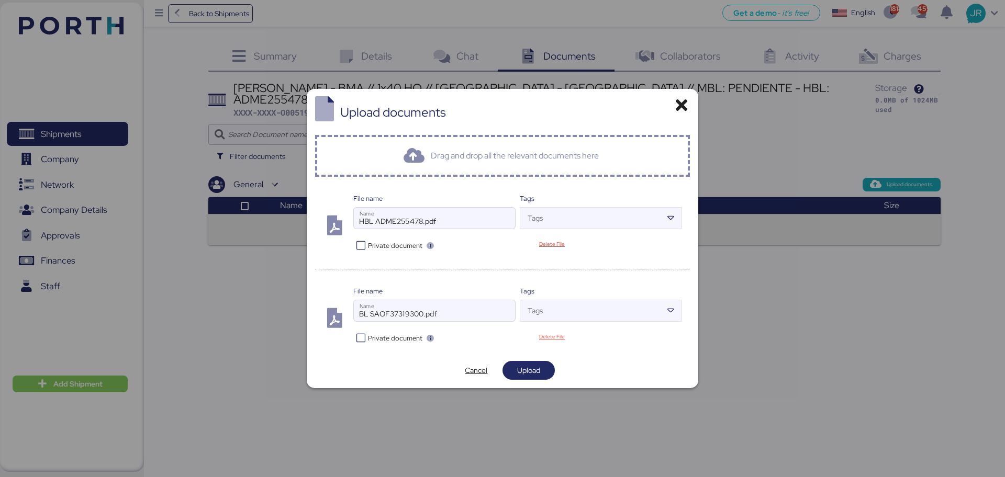
drag, startPoint x: 379, startPoint y: 341, endPoint x: 408, endPoint y: 343, distance: 28.8
click at [379, 341] on span "Private document" at bounding box center [395, 338] width 54 height 10
drag, startPoint x: 520, startPoint y: 369, endPoint x: 378, endPoint y: 108, distance: 297.1
click at [520, 366] on span "Upload" at bounding box center [528, 370] width 23 height 13
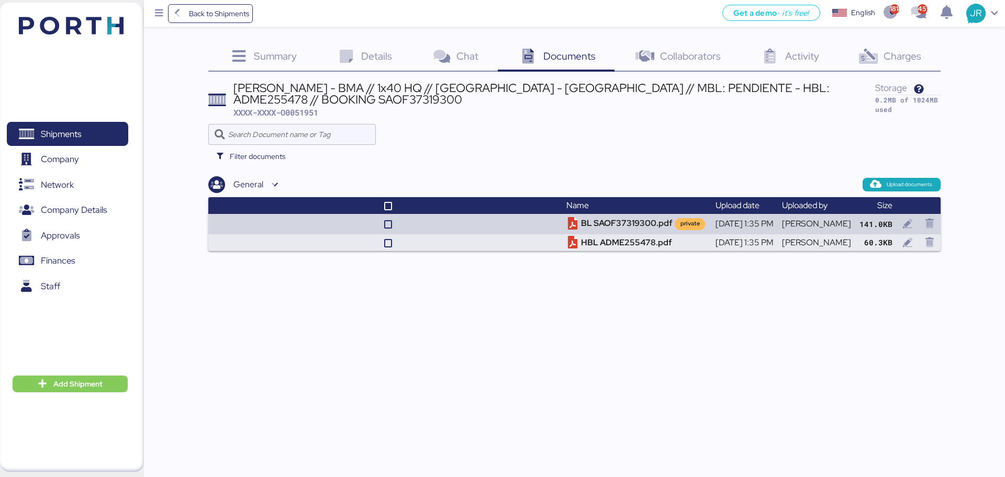
click at [306, 114] on span "XXXX-XXXX-O0051951" at bounding box center [275, 112] width 85 height 10
copy span "O0051951"
click at [80, 137] on span "Shipments" at bounding box center [61, 134] width 40 height 15
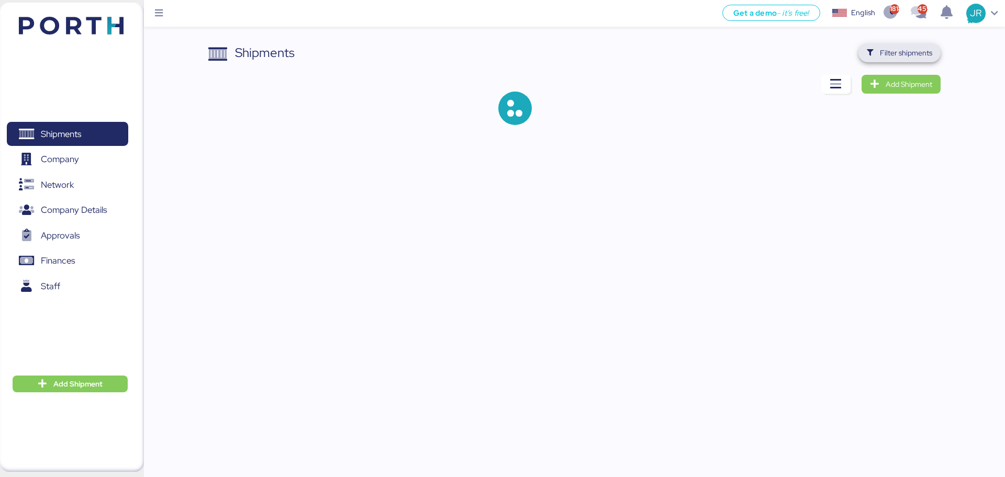
click at [879, 57] on span "Filter shipments" at bounding box center [899, 53] width 65 height 15
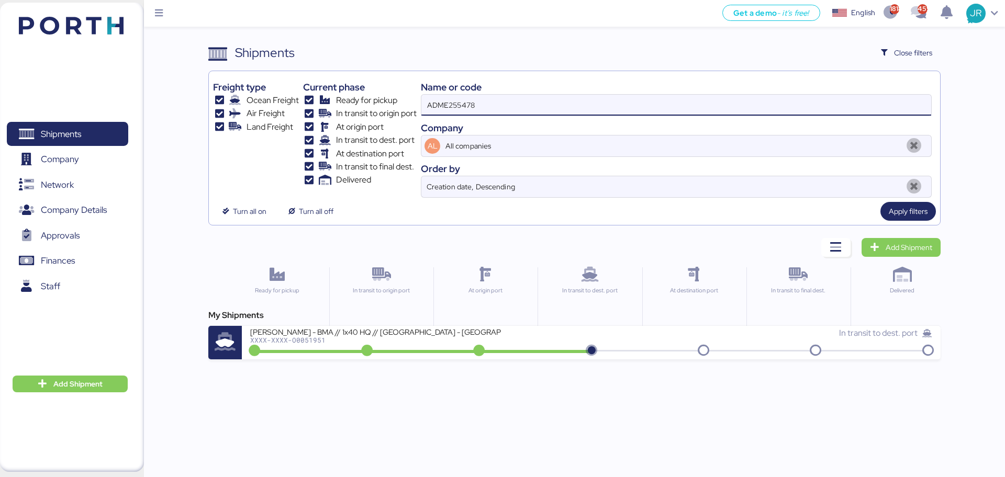
drag, startPoint x: 517, startPoint y: 105, endPoint x: 365, endPoint y: 97, distance: 152.6
click at [367, 98] on div "Freight type Ocean Freight Air Freight Land Freight Current phase Ready for pic…" at bounding box center [574, 136] width 722 height 122
paste input "97"
type input "ADME255497"
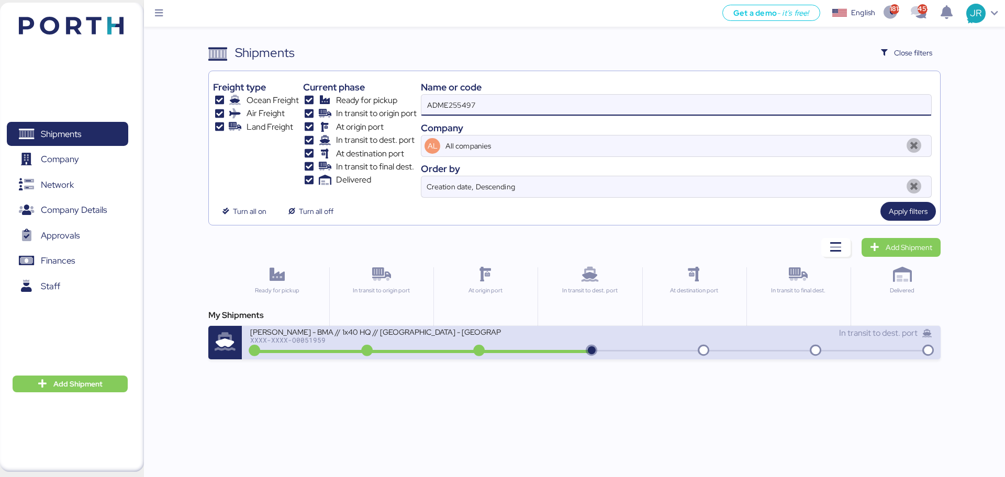
click at [294, 332] on div "BERTOLINI - BMA // 1x40 HQ // Rio Grande - Veracruz // MBL: PENDIENTE - HBL: AD…" at bounding box center [375, 331] width 251 height 9
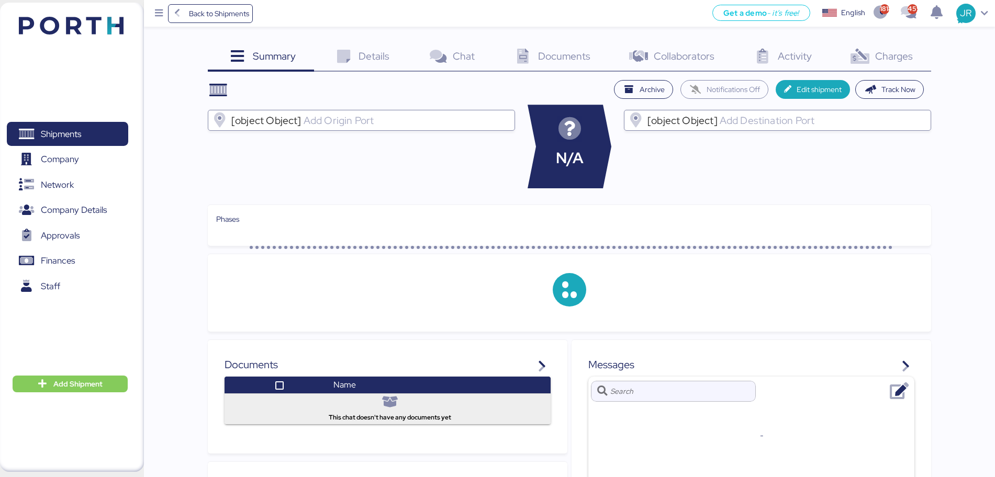
click at [532, 50] on icon at bounding box center [523, 56] width 23 height 15
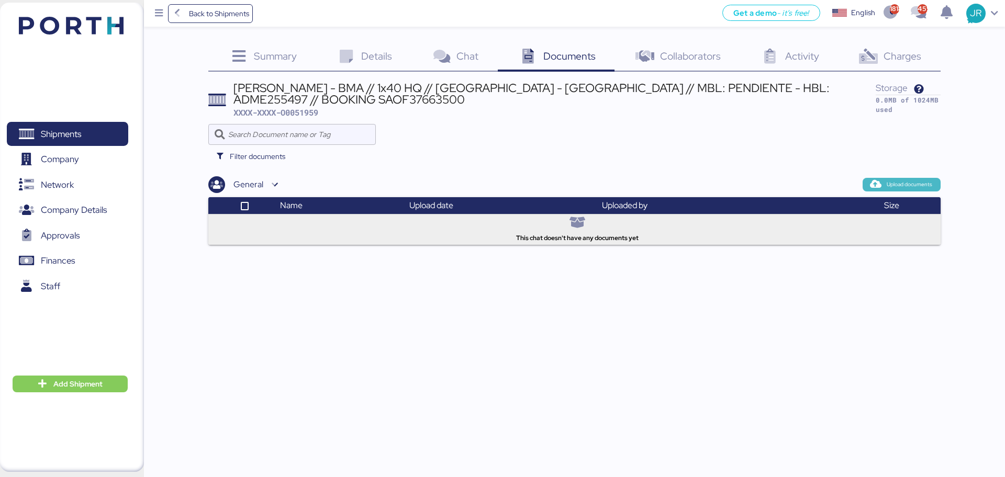
click at [879, 184] on icon "button" at bounding box center [875, 184] width 9 height 9
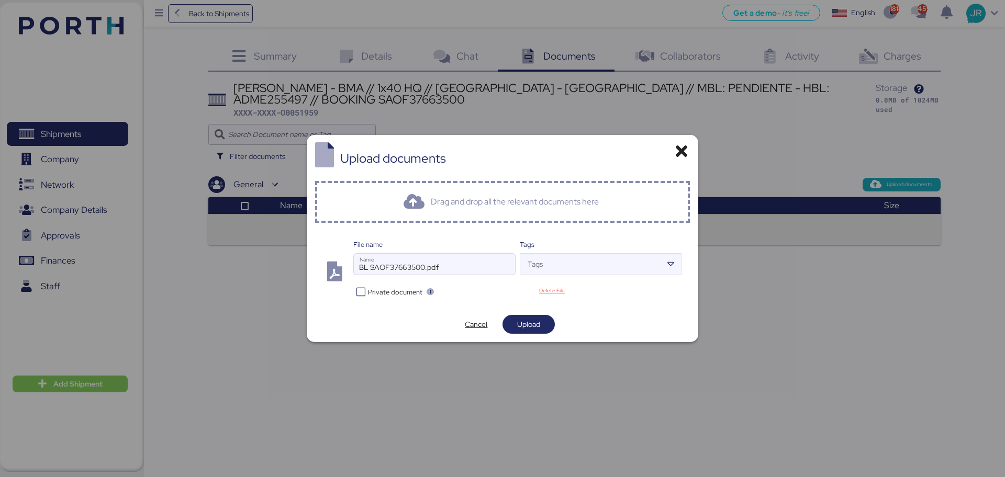
drag, startPoint x: 395, startPoint y: 295, endPoint x: 400, endPoint y: 293, distance: 5.5
click at [395, 295] on span "Private document" at bounding box center [395, 292] width 54 height 10
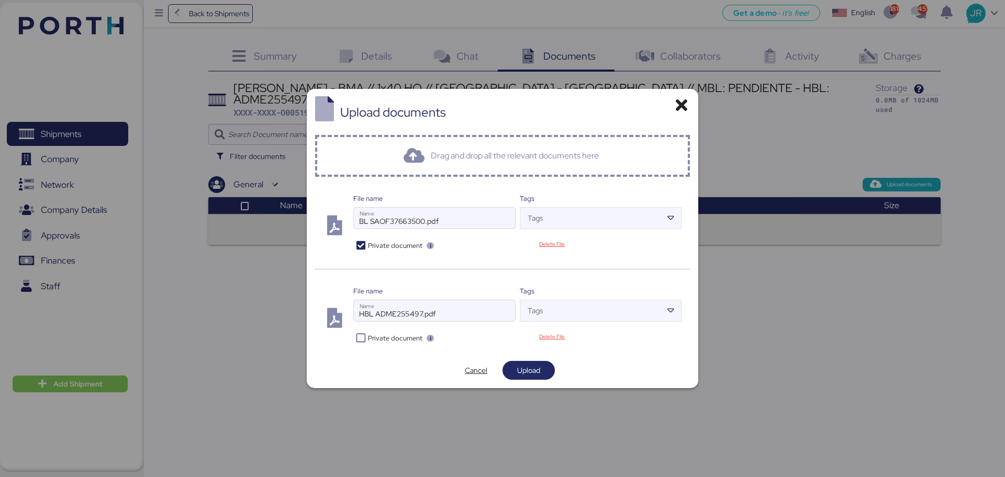
click at [520, 365] on span "Upload" at bounding box center [528, 370] width 23 height 13
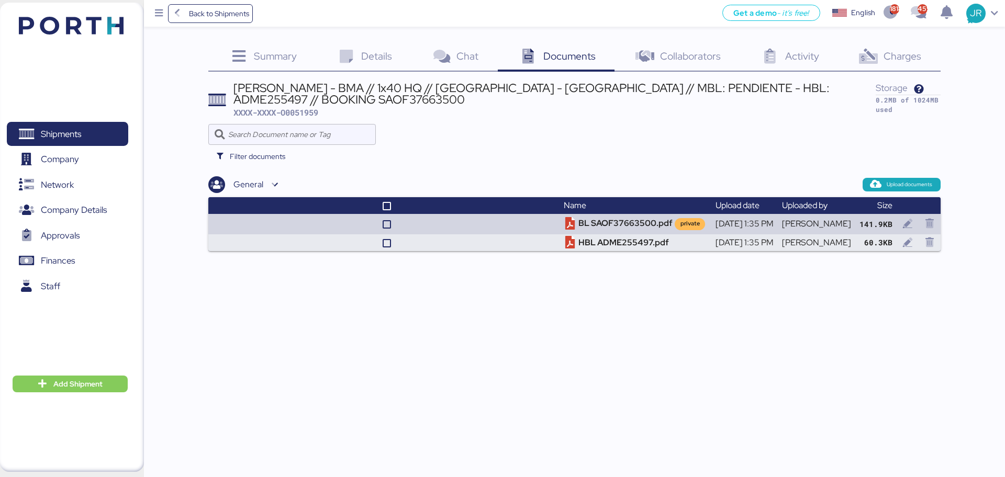
click at [302, 115] on span "XXXX-XXXX-O0051959" at bounding box center [275, 112] width 85 height 10
copy span "O0051959"
click at [923, 57] on div "Charges 0" at bounding box center [889, 57] width 102 height 28
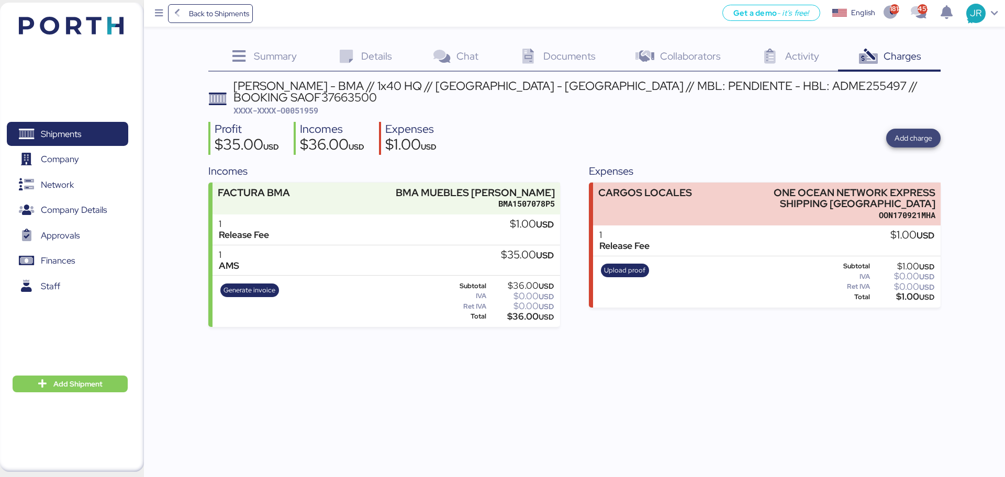
click at [909, 132] on span "Add charge" at bounding box center [914, 138] width 38 height 13
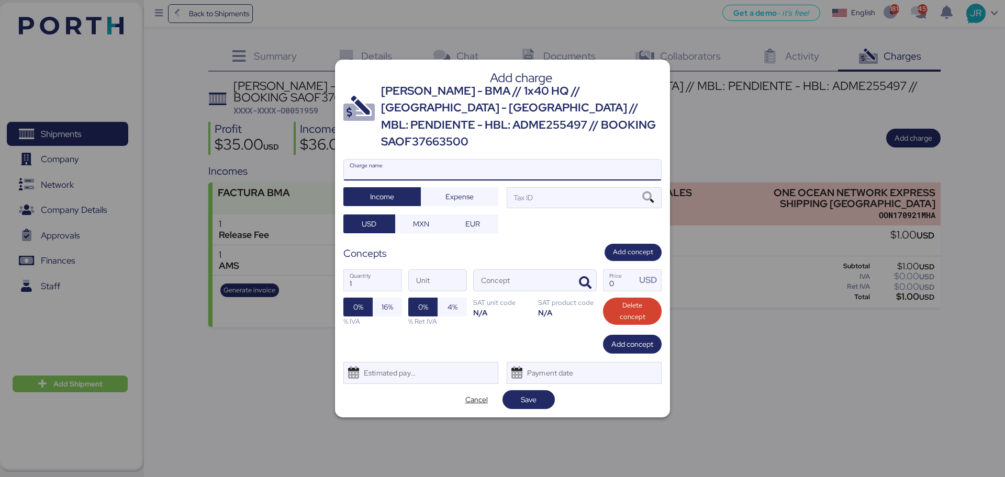
click at [397, 160] on input "Charge name" at bounding box center [502, 170] width 317 height 21
type input "proft sahre"
drag, startPoint x: 459, startPoint y: 174, endPoint x: 476, endPoint y: 191, distance: 23.7
click at [458, 181] on div at bounding box center [502, 186] width 317 height 10
click at [458, 174] on input "proft sahre" at bounding box center [502, 170] width 317 height 21
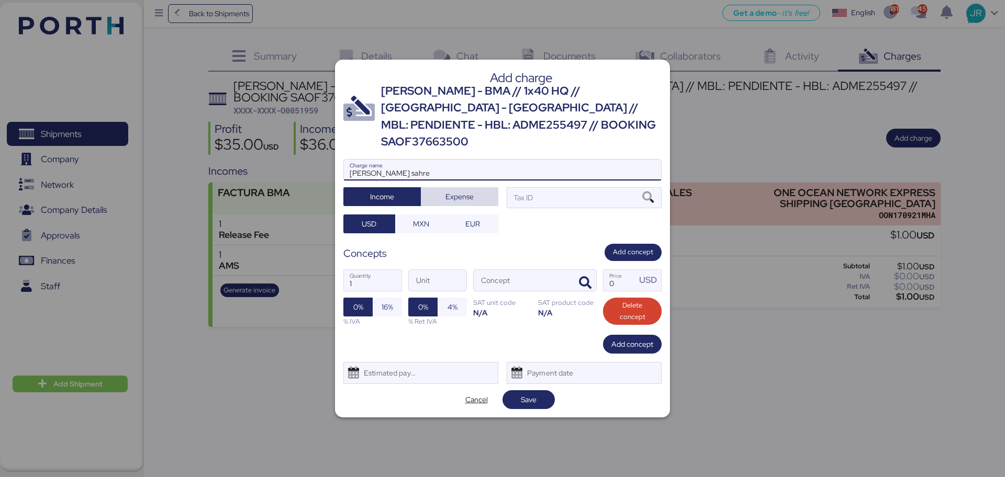
click at [475, 192] on span "Expense" at bounding box center [459, 197] width 61 height 15
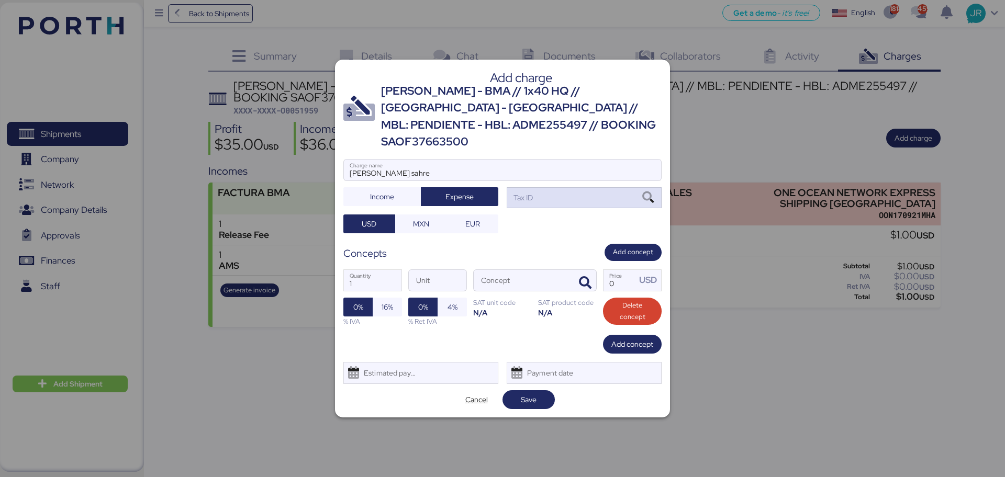
click at [645, 192] on icon at bounding box center [648, 198] width 18 height 12
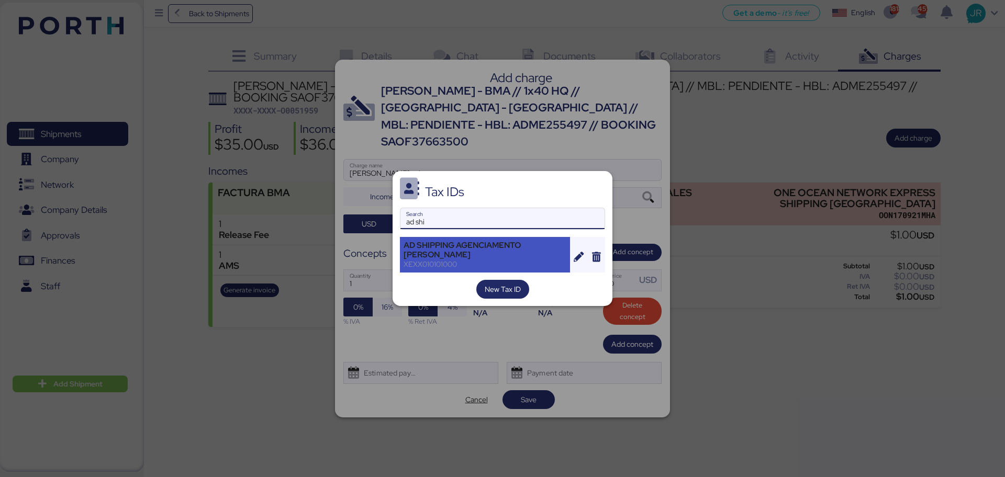
type input "ad shi"
click at [475, 252] on div "AD SHIPPING AGENCIAMENTO [PERSON_NAME]" at bounding box center [485, 250] width 163 height 19
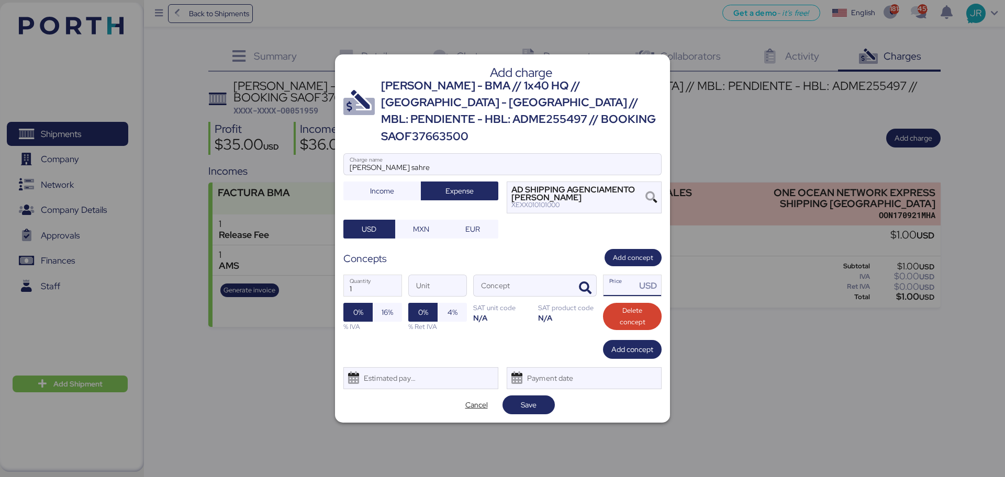
click at [621, 277] on input "Price USD" at bounding box center [620, 285] width 32 height 21
type input "50"
click at [525, 399] on span "Save" at bounding box center [529, 405] width 16 height 13
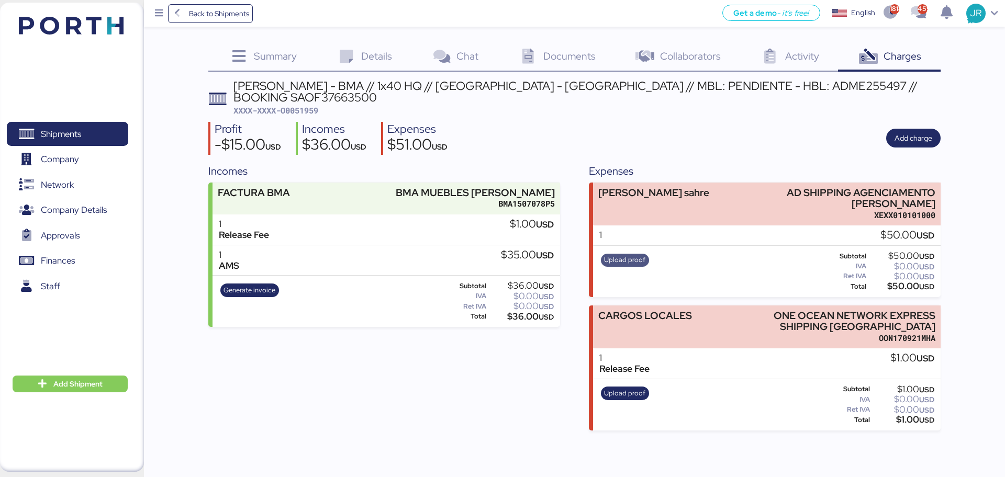
click at [615, 254] on span "Upload proof" at bounding box center [624, 260] width 41 height 12
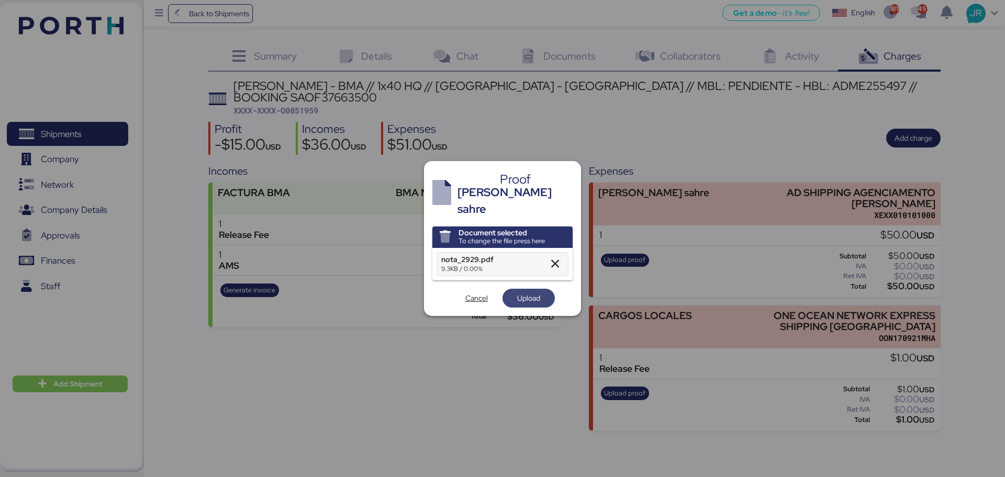
click at [537, 294] on span "Upload" at bounding box center [528, 298] width 23 height 13
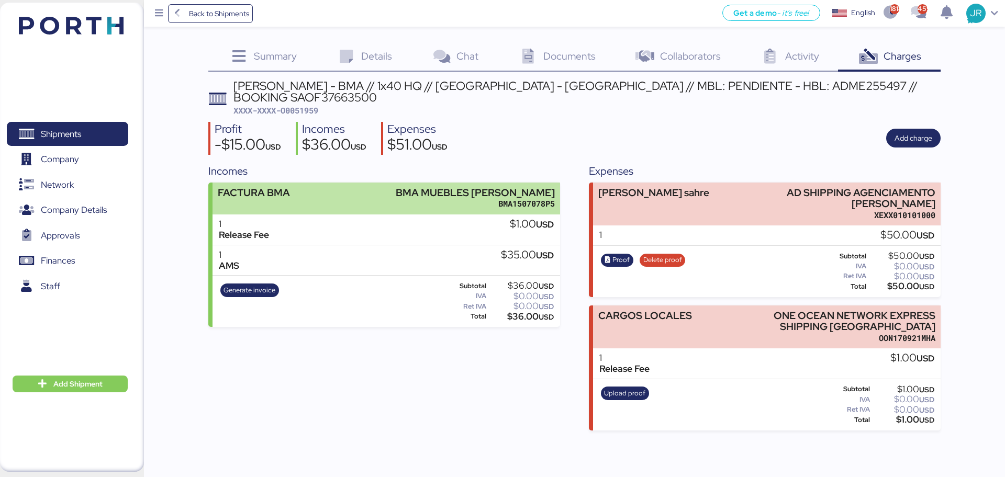
click at [368, 183] on div "FACTURA BMA BMA MUEBLES DE ACERO BMA1507078P5" at bounding box center [386, 199] width 347 height 32
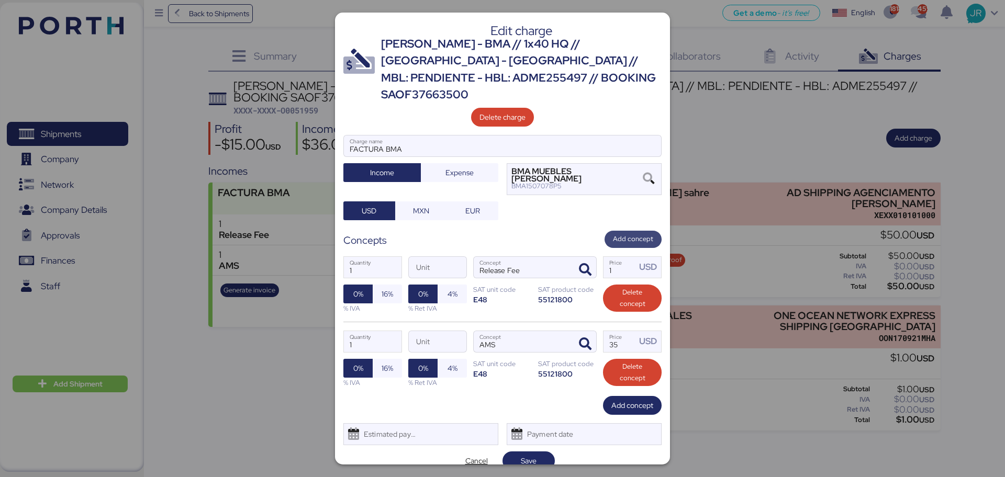
click at [614, 231] on span "Add concept" at bounding box center [633, 239] width 57 height 17
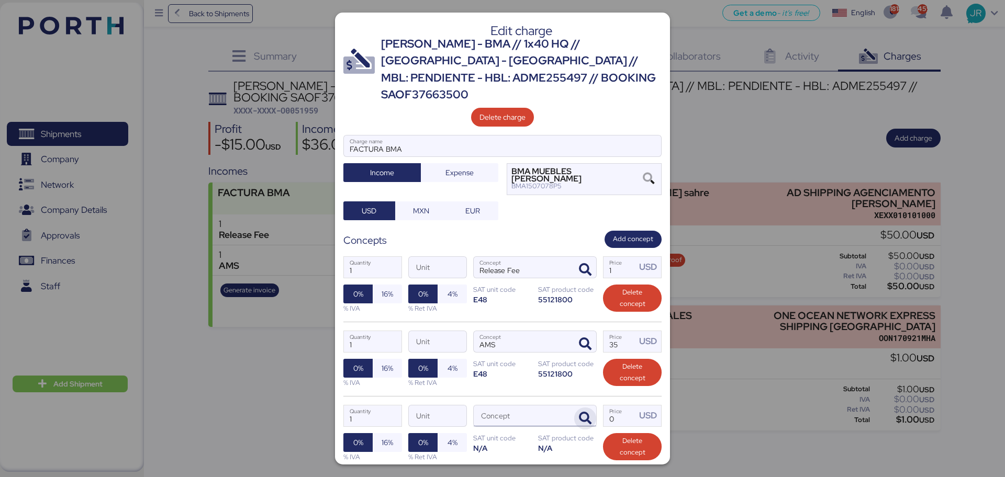
click at [580, 408] on span "button" at bounding box center [585, 419] width 22 height 22
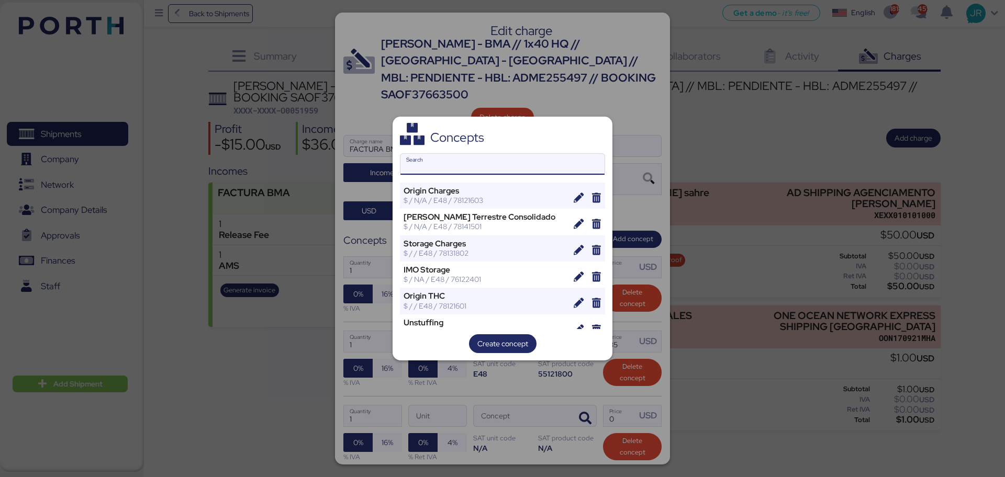
type input "c"
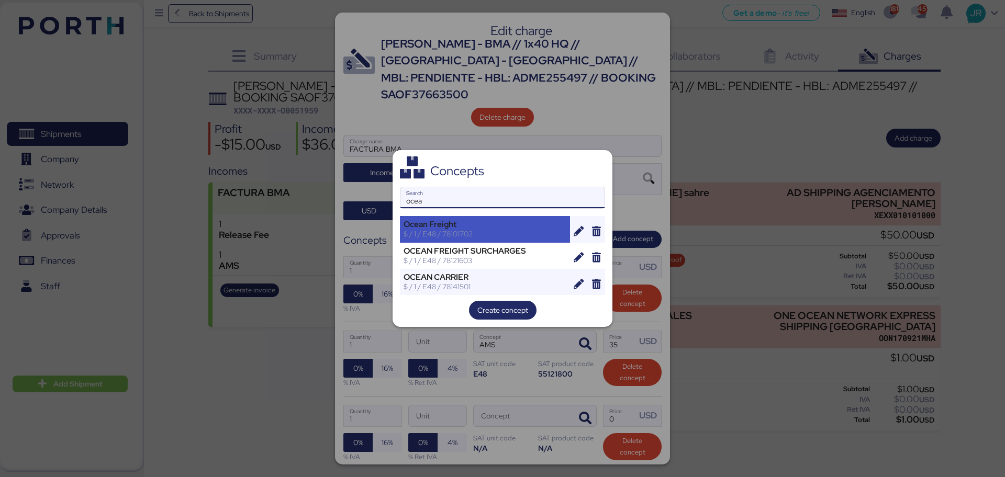
type input "ocea"
click at [459, 236] on div "$ / 1 / E48 / 78101702" at bounding box center [485, 233] width 163 height 9
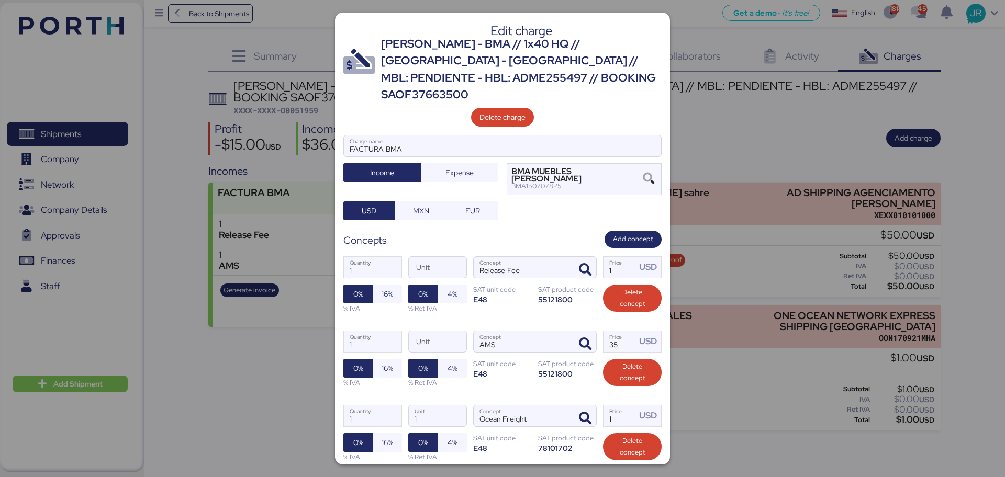
click at [610, 406] on input "1" at bounding box center [620, 416] width 32 height 21
type input "3"
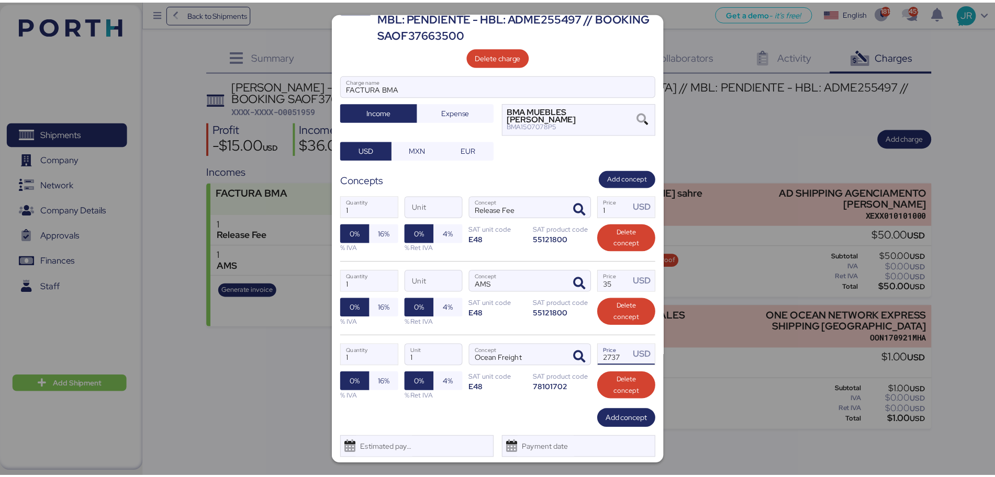
scroll to position [64, 0]
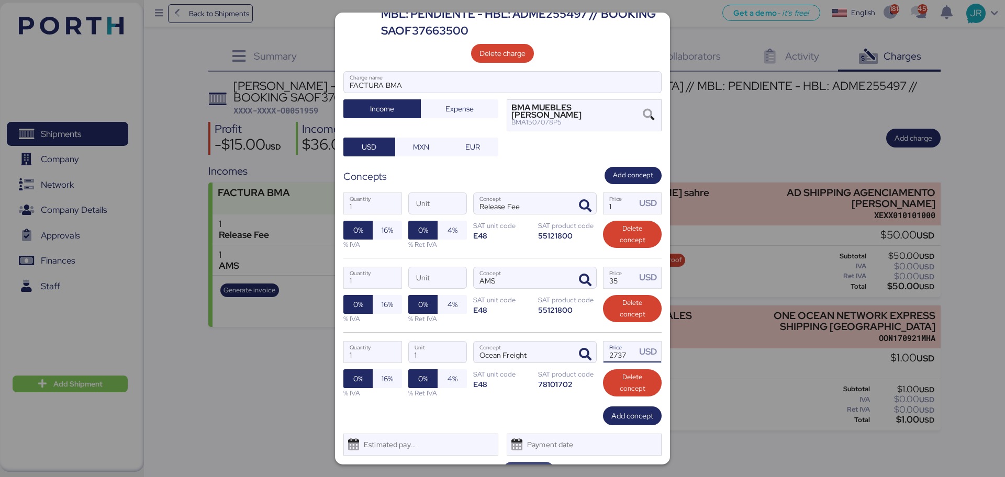
type input "2737"
click at [530, 465] on span "Save" at bounding box center [529, 471] width 16 height 13
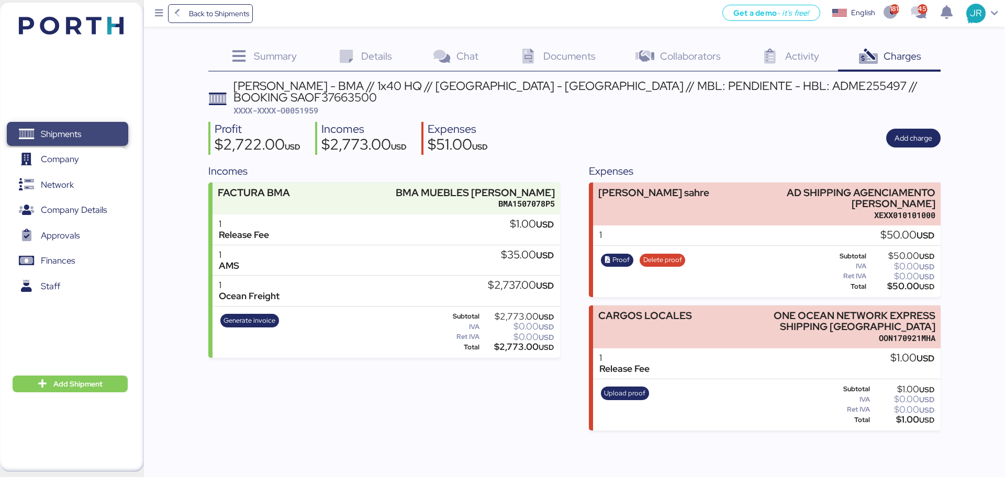
click at [68, 128] on span "Shipments" at bounding box center [61, 134] width 40 height 15
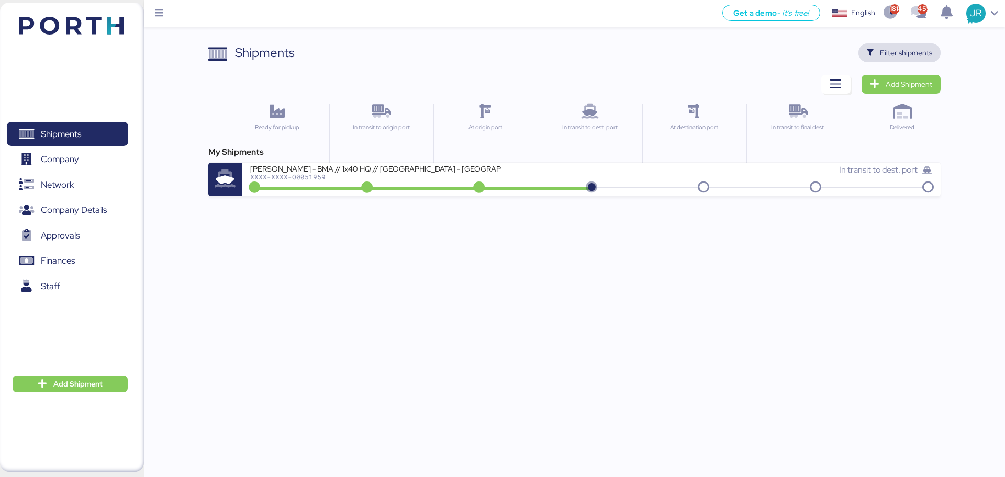
click at [893, 44] on span "Filter shipments" at bounding box center [900, 52] width 82 height 19
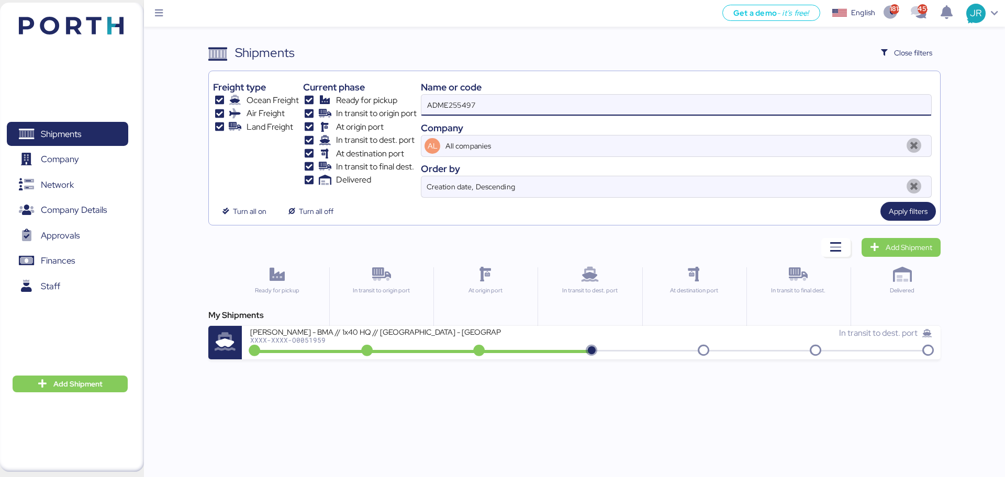
click at [455, 107] on input "ADME255497" at bounding box center [676, 105] width 510 height 21
paste input "O0050675"
type input "O0050675"
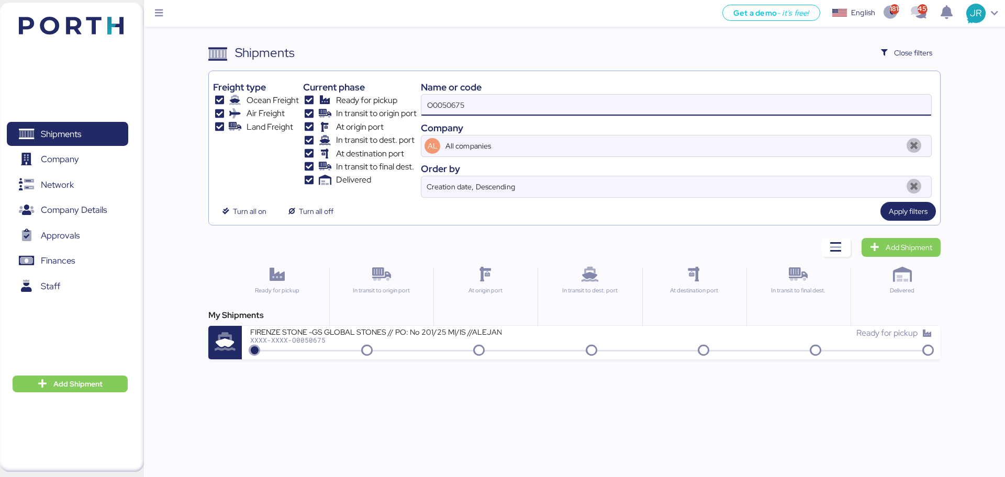
click at [294, 344] on div "FIRENZE STONE -GS GLOBAL STONES // PO: No 201/25 MI/IS //ALEJANDRIA-ALTAMIRA //…" at bounding box center [420, 338] width 341 height 23
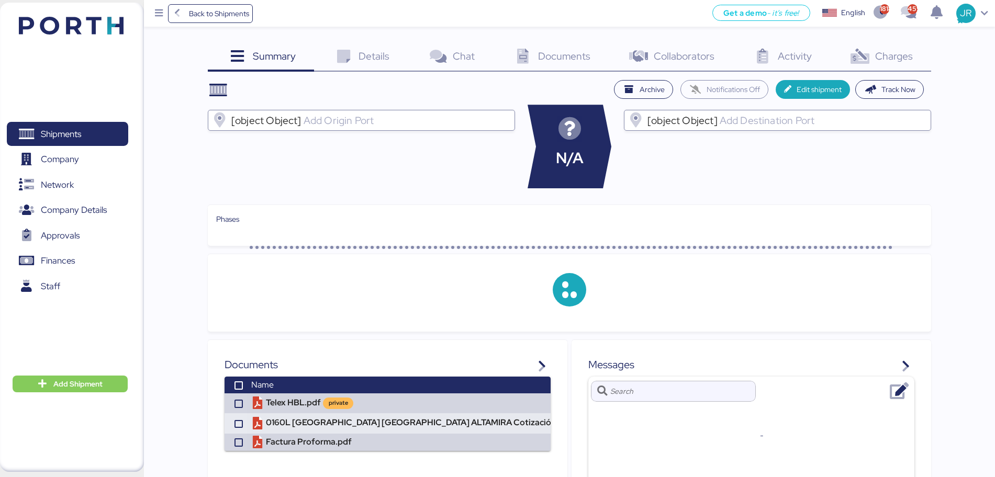
click at [868, 58] on icon at bounding box center [860, 56] width 23 height 15
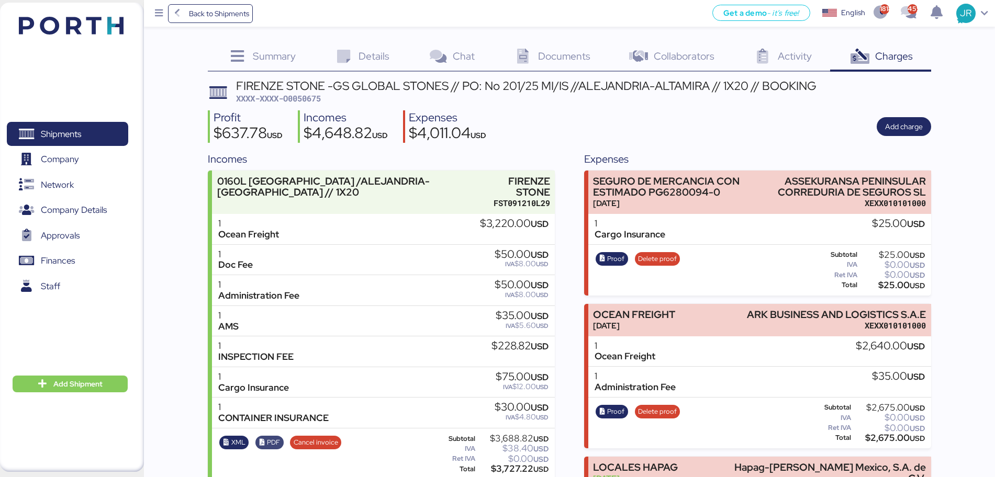
click at [273, 437] on span "PDF" at bounding box center [273, 443] width 13 height 12
click at [227, 440] on icon "button" at bounding box center [226, 443] width 7 height 7
click at [206, 8] on span "Back to Shipments" at bounding box center [219, 13] width 60 height 13
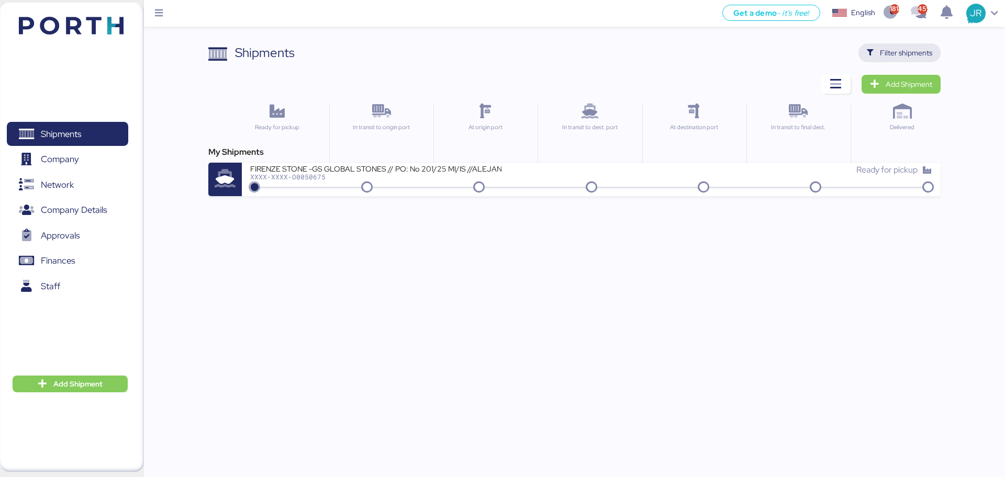
click at [894, 57] on span "Filter shipments" at bounding box center [906, 53] width 52 height 13
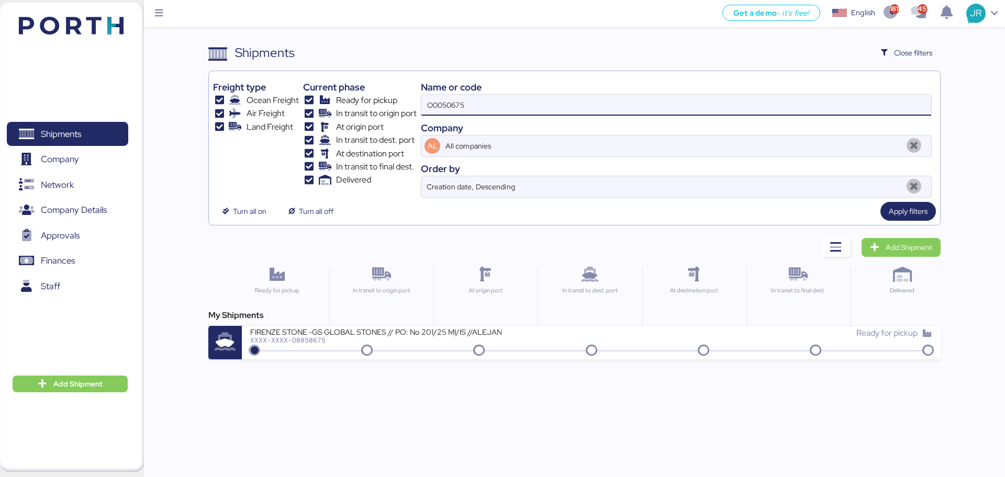
drag, startPoint x: 516, startPoint y: 103, endPoint x: 273, endPoint y: 107, distance: 242.9
click at [273, 107] on div "Freight type Ocean Freight Air Freight Land Freight Current phase Ready for pic…" at bounding box center [574, 136] width 722 height 122
type input "bma"
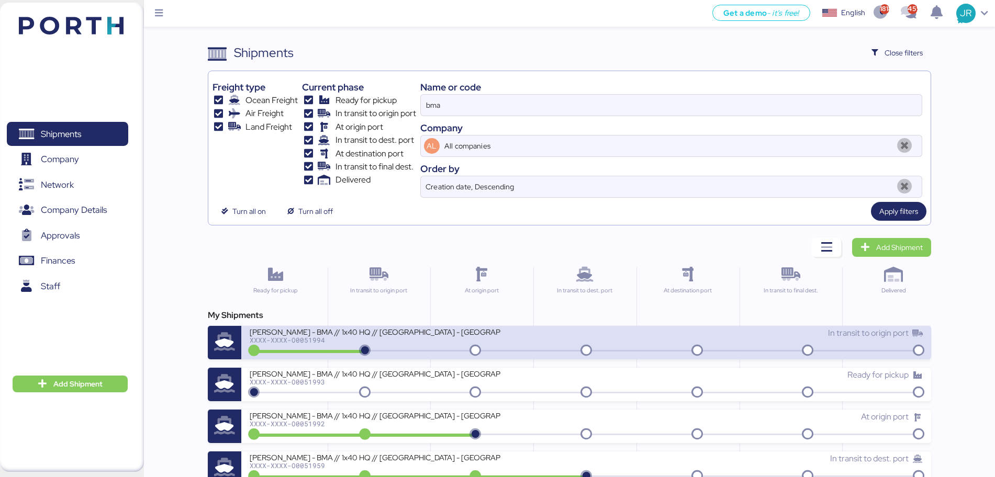
click at [325, 337] on div "XXXX-XXXX-O0051994" at bounding box center [375, 340] width 251 height 7
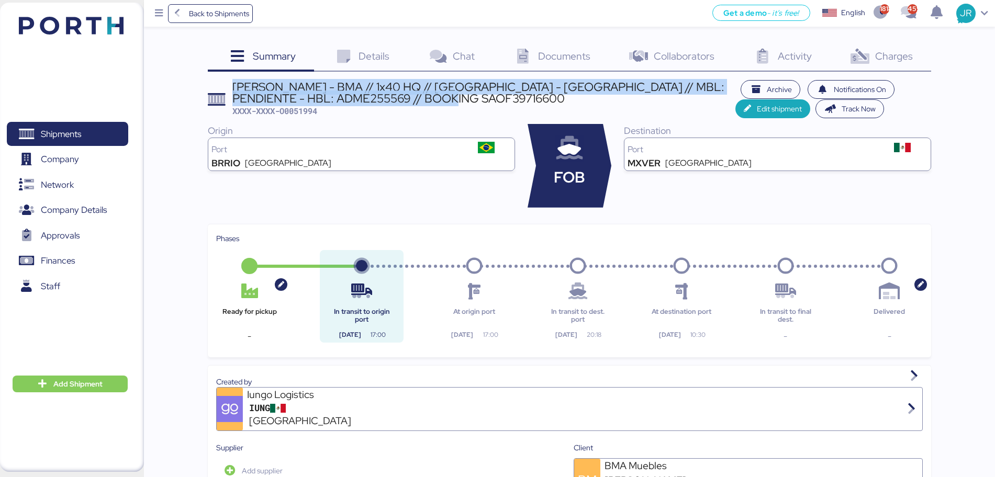
drag, startPoint x: 467, startPoint y: 100, endPoint x: 230, endPoint y: 83, distance: 237.8
click at [230, 83] on header "BERTOLINI - BMA // 1x40 HQ // Rio de Janeiro - Veracruz // MBL: PENDIENTE - HBL…" at bounding box center [569, 99] width 723 height 38
copy div "BERTOLINI - BMA // 1x40 HQ // Rio de Janeiro - Veracruz // MBL: PENDIENTE - HBL…"
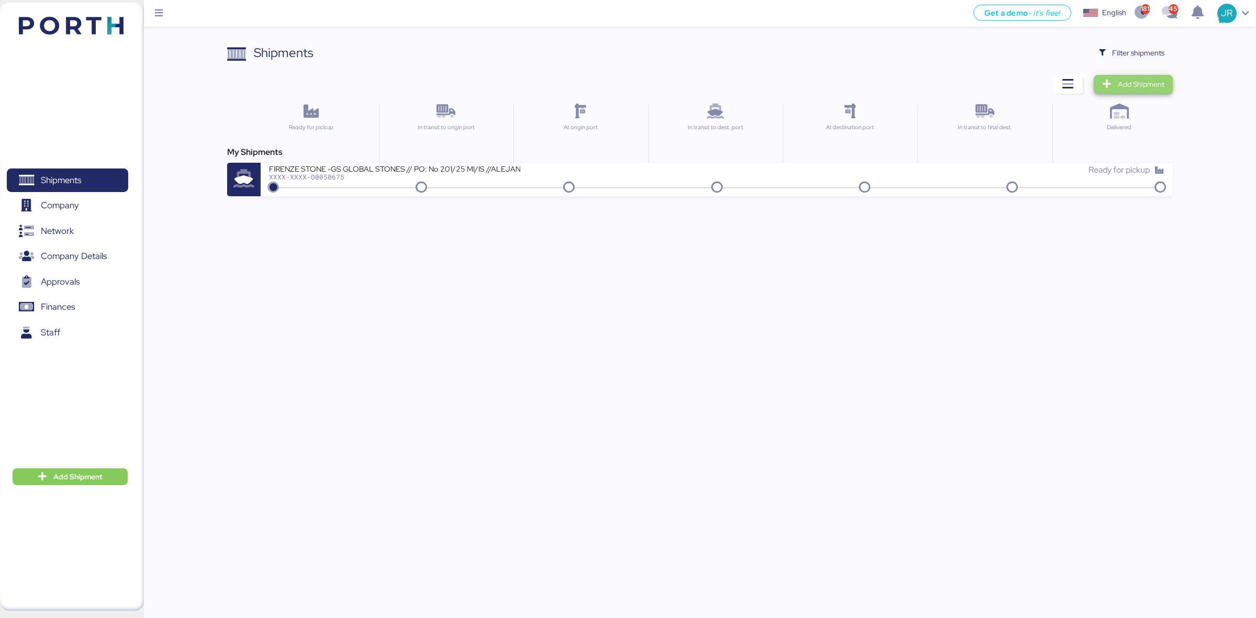
click at [1132, 86] on span "Add Shipment" at bounding box center [1141, 84] width 47 height 13
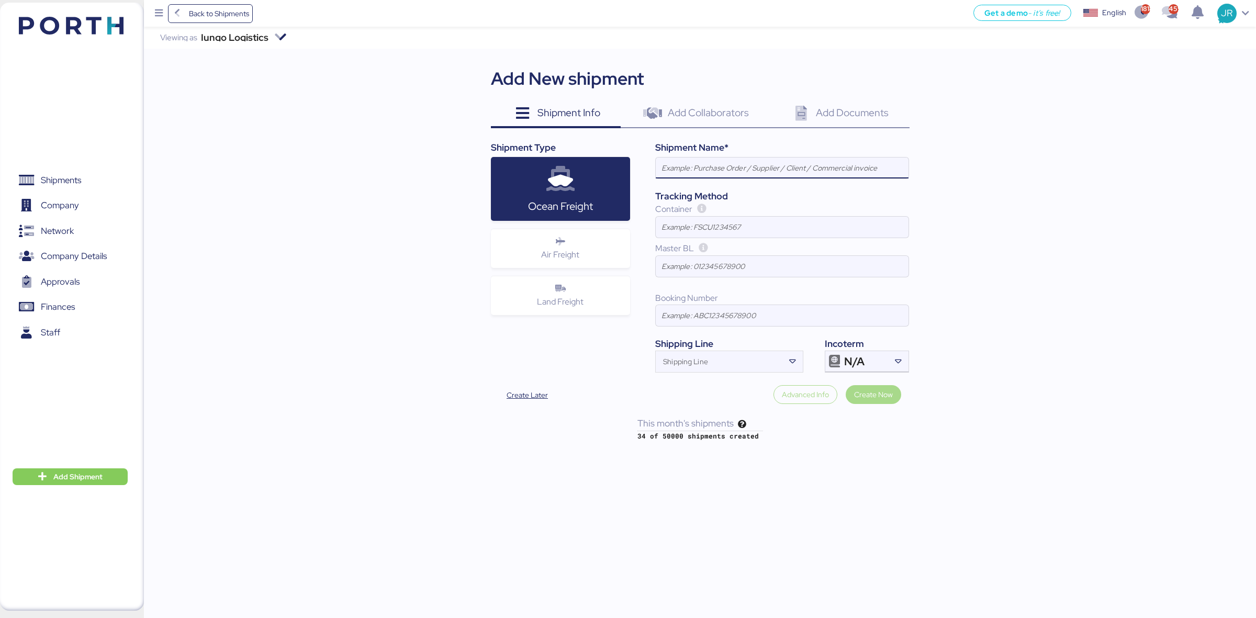
click at [703, 162] on input at bounding box center [782, 168] width 253 height 21
type input "[PERSON_NAME] - BMA // 1x40 HQ // paranagua - [GEOGRAPHIC_DATA] // MBL: PENDIEN…"
click at [684, 357] on div "Shipping Line" at bounding box center [720, 361] width 128 height 21
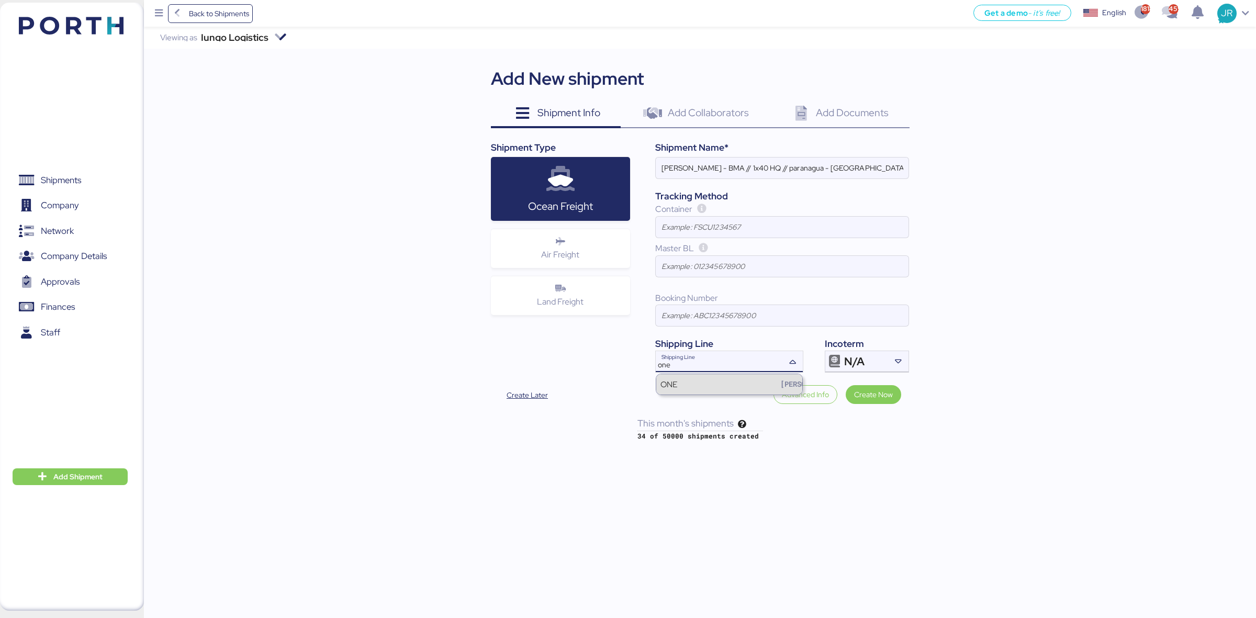
type input "one"
click at [678, 383] on div "ONE [PERSON_NAME]" at bounding box center [729, 384] width 146 height 20
click at [678, 315] on input at bounding box center [782, 315] width 253 height 21
paste input "SAOF42322700"
type input "SAOF42322700"
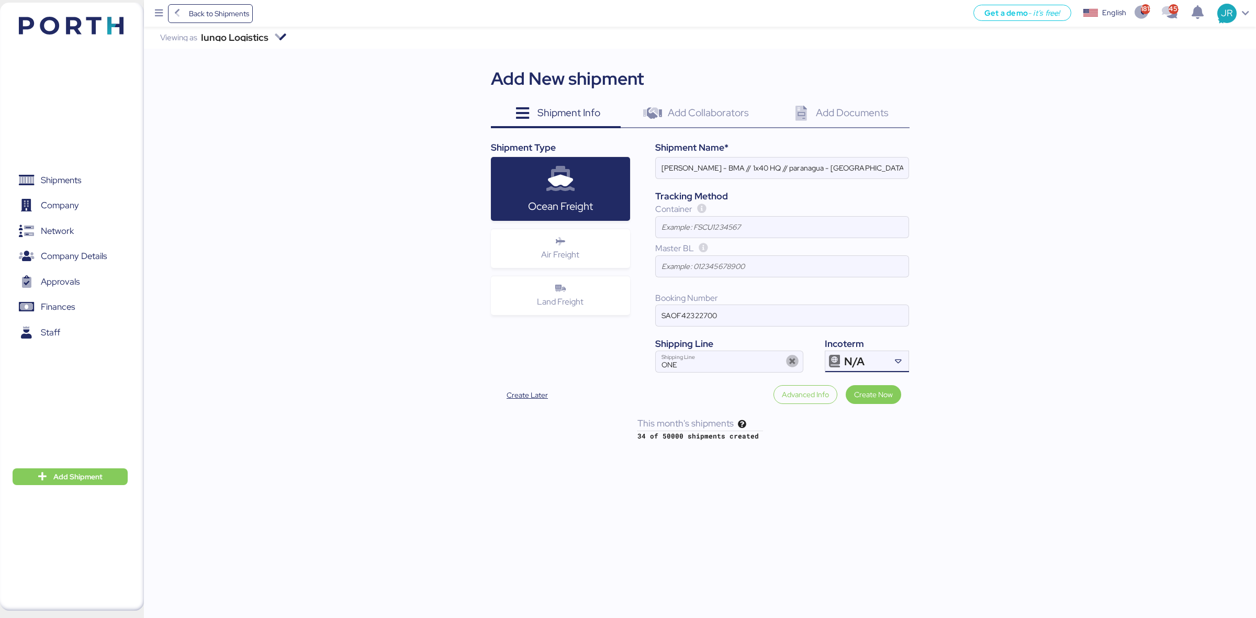
click at [863, 372] on div "N/A" at bounding box center [865, 361] width 43 height 21
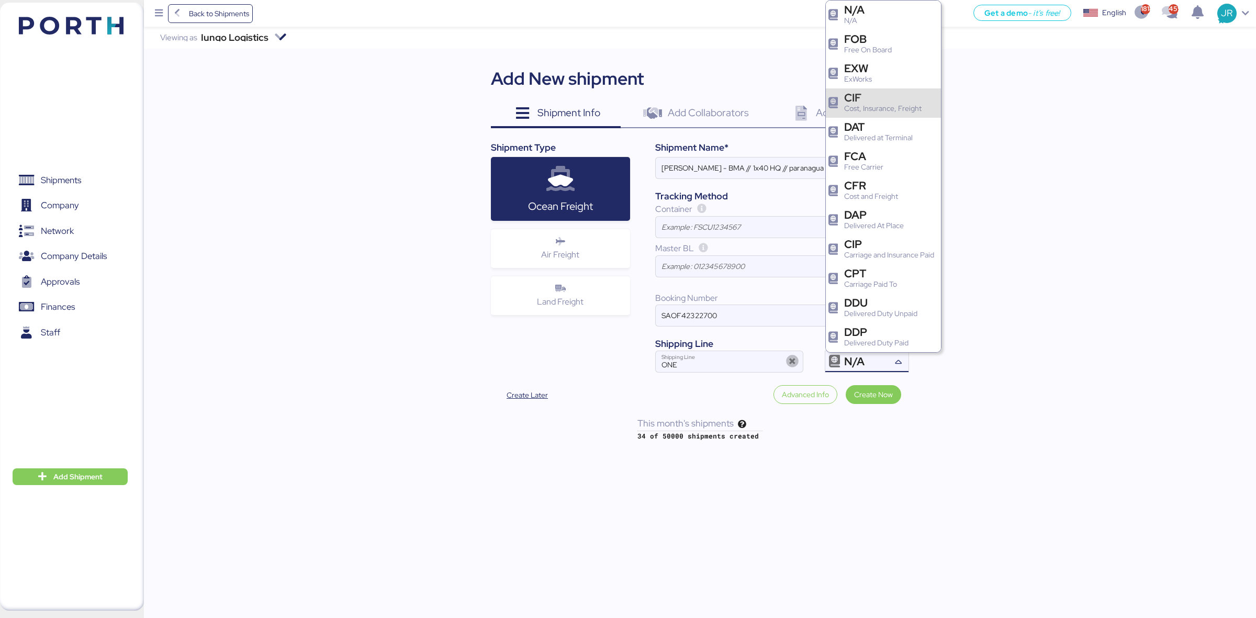
click at [879, 110] on div "Cost, Insurance, Freight" at bounding box center [882, 108] width 77 height 11
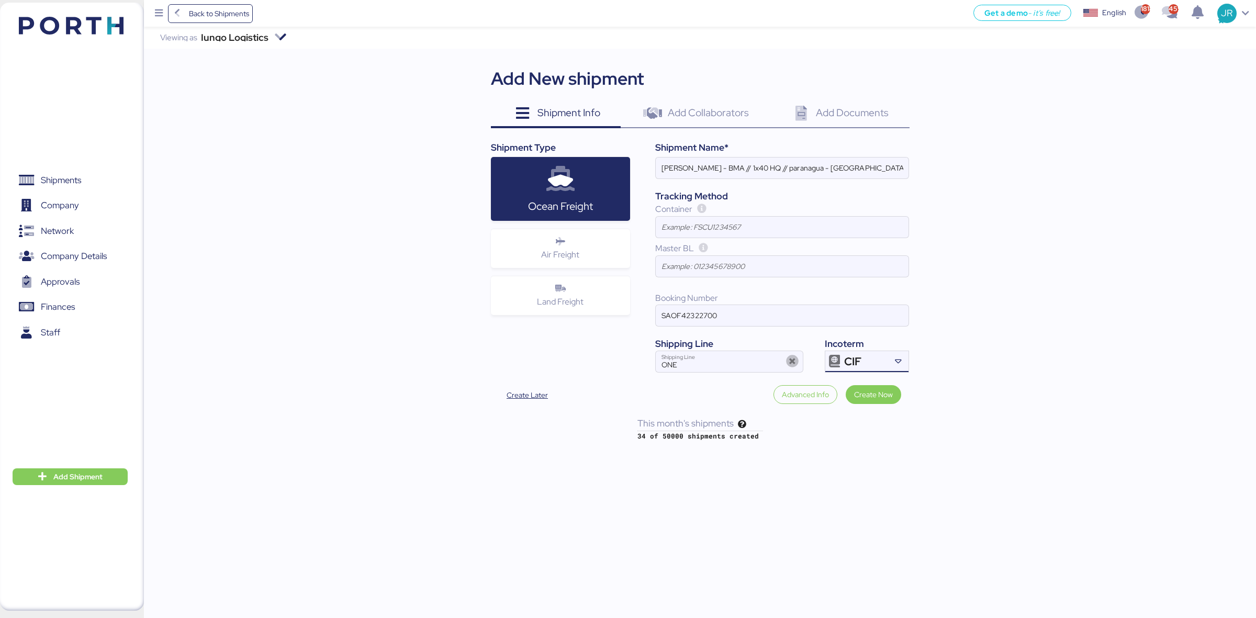
click at [836, 365] on icon at bounding box center [835, 361] width 13 height 13
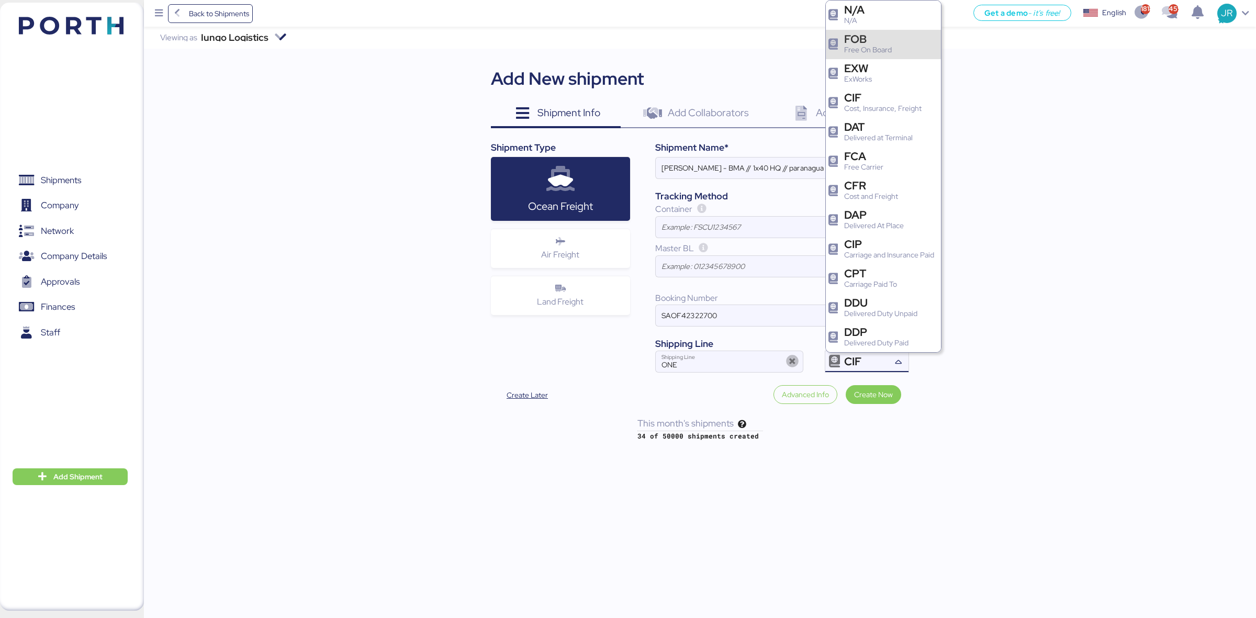
click at [872, 38] on div "FOB" at bounding box center [868, 39] width 48 height 11
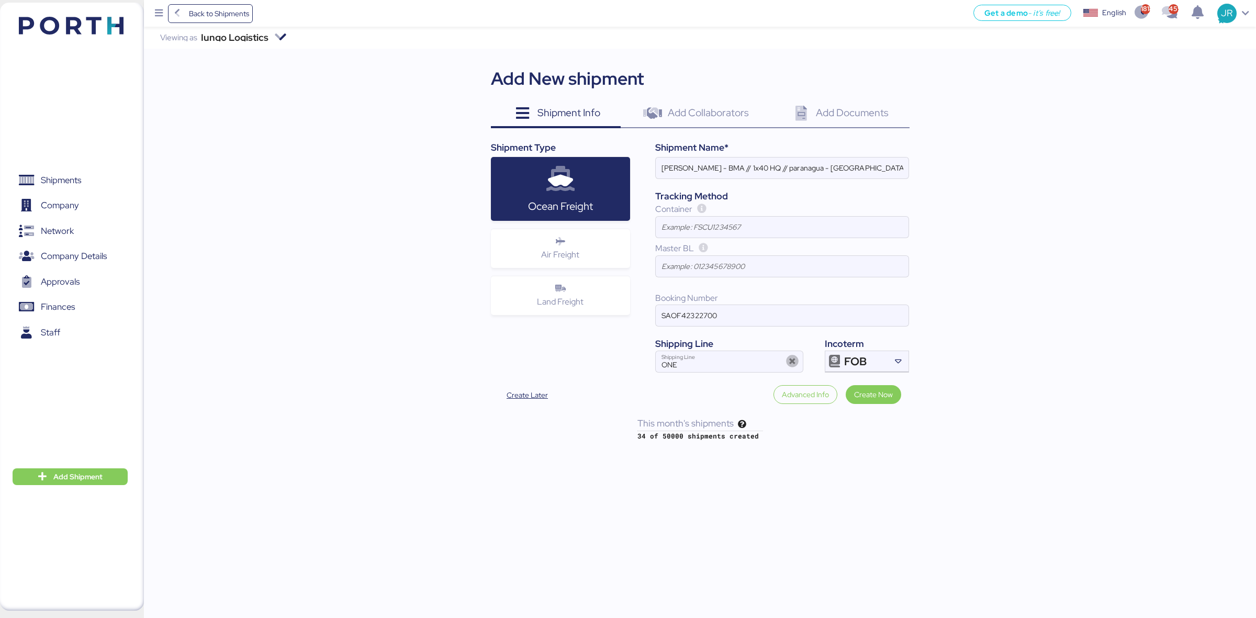
click at [681, 108] on span "Add Collaborators" at bounding box center [708, 113] width 81 height 14
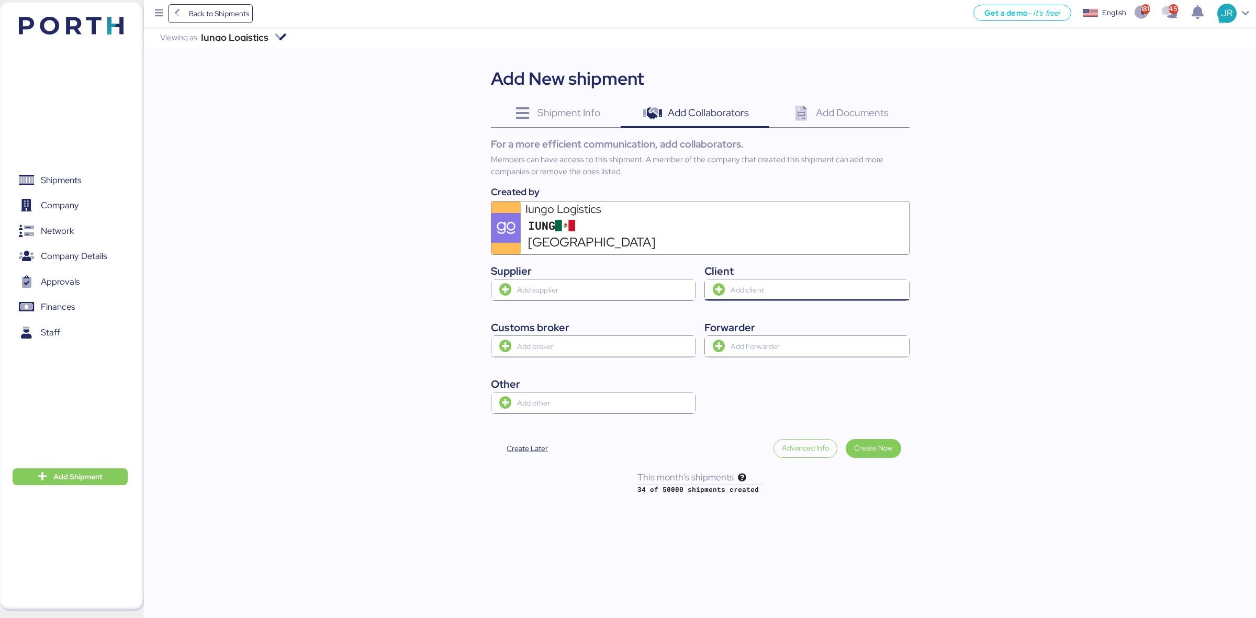
click at [790, 284] on input "search" at bounding box center [819, 290] width 181 height 13
type input "bma"
click at [805, 294] on div "BMA Muebles [PERSON_NAME]" at bounding box center [791, 296] width 114 height 9
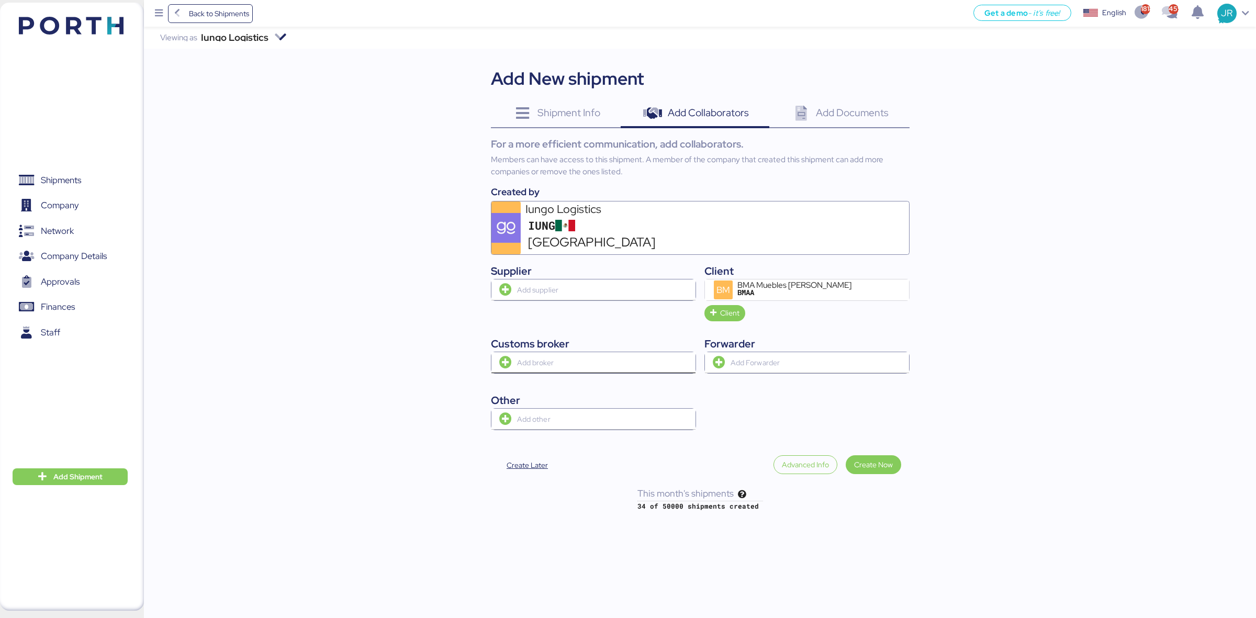
click at [555, 357] on input "search" at bounding box center [605, 363] width 181 height 13
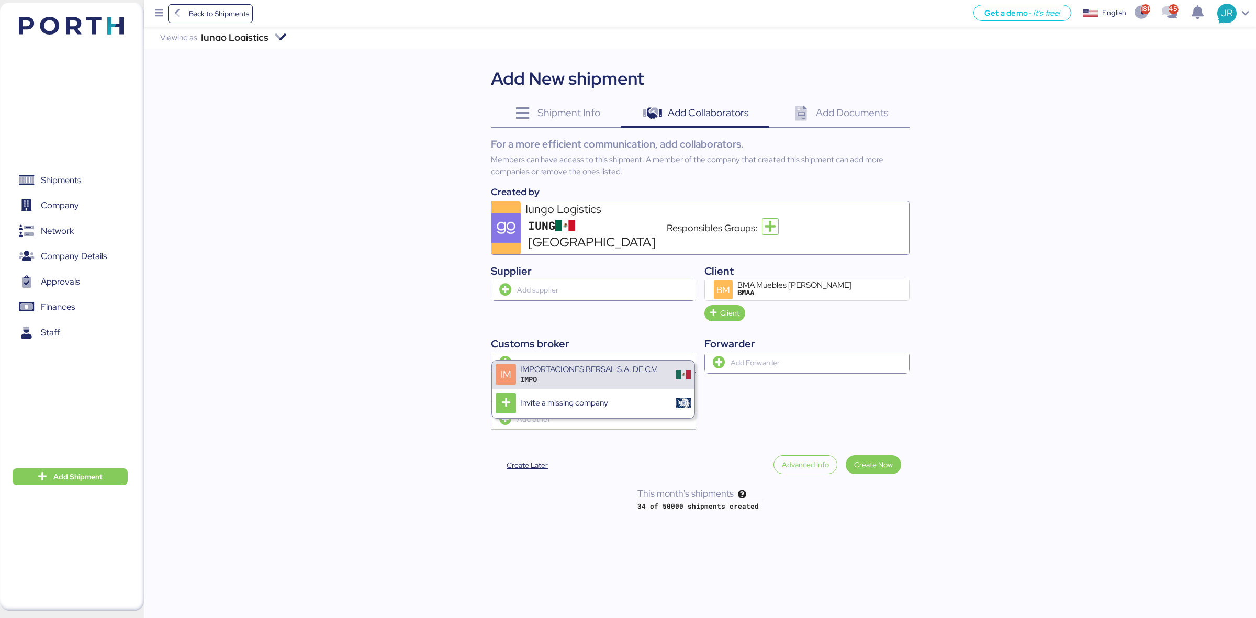
type input "bersa"
click at [529, 384] on div "IMPO" at bounding box center [589, 379] width 138 height 9
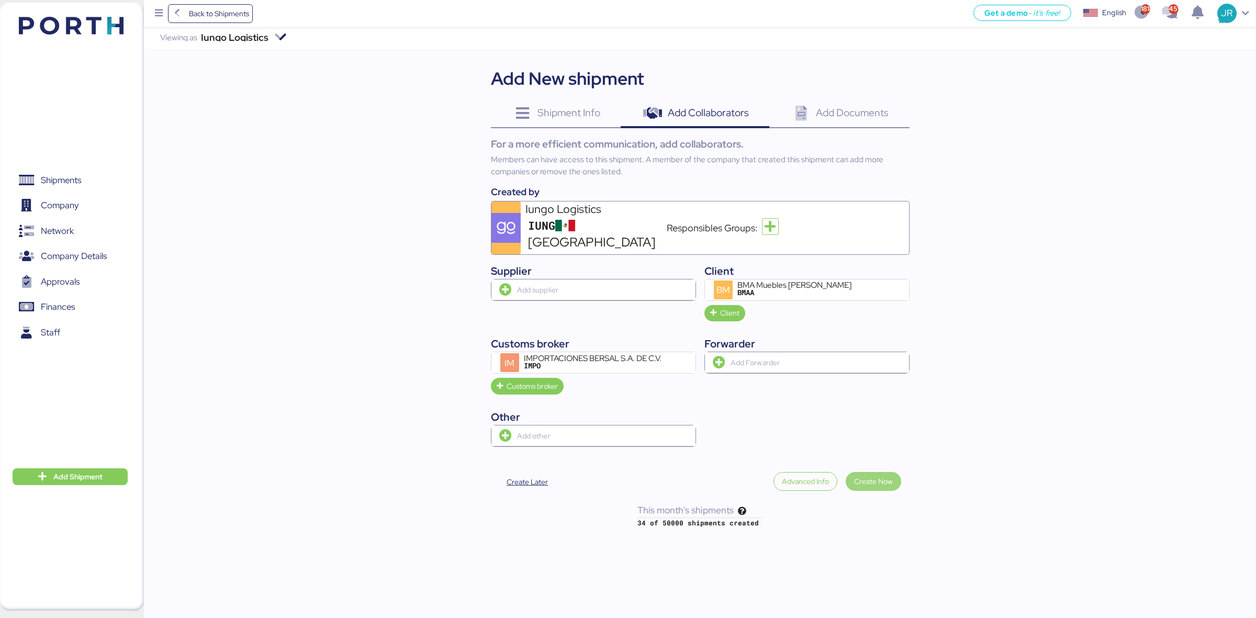
click at [881, 475] on span "Create Now" at bounding box center [873, 481] width 39 height 13
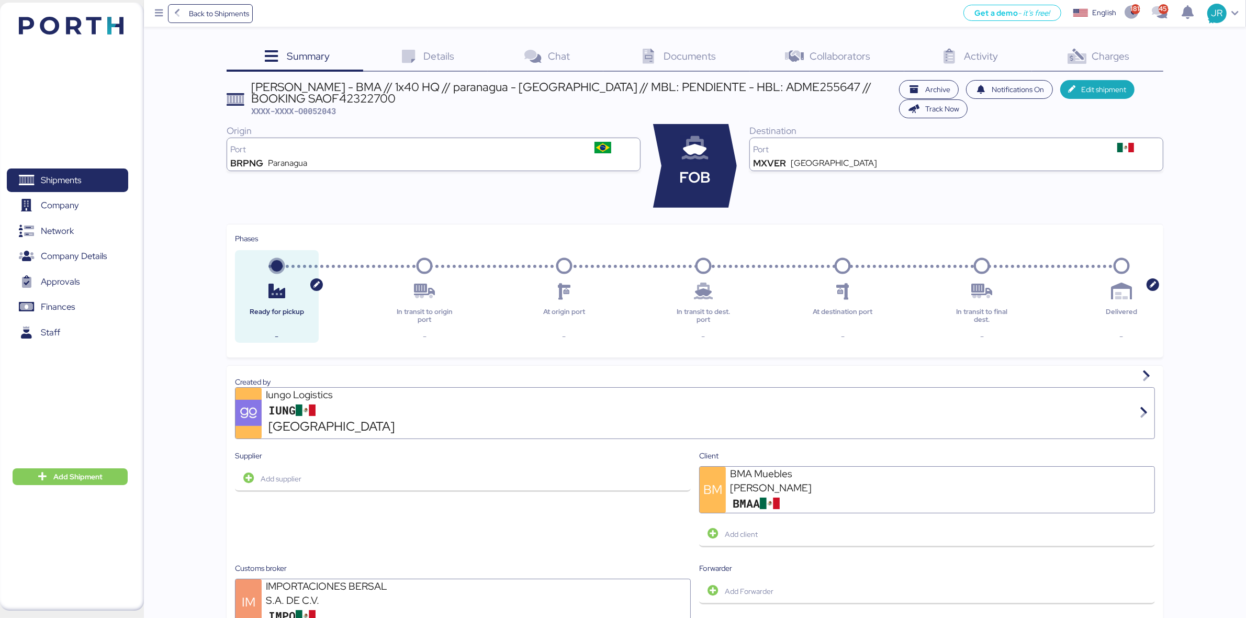
click at [322, 110] on span "XXXX-XXXX-O0052043" at bounding box center [293, 111] width 85 height 10
copy span "O0052043"
click at [1110, 49] on span "Charges" at bounding box center [1112, 56] width 38 height 14
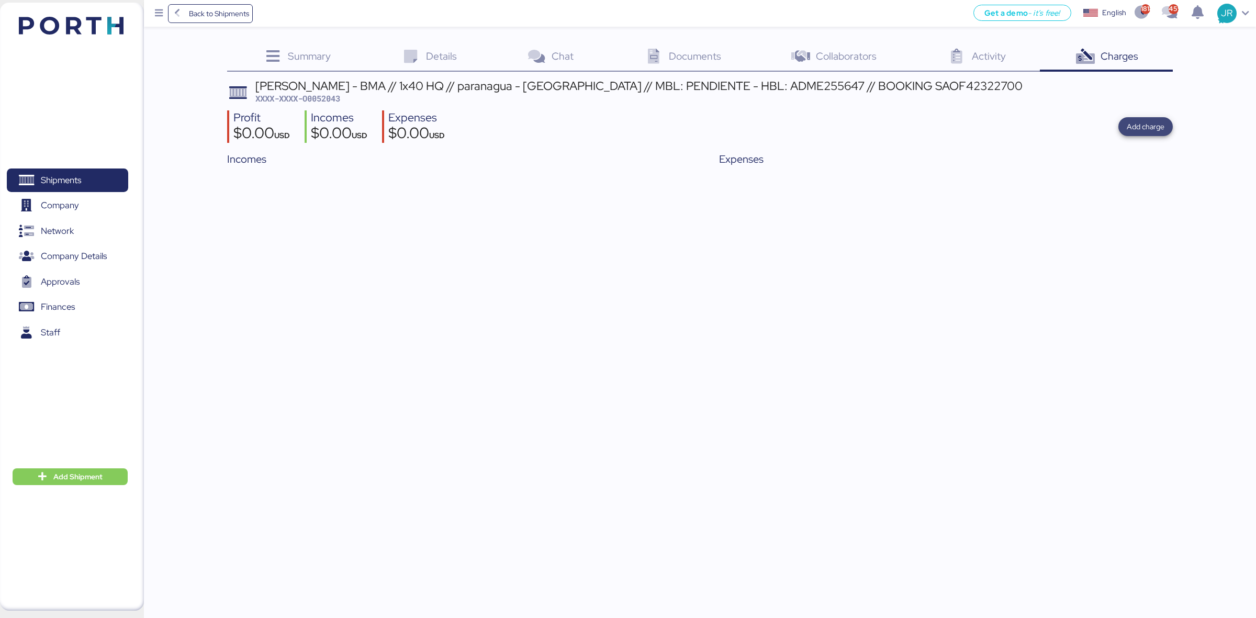
click at [1142, 124] on span "Add charge" at bounding box center [1146, 126] width 38 height 13
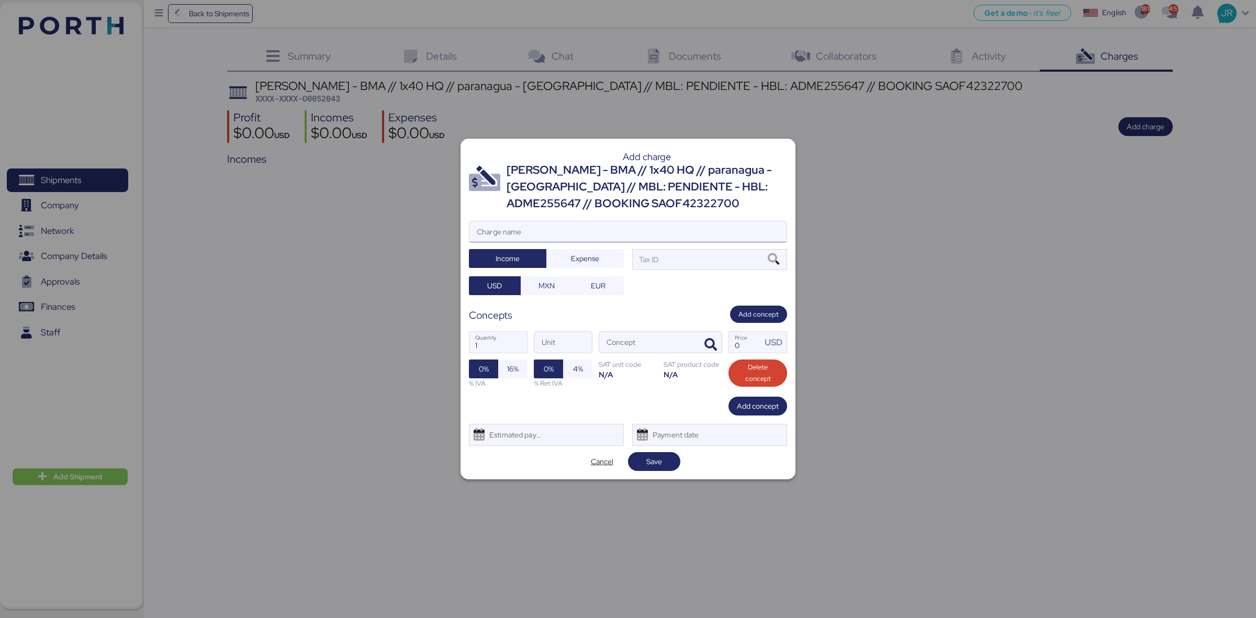
click at [493, 230] on input "Charge name" at bounding box center [628, 231] width 317 height 21
type input "FACTURA BMA"
click at [773, 259] on icon at bounding box center [774, 260] width 18 height 12
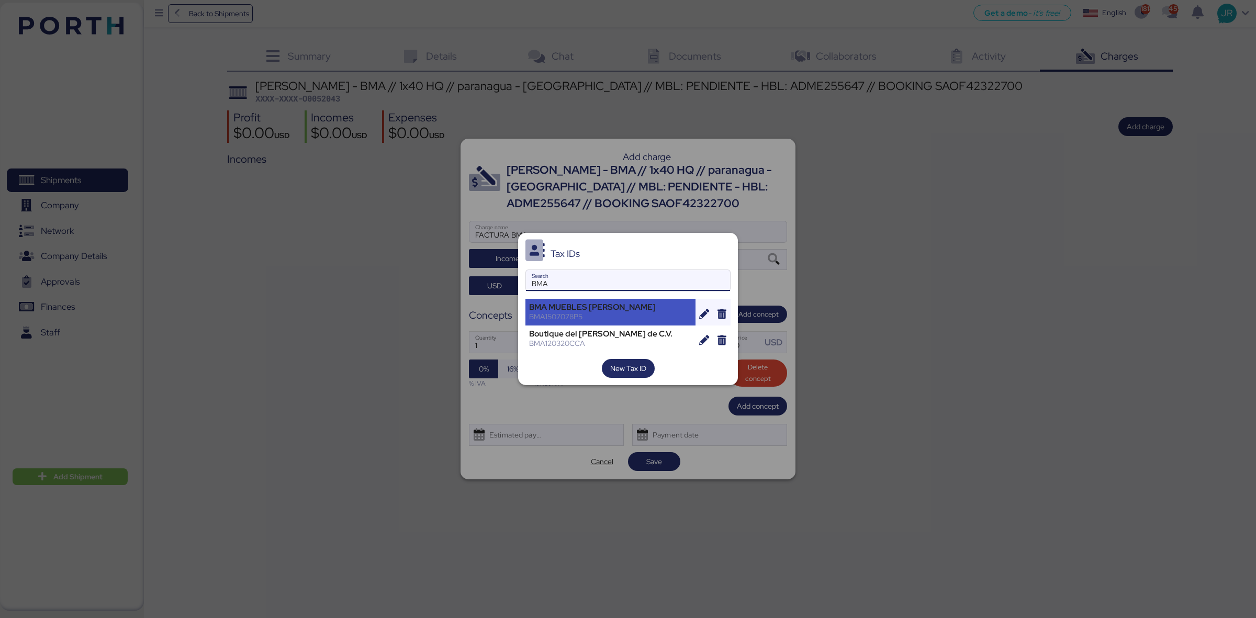
type input "BMA"
click at [579, 303] on div "BMA MUEBLES [PERSON_NAME]" at bounding box center [610, 307] width 163 height 9
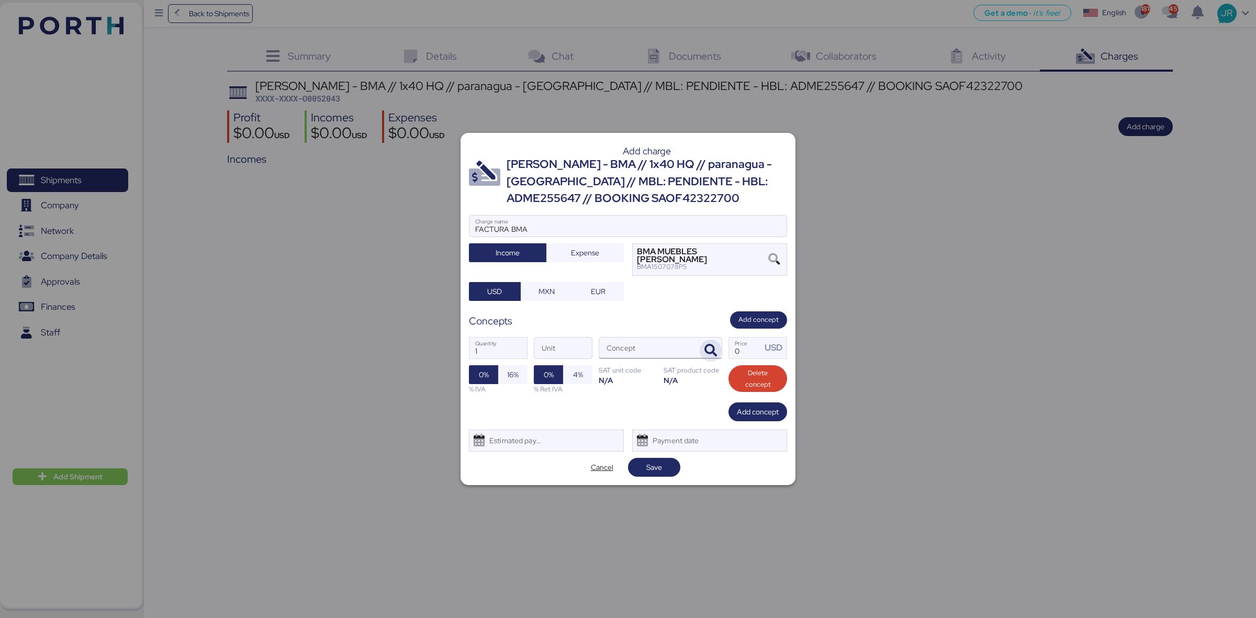
click at [705, 344] on icon "button" at bounding box center [711, 350] width 13 height 13
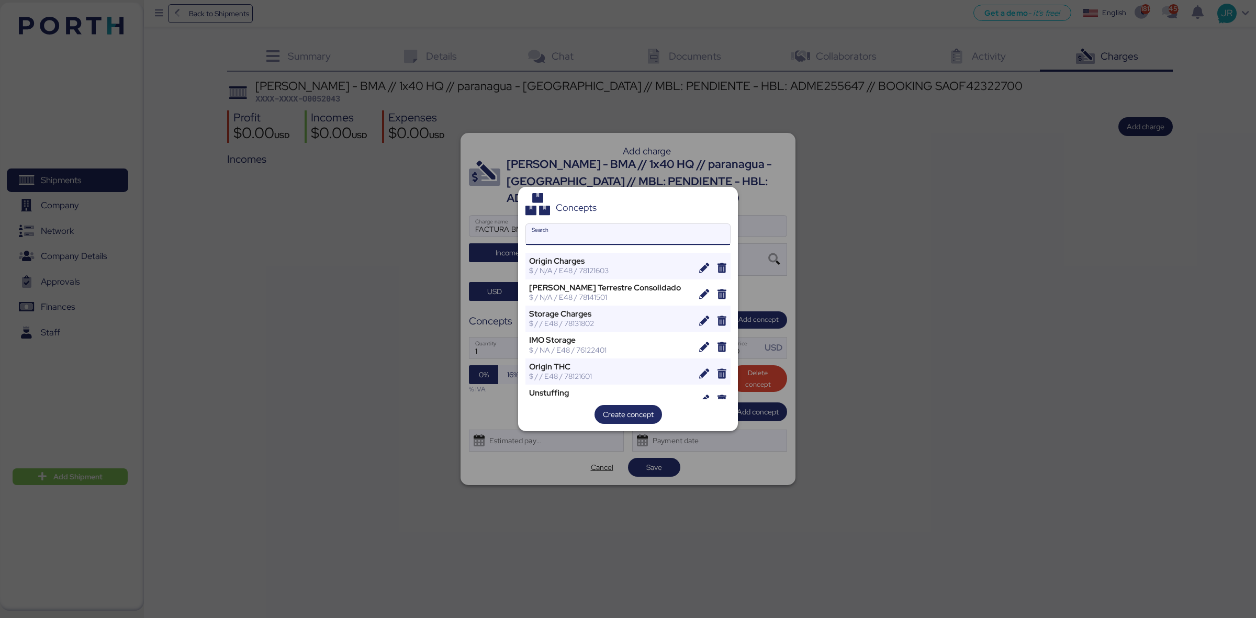
click at [588, 235] on input "Search" at bounding box center [628, 234] width 204 height 21
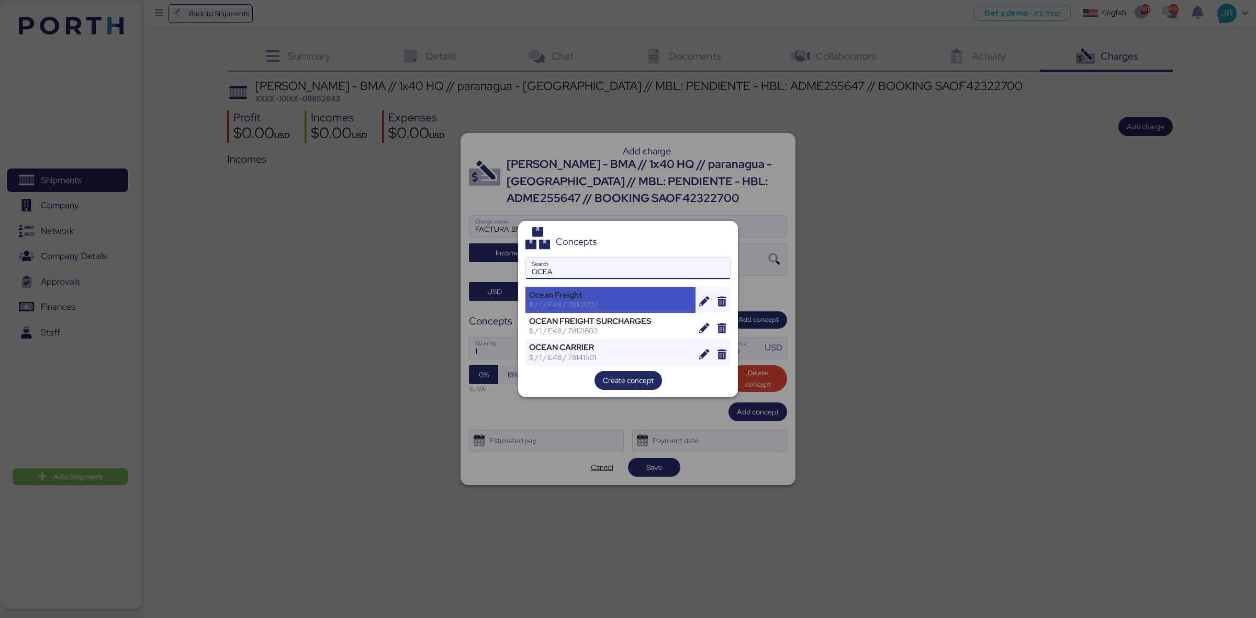
type input "OCEA"
click at [591, 296] on div "Ocean Freight" at bounding box center [610, 295] width 163 height 9
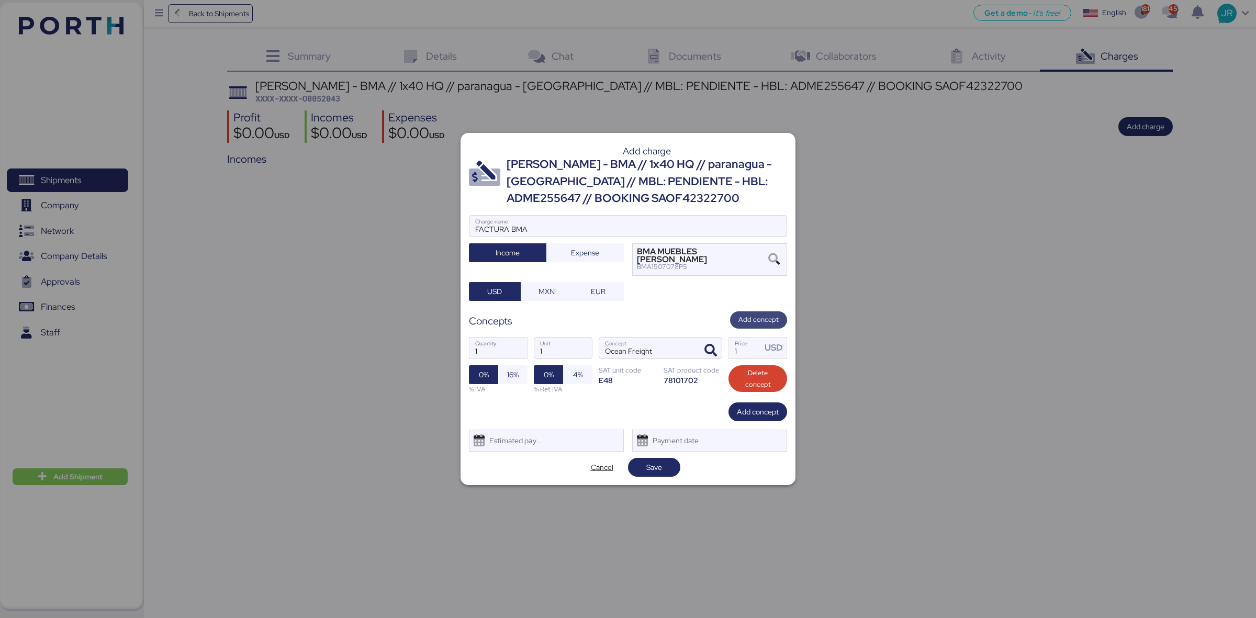
click at [745, 314] on span "Add concept" at bounding box center [759, 320] width 40 height 12
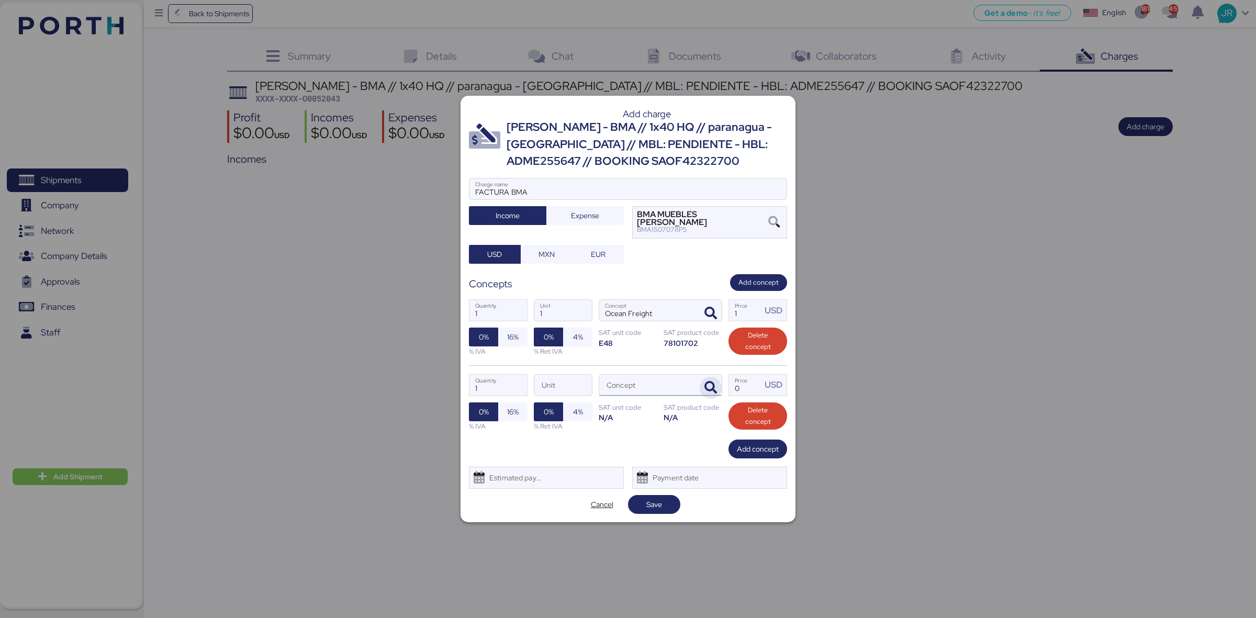
click at [714, 377] on span "button" at bounding box center [711, 388] width 22 height 22
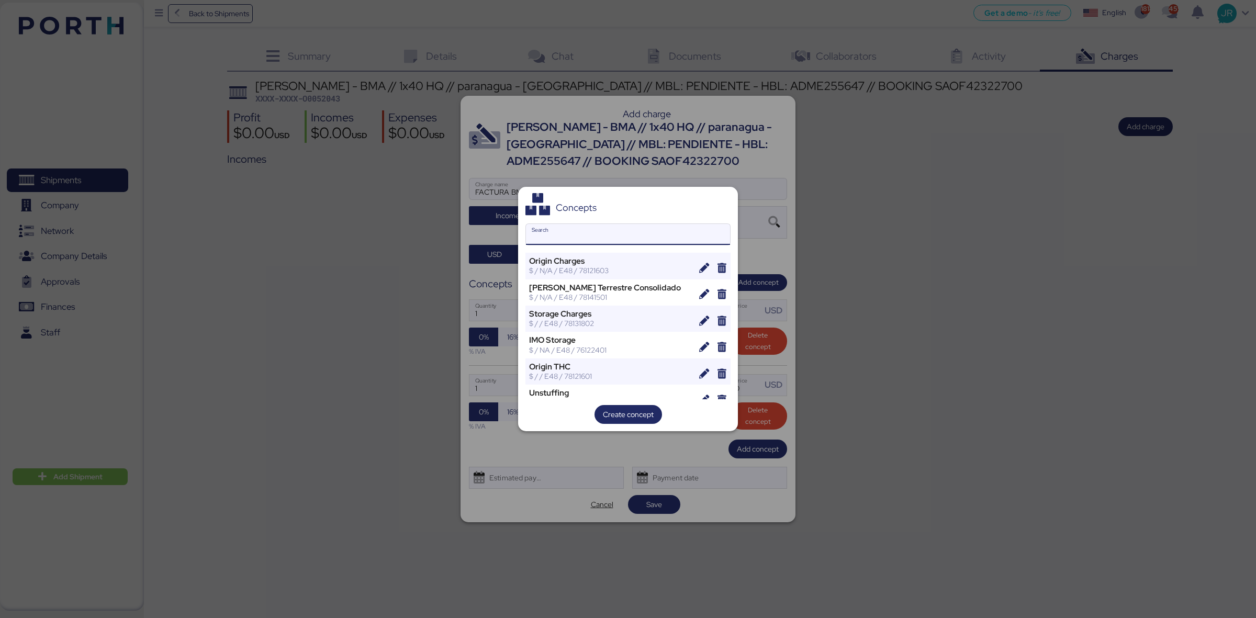
click at [561, 224] on input "Search" at bounding box center [628, 234] width 204 height 21
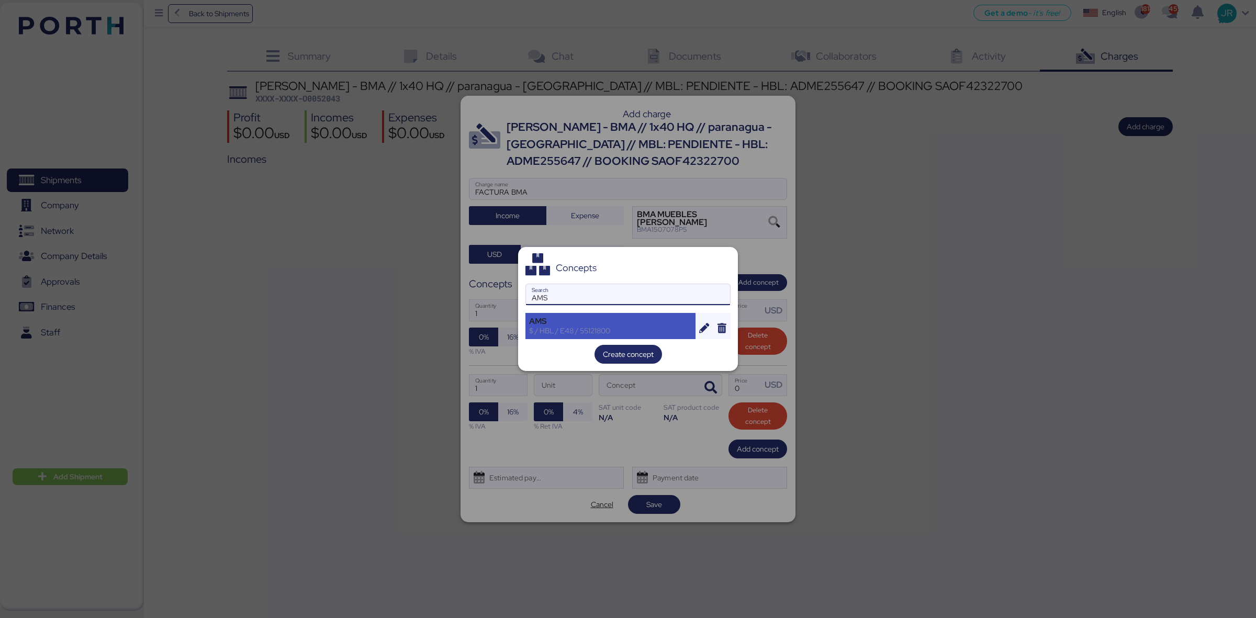
type input "AMS"
click at [593, 328] on div "$ / HBL / E48 / 55121800" at bounding box center [610, 330] width 163 height 9
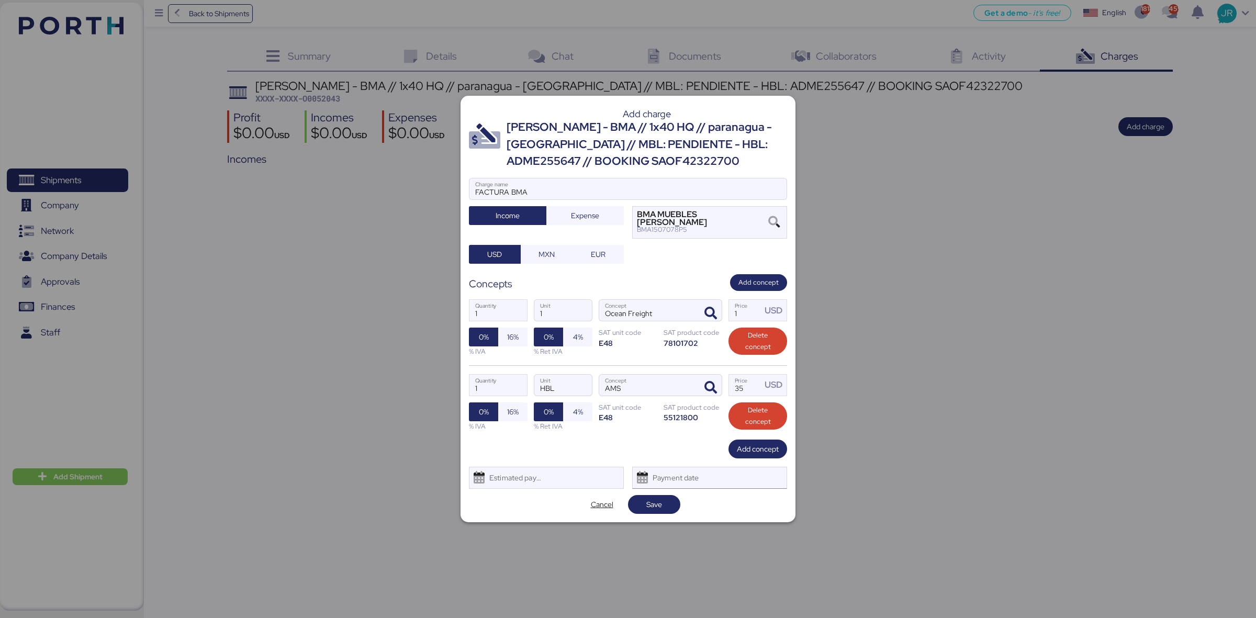
click at [658, 485] on div "Payment date" at bounding box center [709, 478] width 155 height 22
click at [545, 502] on div "Cancel Save" at bounding box center [628, 504] width 318 height 19
click at [658, 498] on span "Save" at bounding box center [655, 504] width 16 height 13
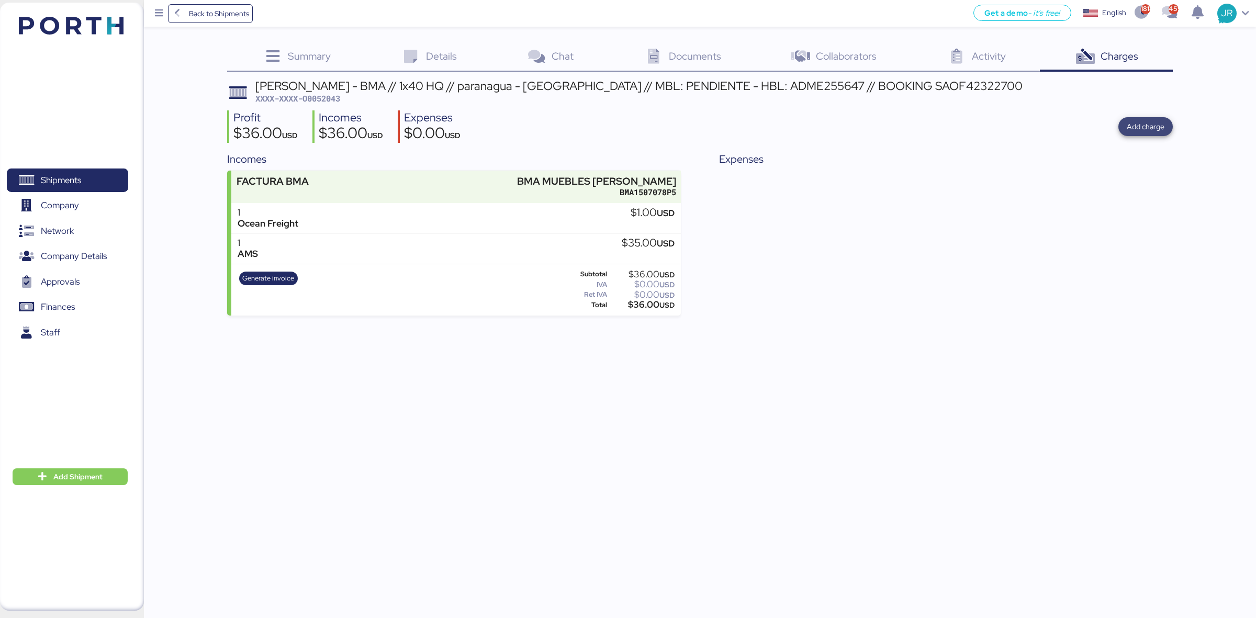
click at [1132, 129] on span "Add charge" at bounding box center [1146, 126] width 38 height 13
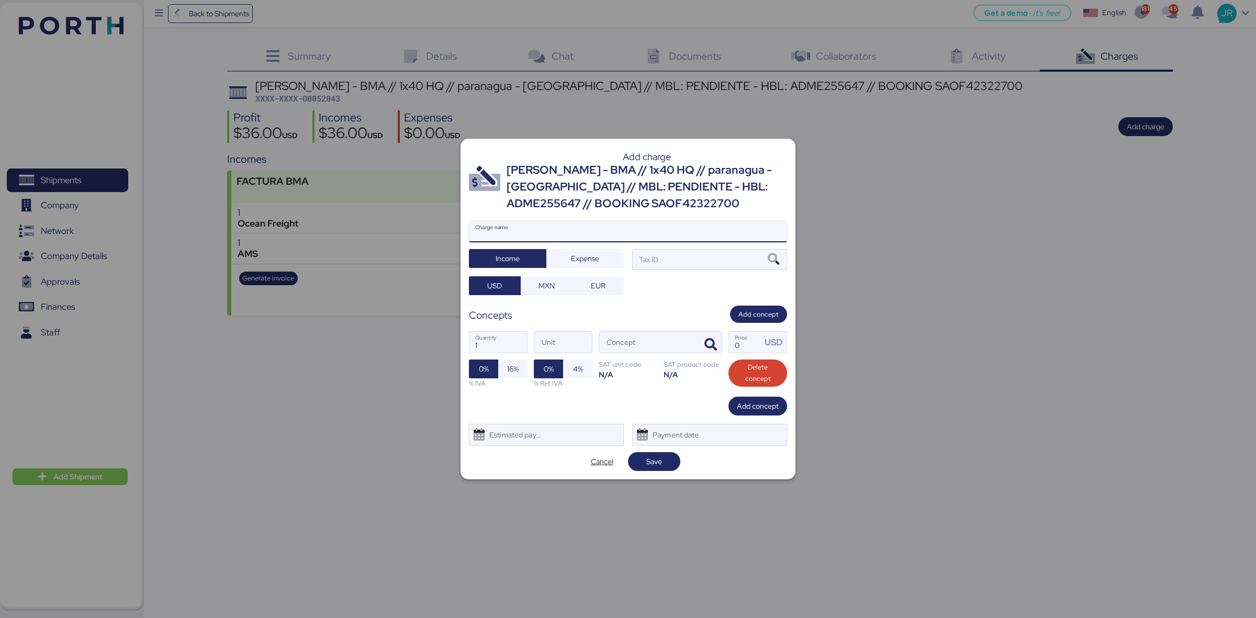
click at [588, 229] on input "Charge name" at bounding box center [628, 231] width 317 height 21
type input "CARGOS LCOALES"
click at [569, 258] on span "Expense" at bounding box center [585, 258] width 61 height 15
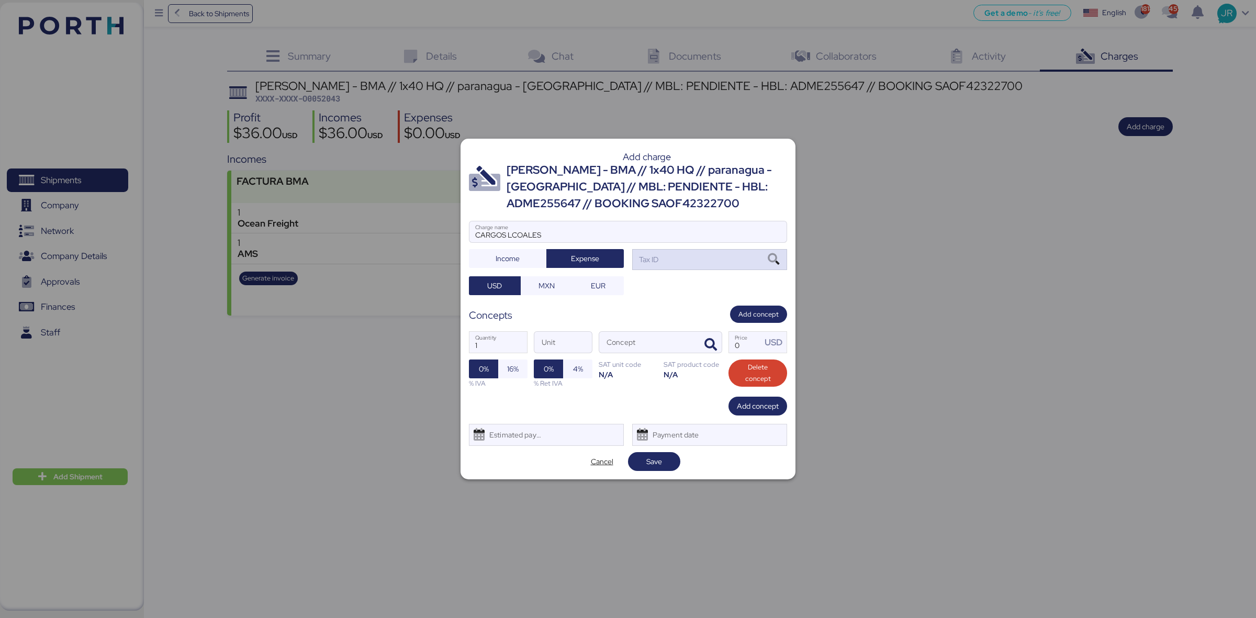
click at [776, 254] on icon at bounding box center [774, 260] width 18 height 12
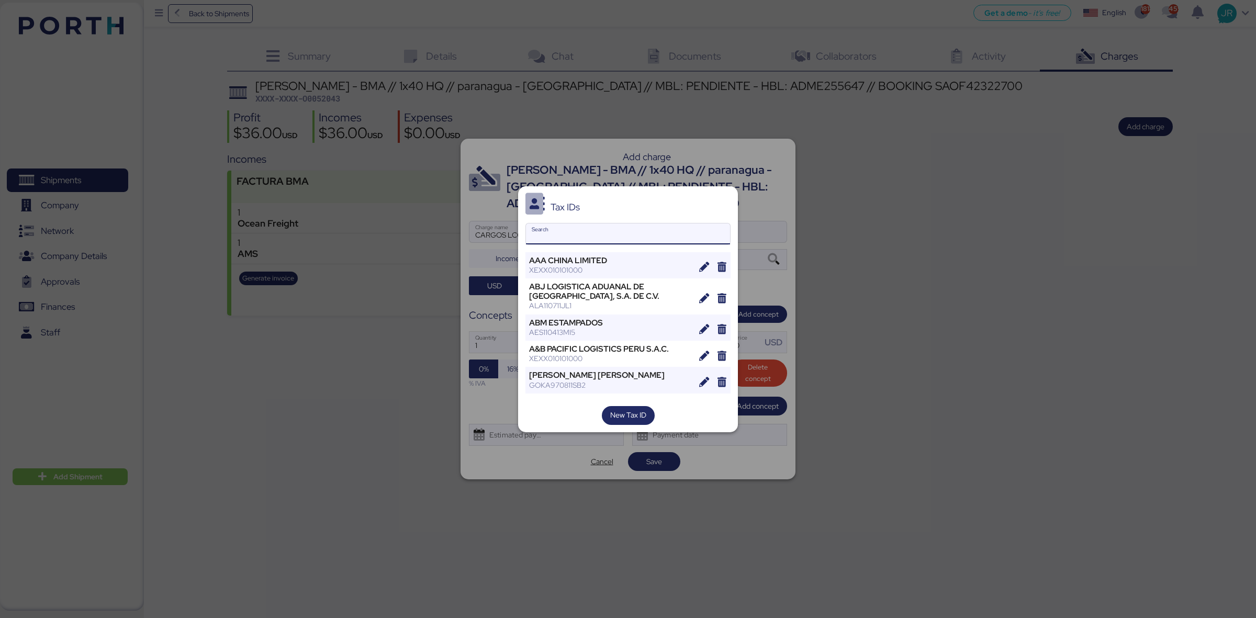
click at [579, 233] on input "Search" at bounding box center [628, 234] width 204 height 21
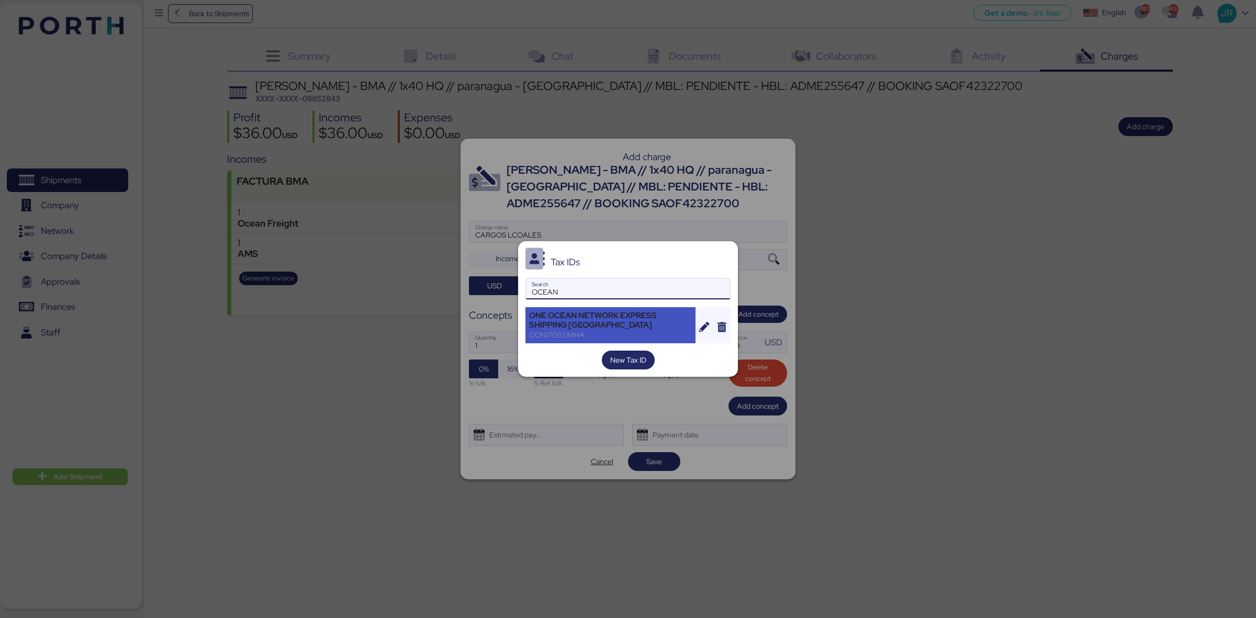
type input "OCEAN"
click at [585, 315] on div "ONE OCEAN NETWORK EXPRESS SHIPPING [GEOGRAPHIC_DATA]" at bounding box center [610, 320] width 163 height 19
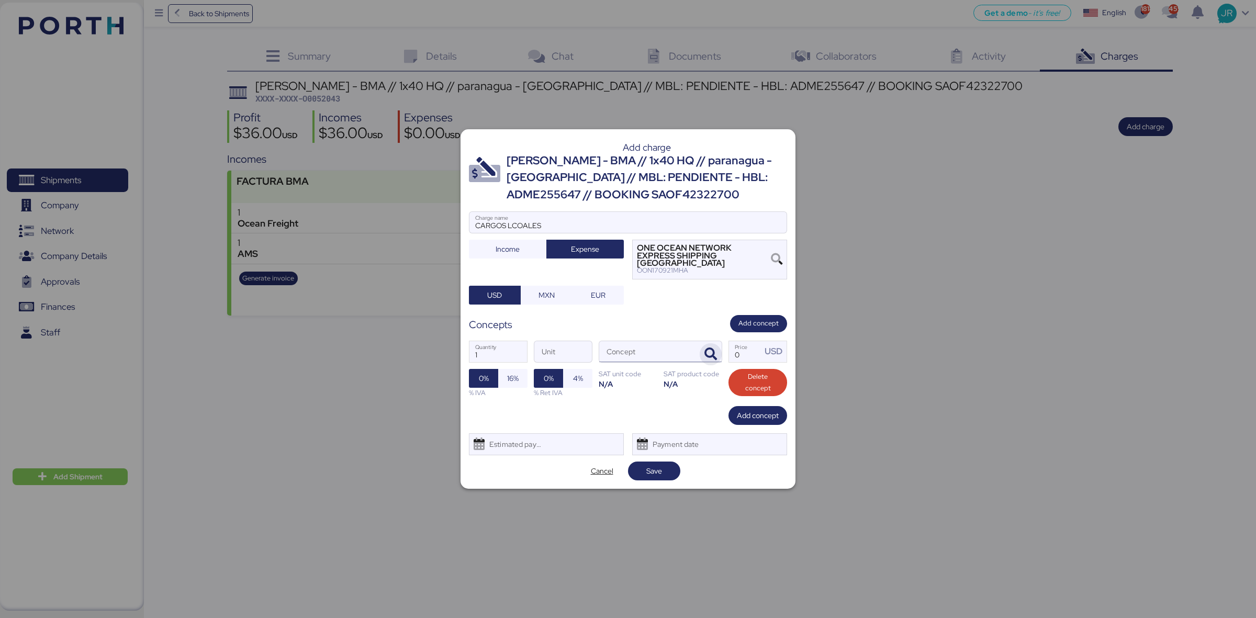
click at [702, 347] on span "button" at bounding box center [711, 354] width 22 height 22
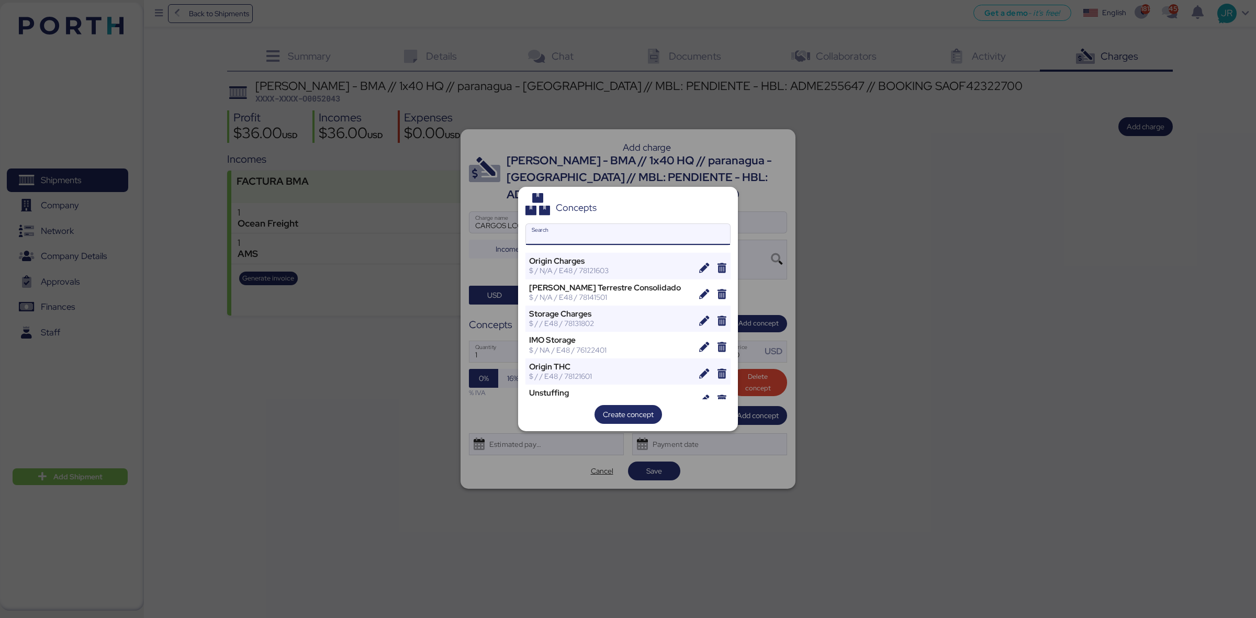
click at [580, 234] on input "Search" at bounding box center [628, 234] width 204 height 21
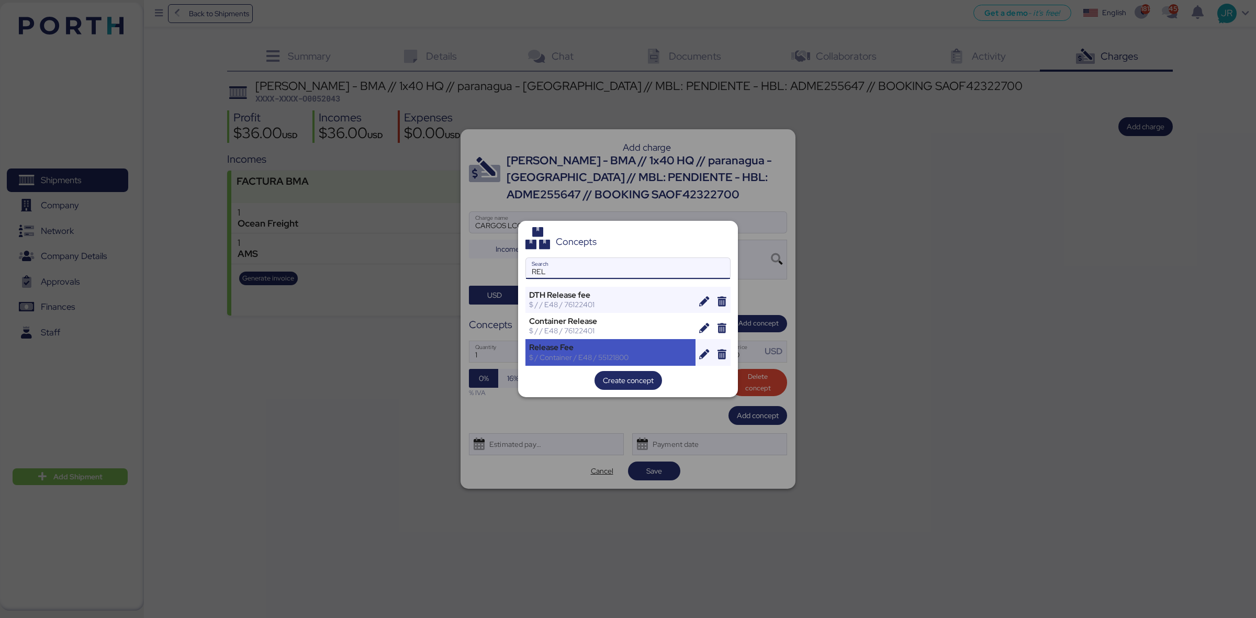
type input "REL"
click at [566, 357] on div "$ / Container / E48 / 55121800" at bounding box center [610, 357] width 163 height 9
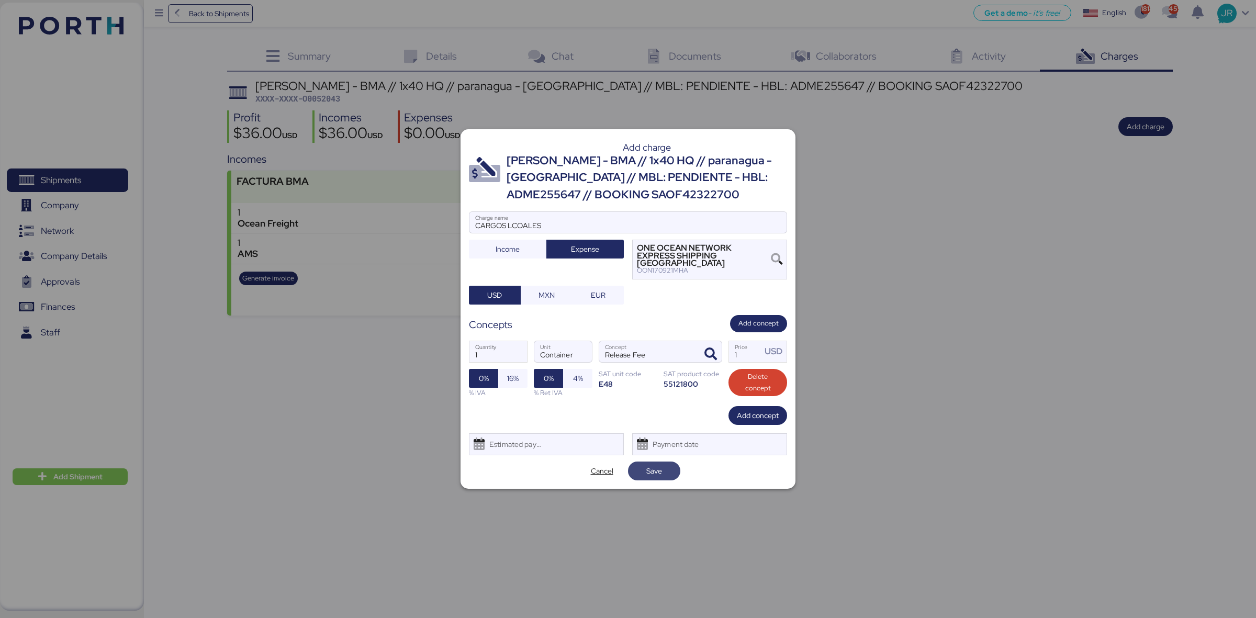
click at [653, 469] on span "Save" at bounding box center [655, 471] width 16 height 13
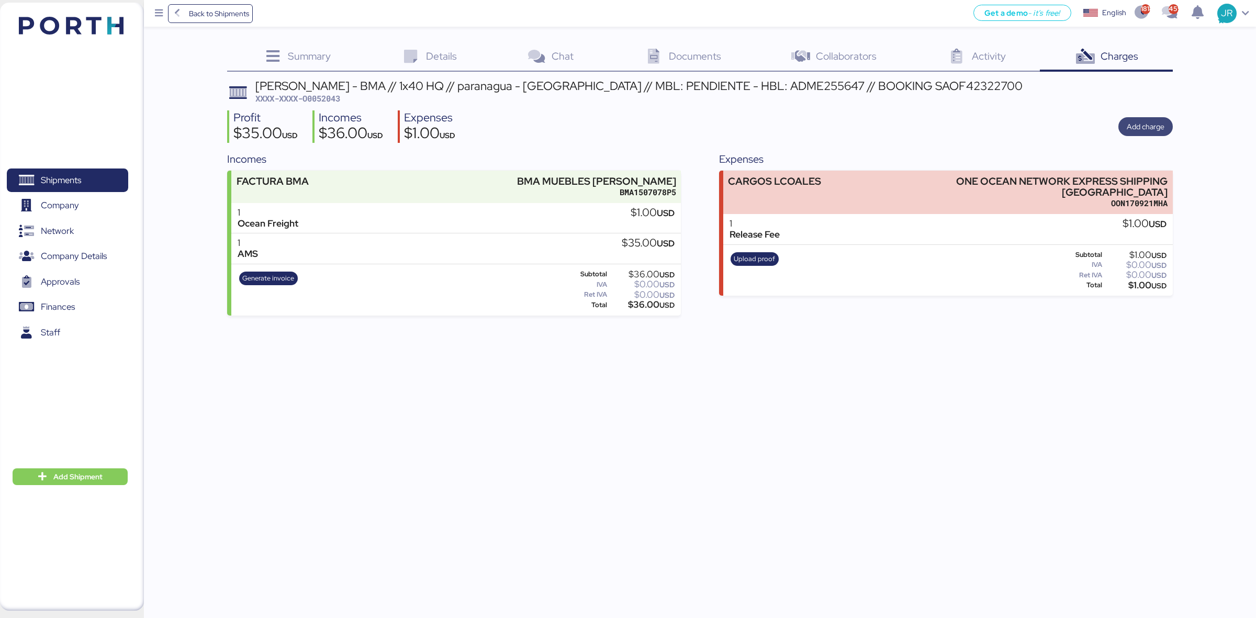
click at [1147, 131] on span "Add charge" at bounding box center [1146, 126] width 38 height 13
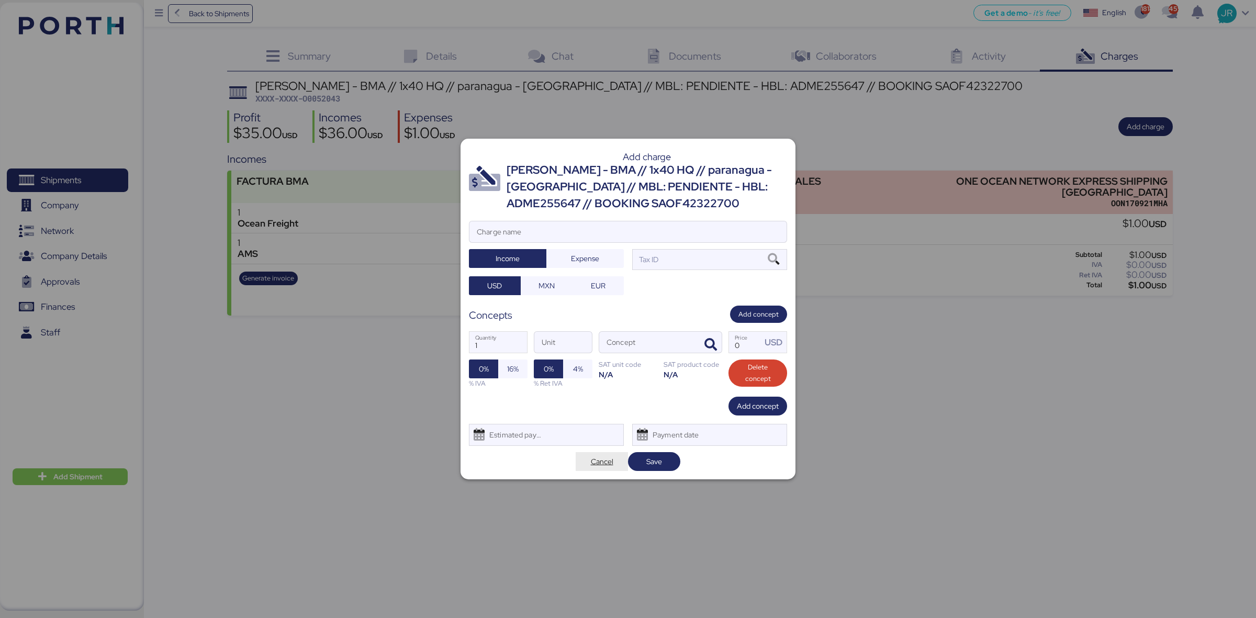
click at [598, 460] on span "Cancel" at bounding box center [602, 461] width 23 height 13
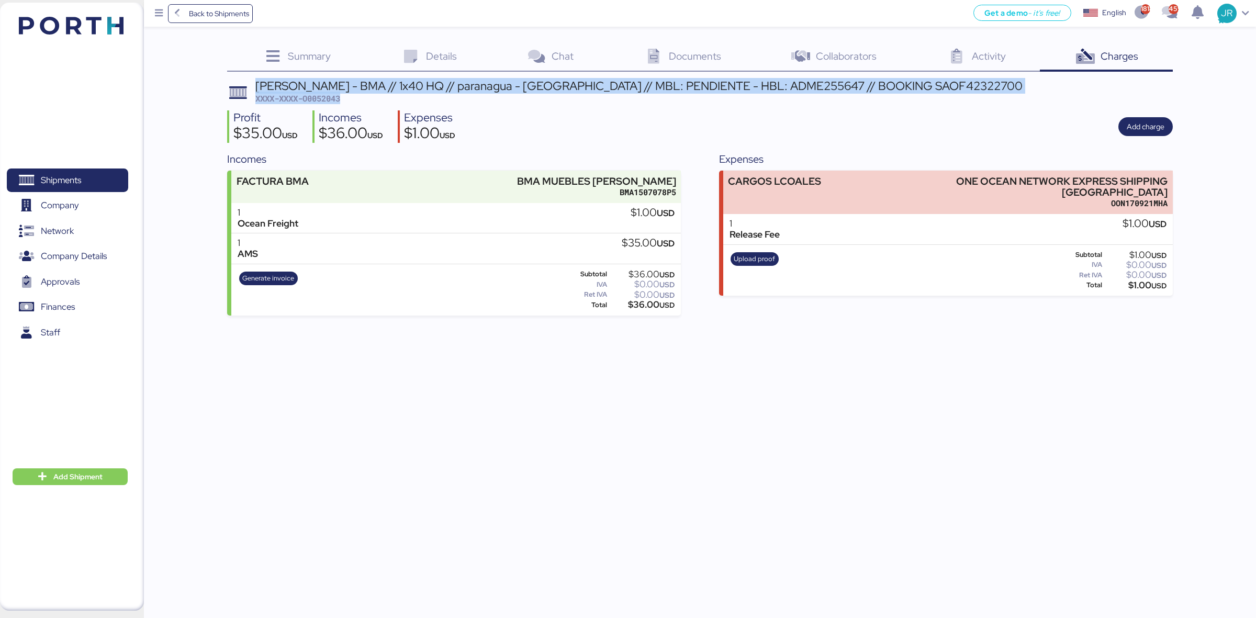
drag, startPoint x: 352, startPoint y: 103, endPoint x: 258, endPoint y: 87, distance: 95.6
click at [258, 87] on div "[PERSON_NAME] - BMA // 1x40 HQ // paranagua - [GEOGRAPHIC_DATA] // MBL: PENDIEN…" at bounding box center [638, 92] width 767 height 25
copy div "[PERSON_NAME] - BMA // 1x40 HQ // paranagua - [GEOGRAPHIC_DATA] // MBL: PENDIEN…"
